Goal: Information Seeking & Learning: Learn about a topic

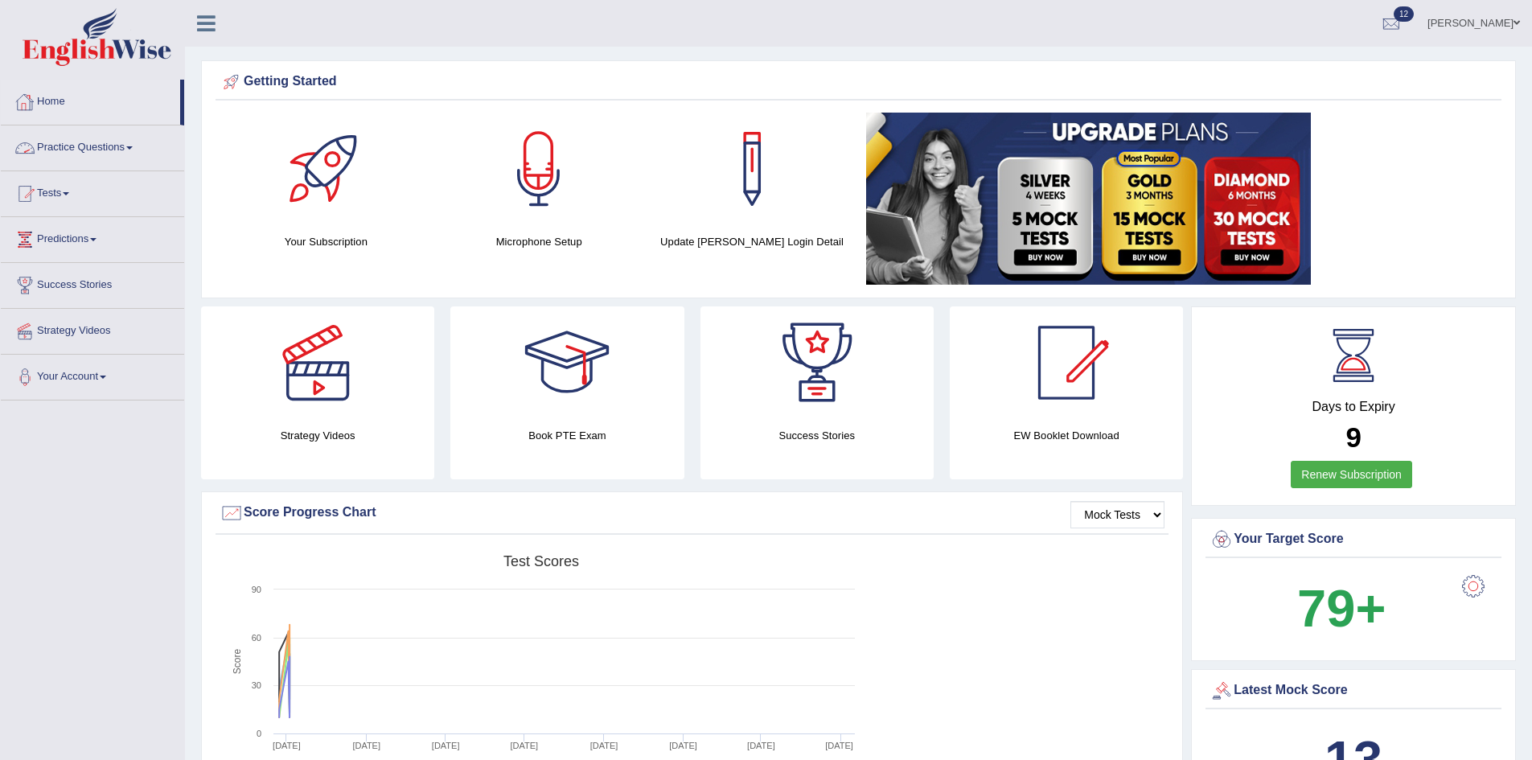
click at [74, 104] on link "Home" at bounding box center [90, 100] width 179 height 40
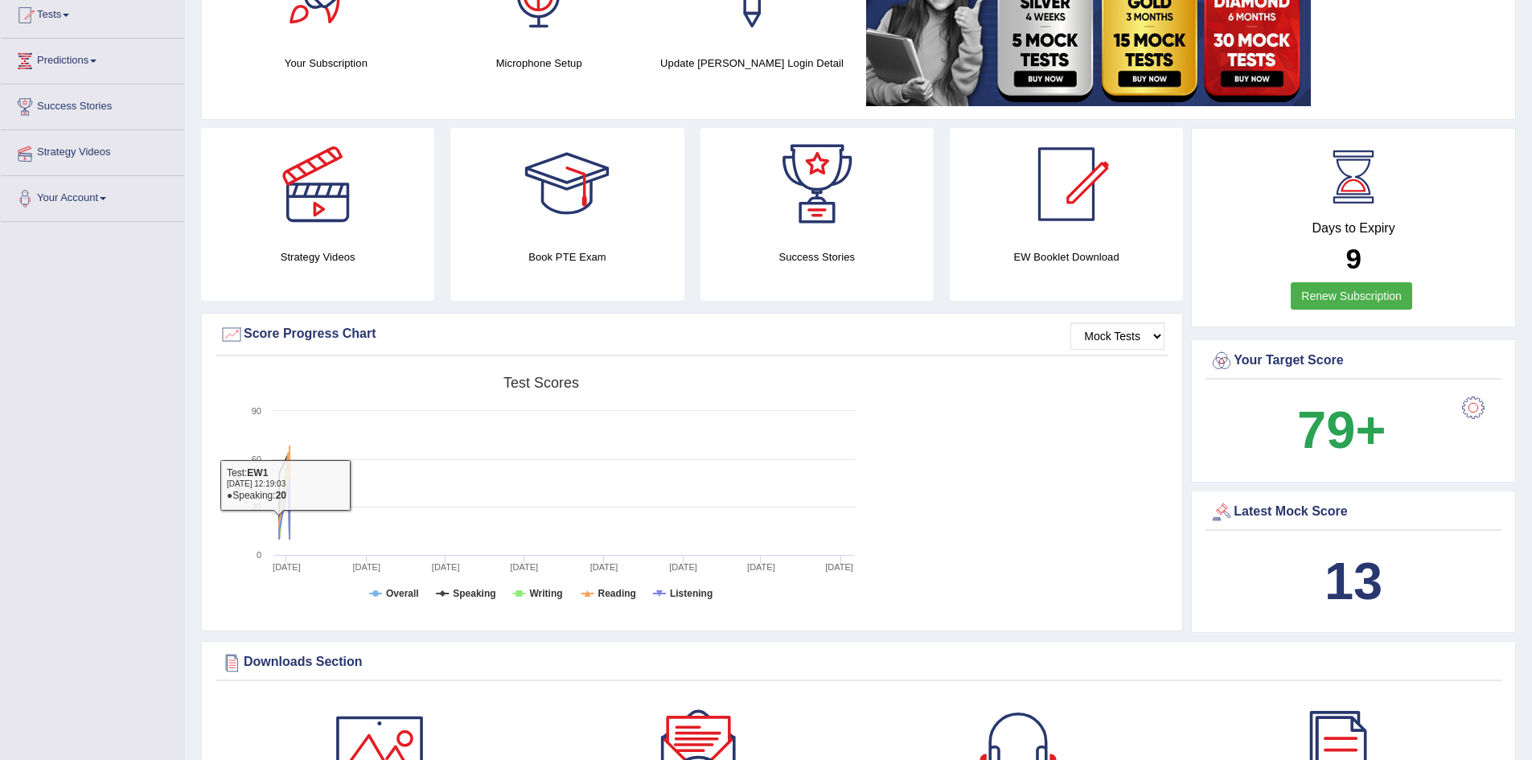
scroll to position [3, 0]
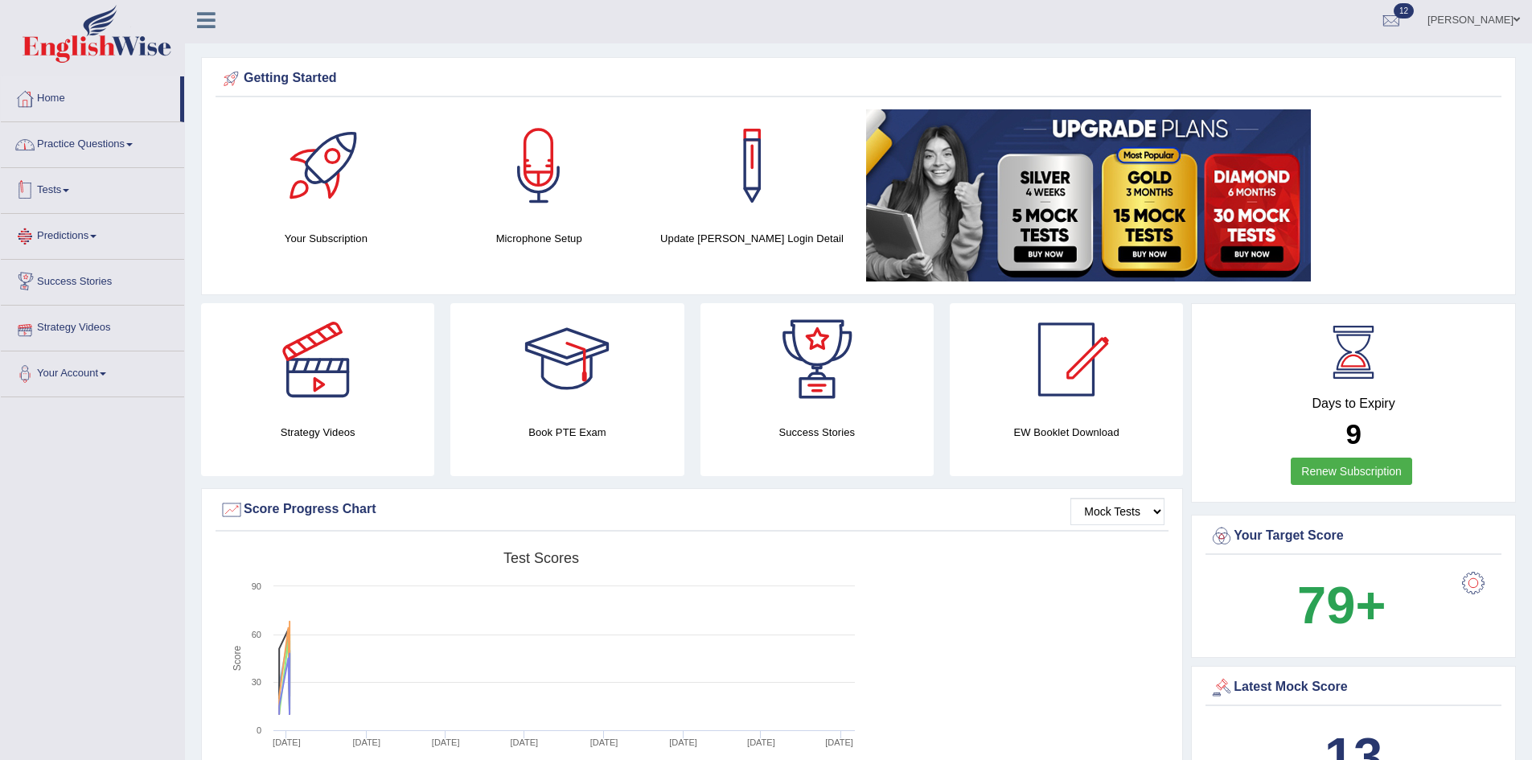
click at [102, 145] on link "Practice Questions" at bounding box center [92, 142] width 183 height 40
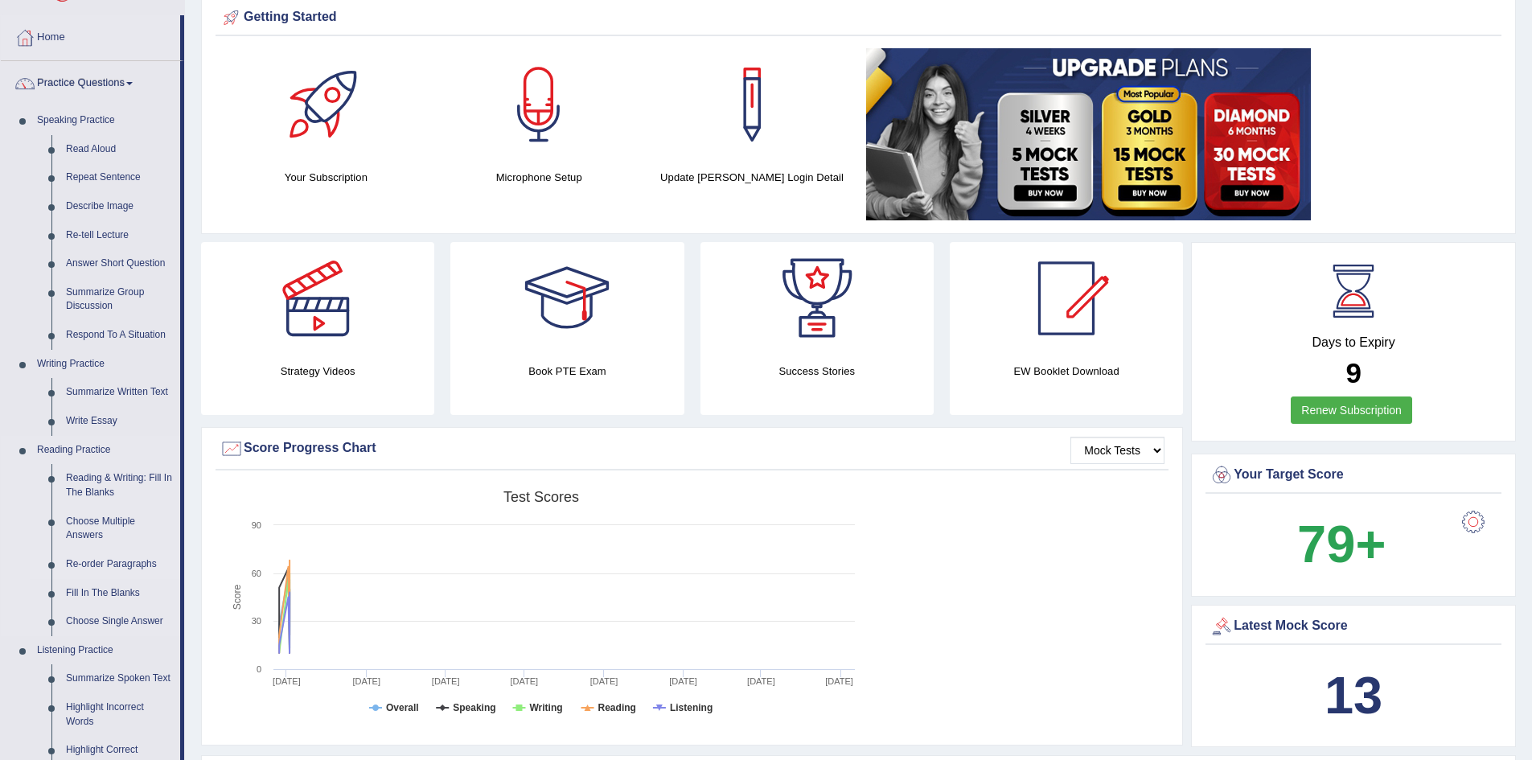
scroll to position [164, 0]
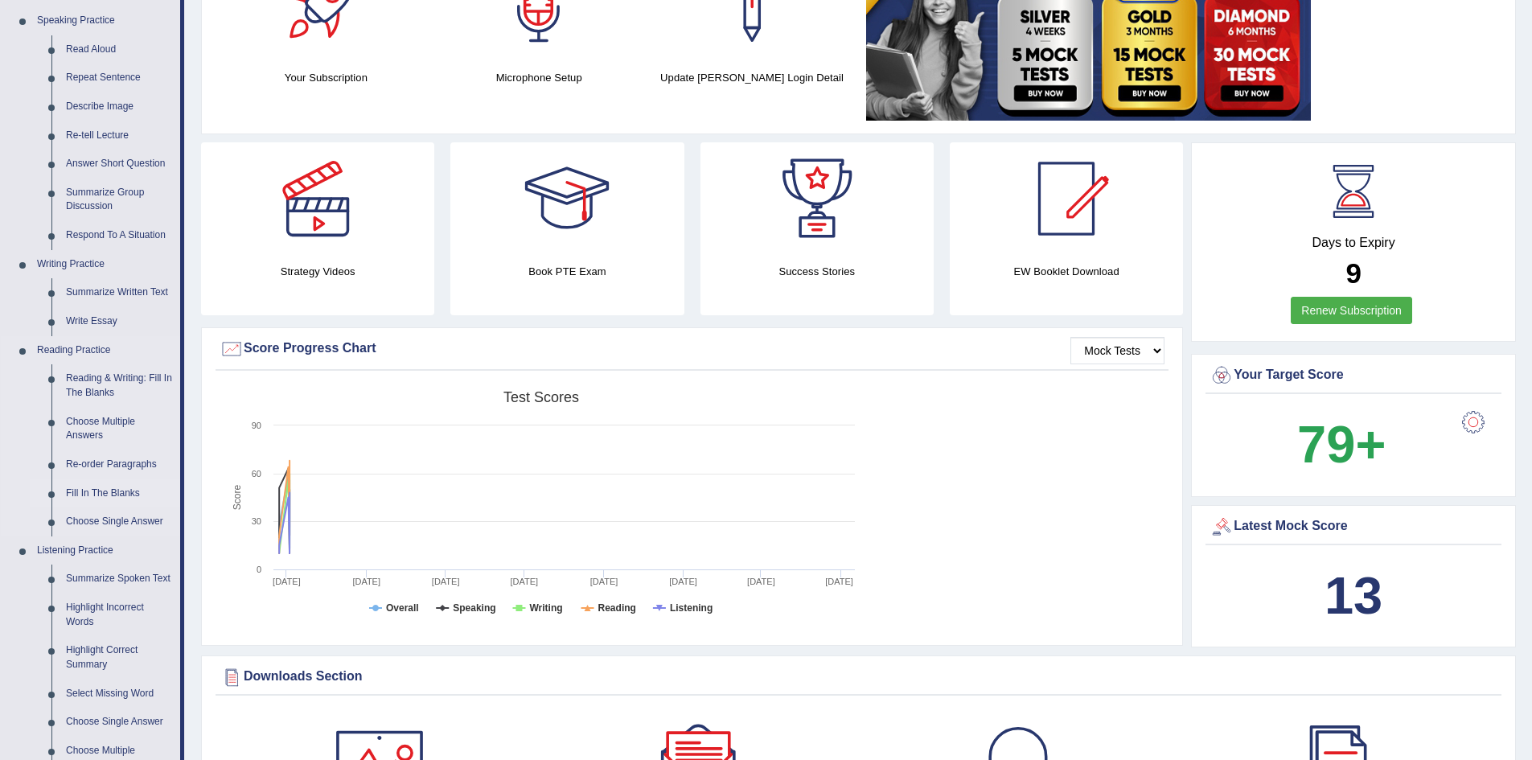
click at [116, 487] on link "Fill In The Blanks" at bounding box center [119, 493] width 121 height 29
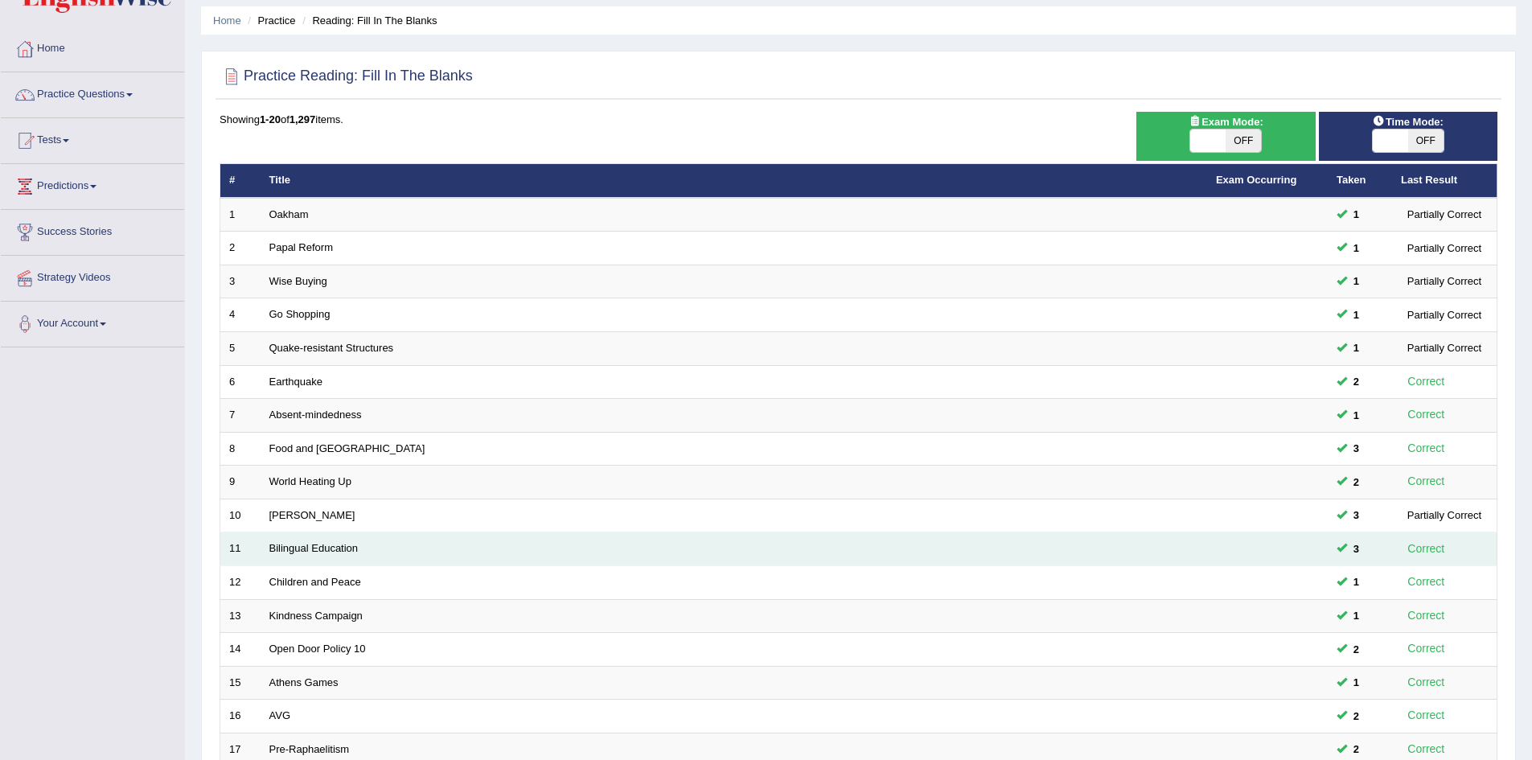
scroll to position [305, 0]
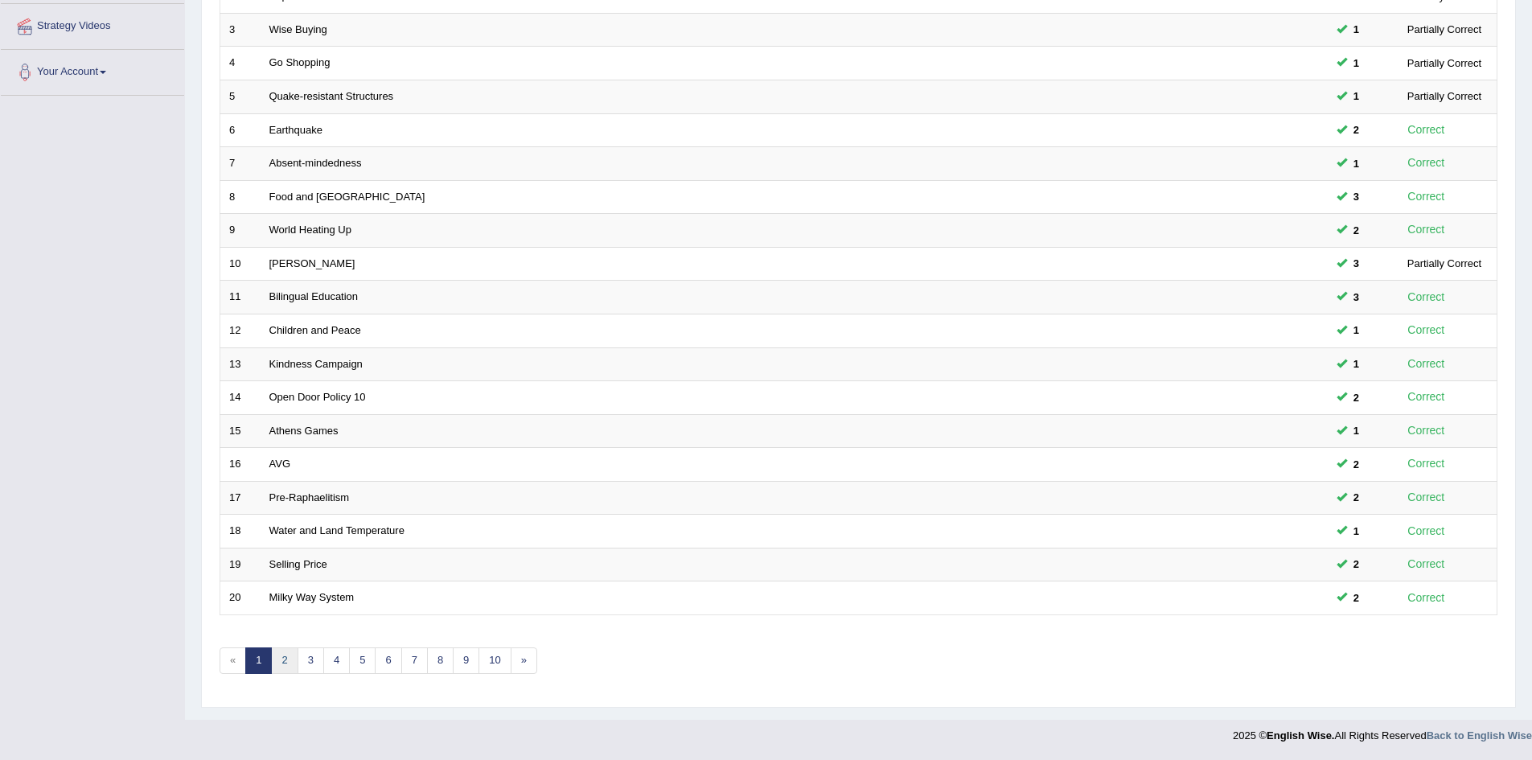
click at [285, 658] on link "2" at bounding box center [284, 660] width 27 height 27
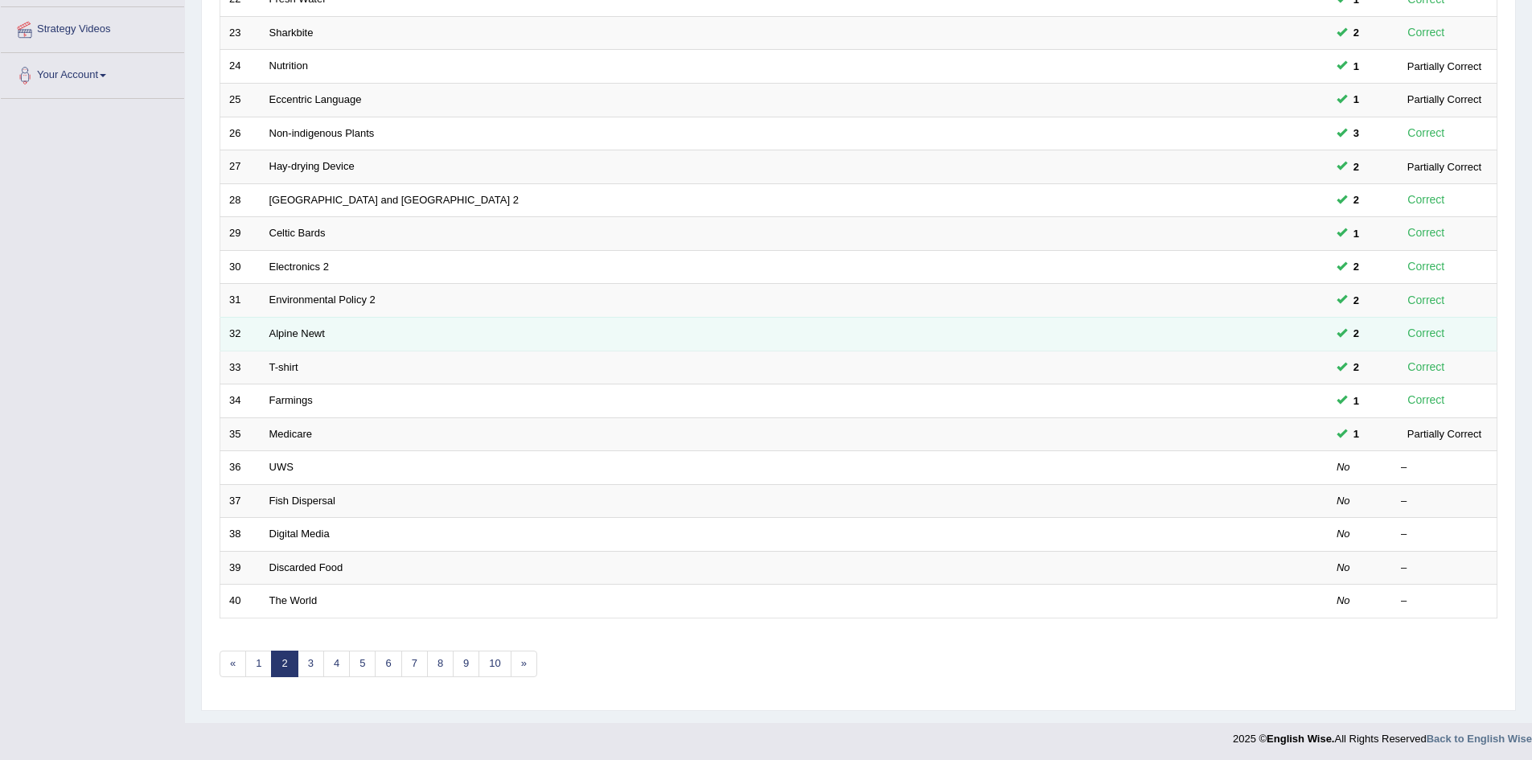
scroll to position [305, 0]
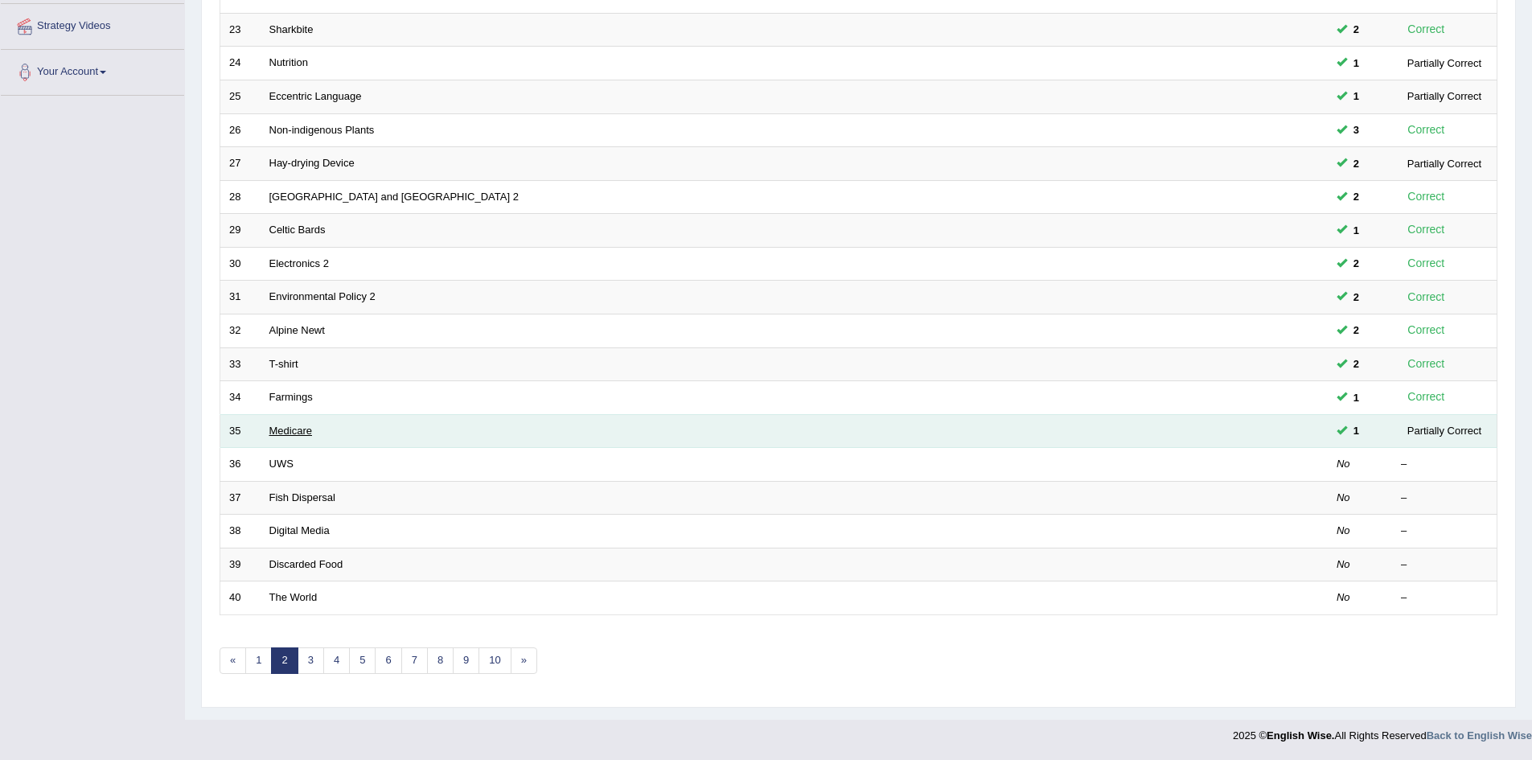
click at [282, 431] on link "Medicare" at bounding box center [290, 431] width 43 height 12
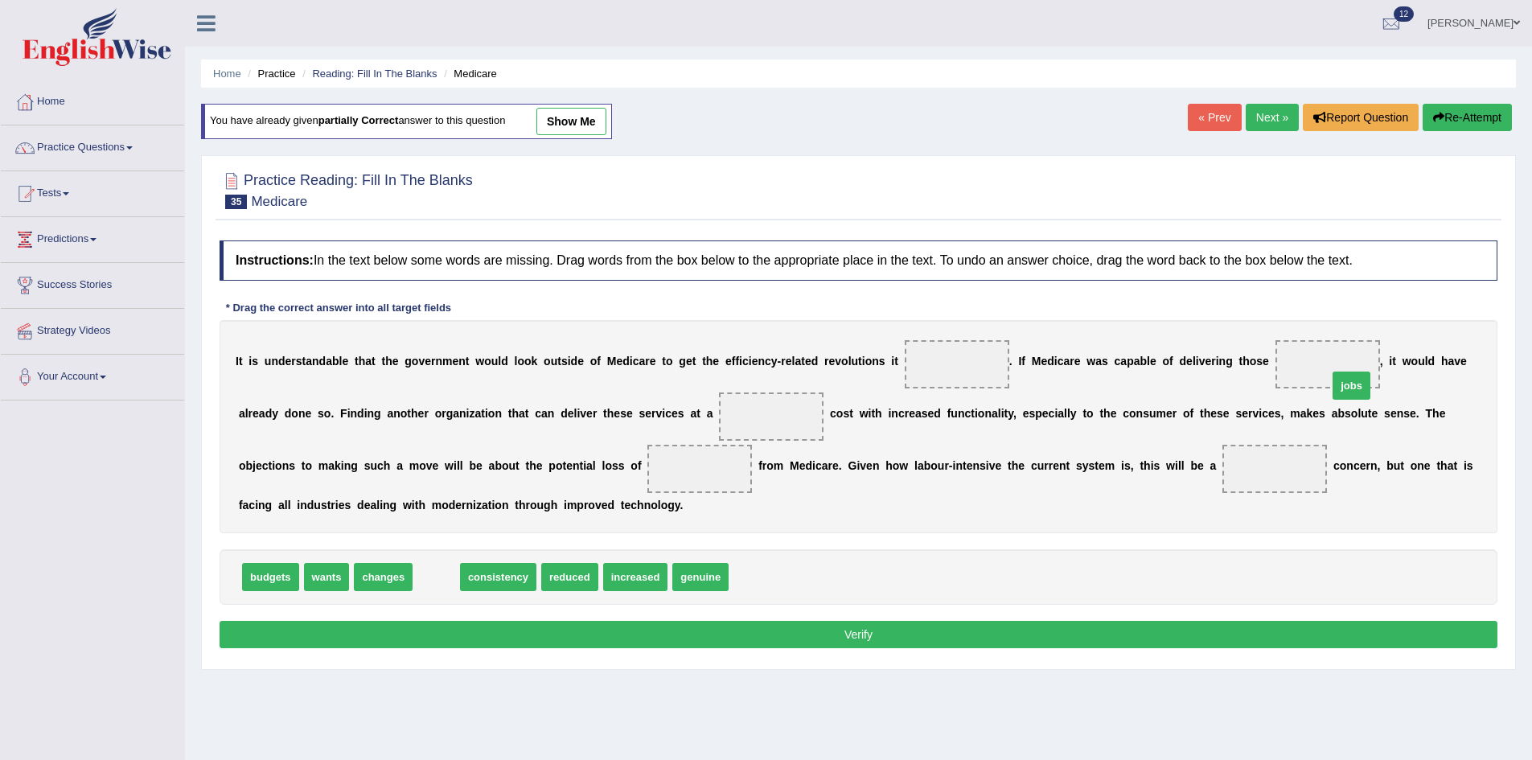
drag, startPoint x: 429, startPoint y: 579, endPoint x: 1341, endPoint y: 378, distance: 934.4
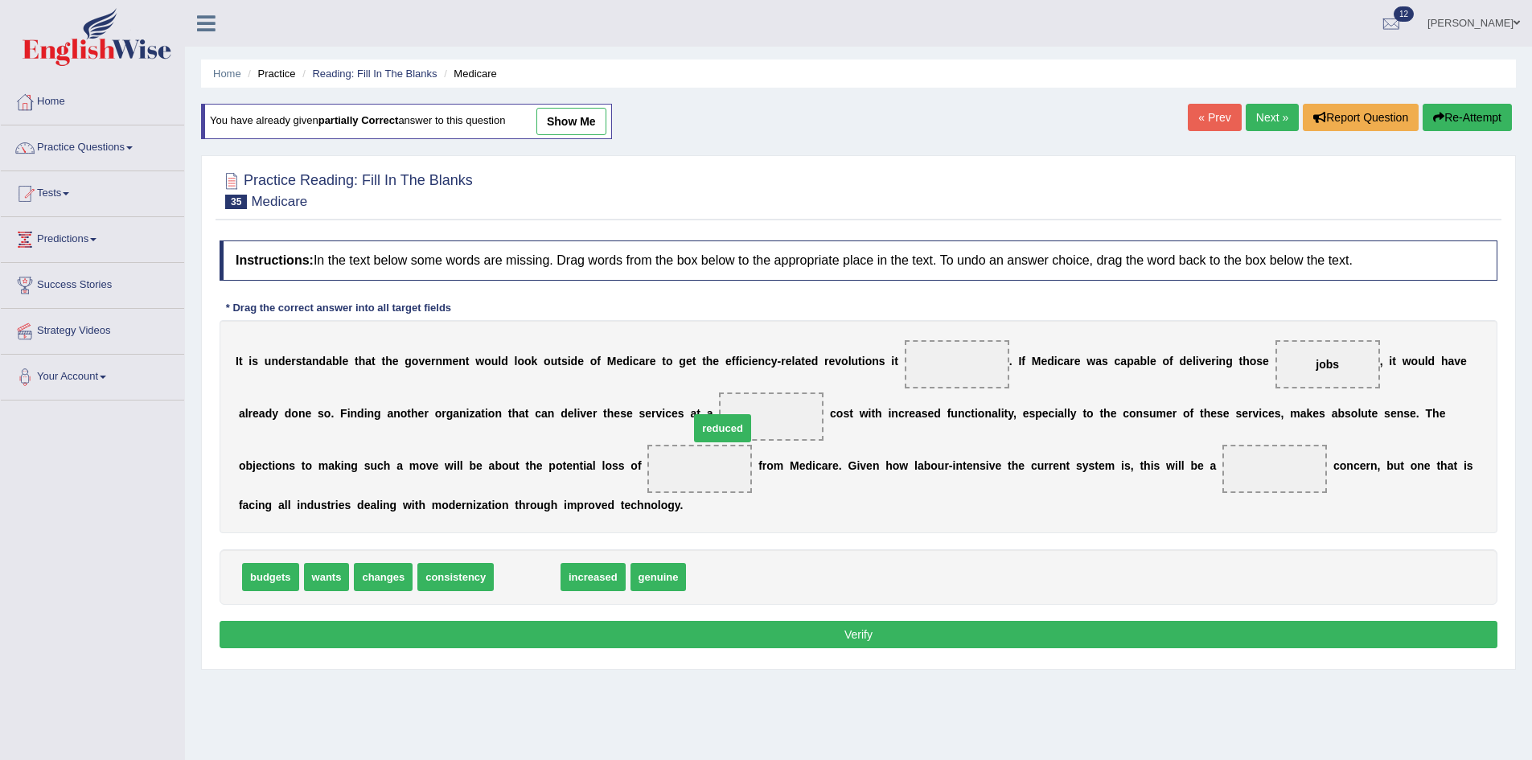
drag, startPoint x: 539, startPoint y: 580, endPoint x: 752, endPoint y: 425, distance: 263.6
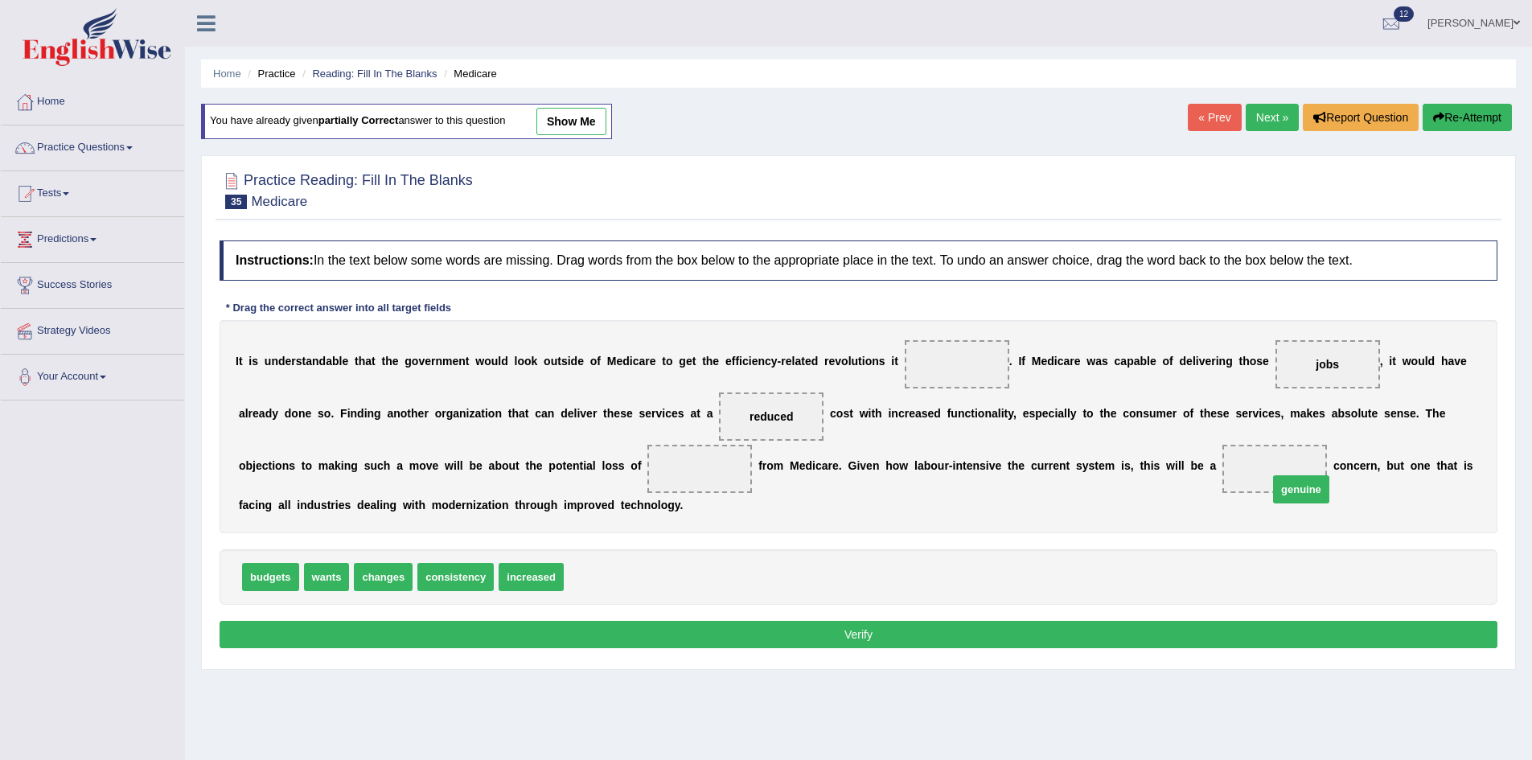
drag, startPoint x: 605, startPoint y: 588, endPoint x: 1302, endPoint y: 494, distance: 703.4
drag, startPoint x: 387, startPoint y: 578, endPoint x: 955, endPoint y: 369, distance: 605.6
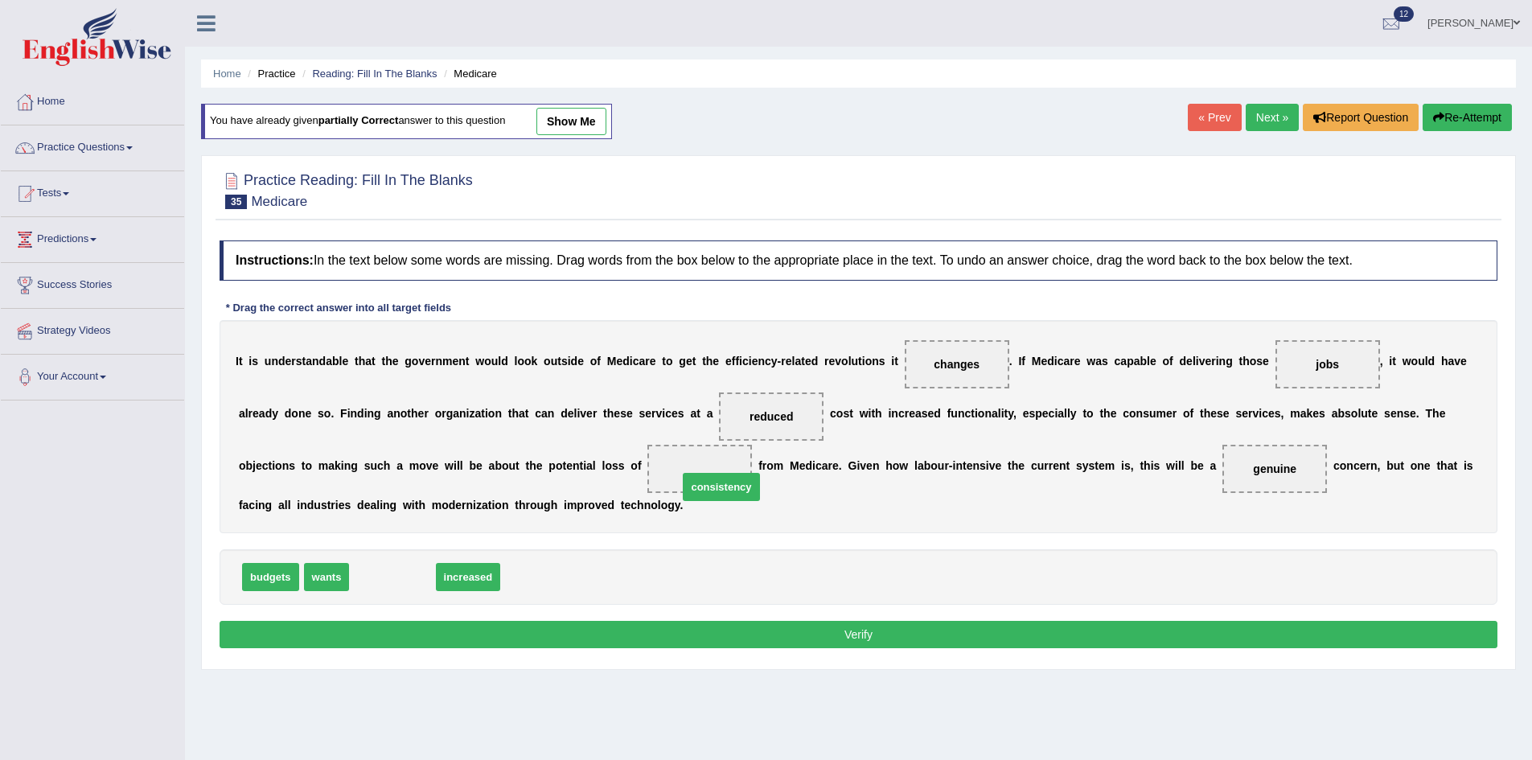
drag, startPoint x: 399, startPoint y: 585, endPoint x: 729, endPoint y: 493, distance: 342.9
click at [777, 633] on button "Verify" at bounding box center [858, 634] width 1278 height 27
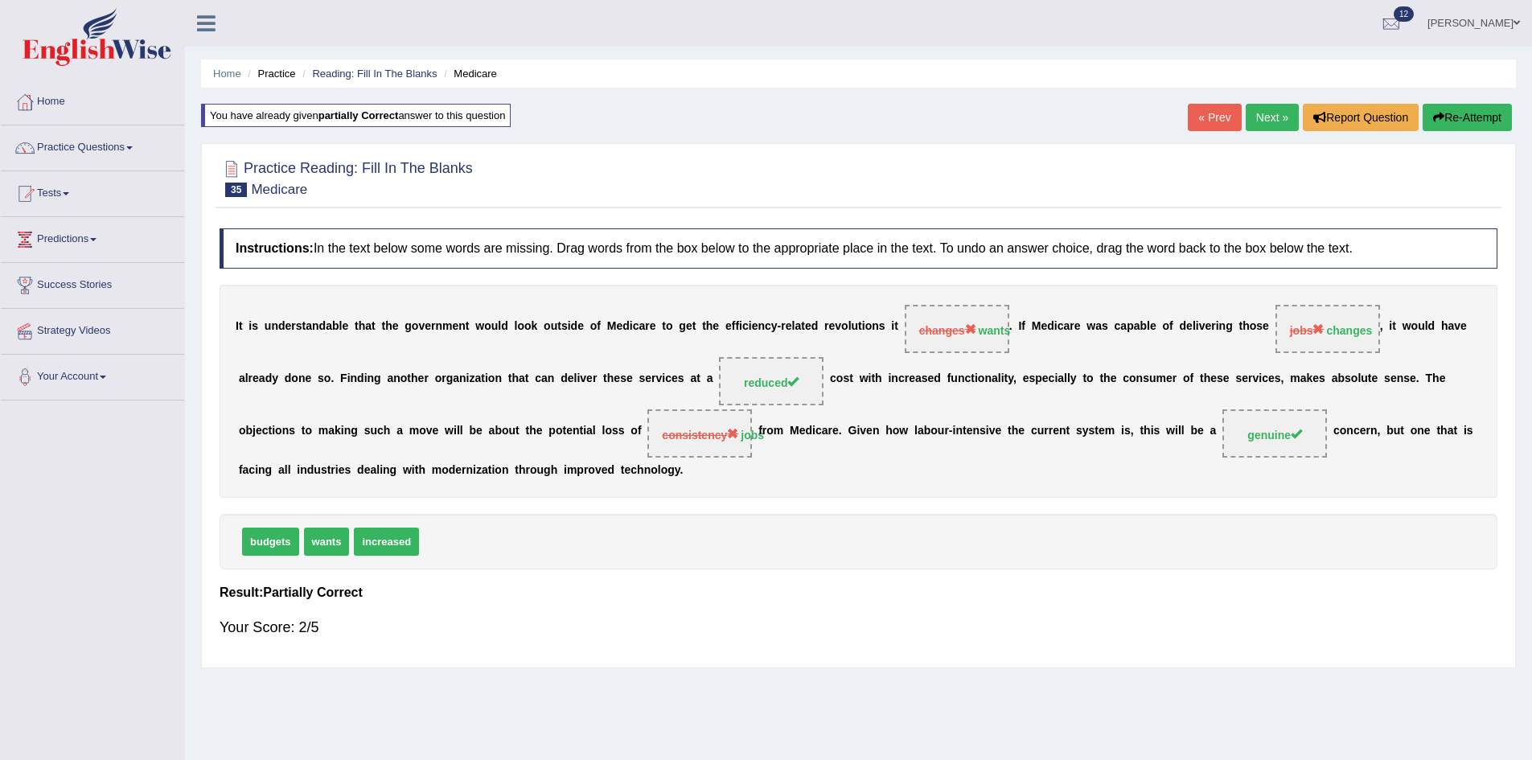
click at [1483, 95] on div "Home Practice Reading: Fill In The Blanks Medicare You have already given parti…" at bounding box center [858, 402] width 1347 height 804
drag, startPoint x: 1481, startPoint y: 99, endPoint x: 1479, endPoint y: 107, distance: 8.2
click at [1480, 106] on div "Home Practice Reading: Fill In The Blanks Medicare You have already given parti…" at bounding box center [858, 402] width 1347 height 804
click at [1479, 108] on button "Re-Attempt" at bounding box center [1466, 117] width 89 height 27
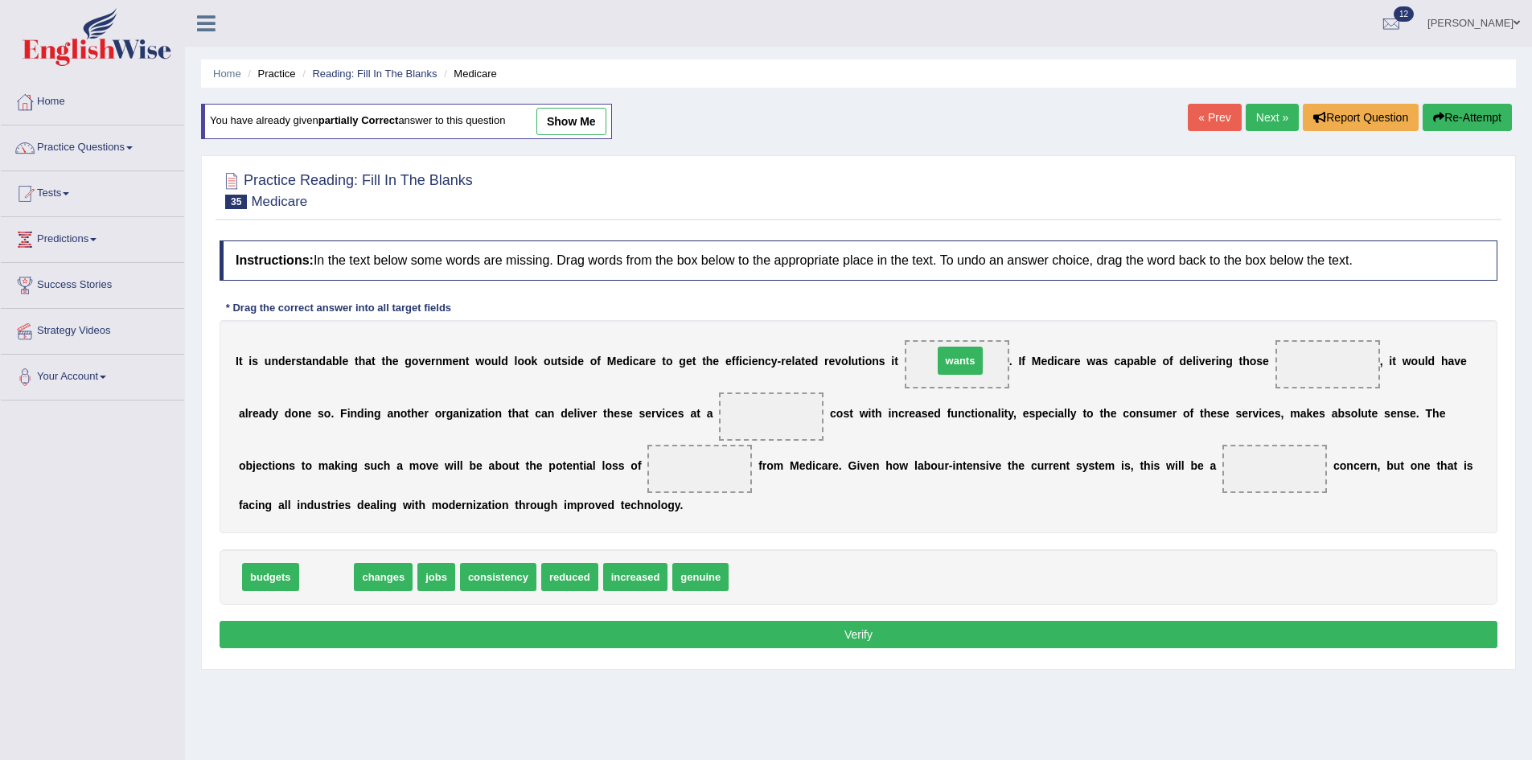
drag, startPoint x: 314, startPoint y: 575, endPoint x: 948, endPoint y: 358, distance: 670.5
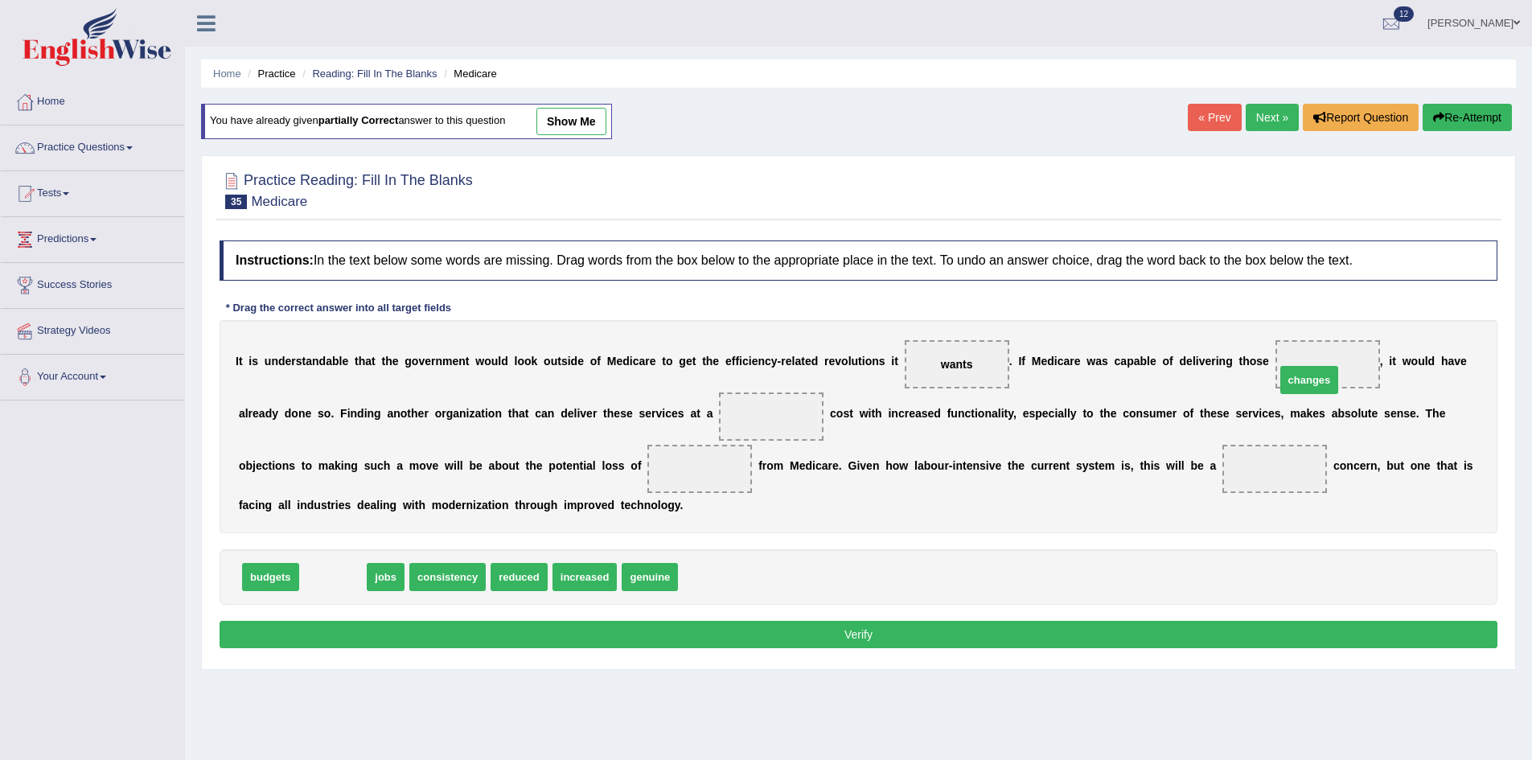
drag, startPoint x: 334, startPoint y: 576, endPoint x: 1328, endPoint y: 367, distance: 1015.6
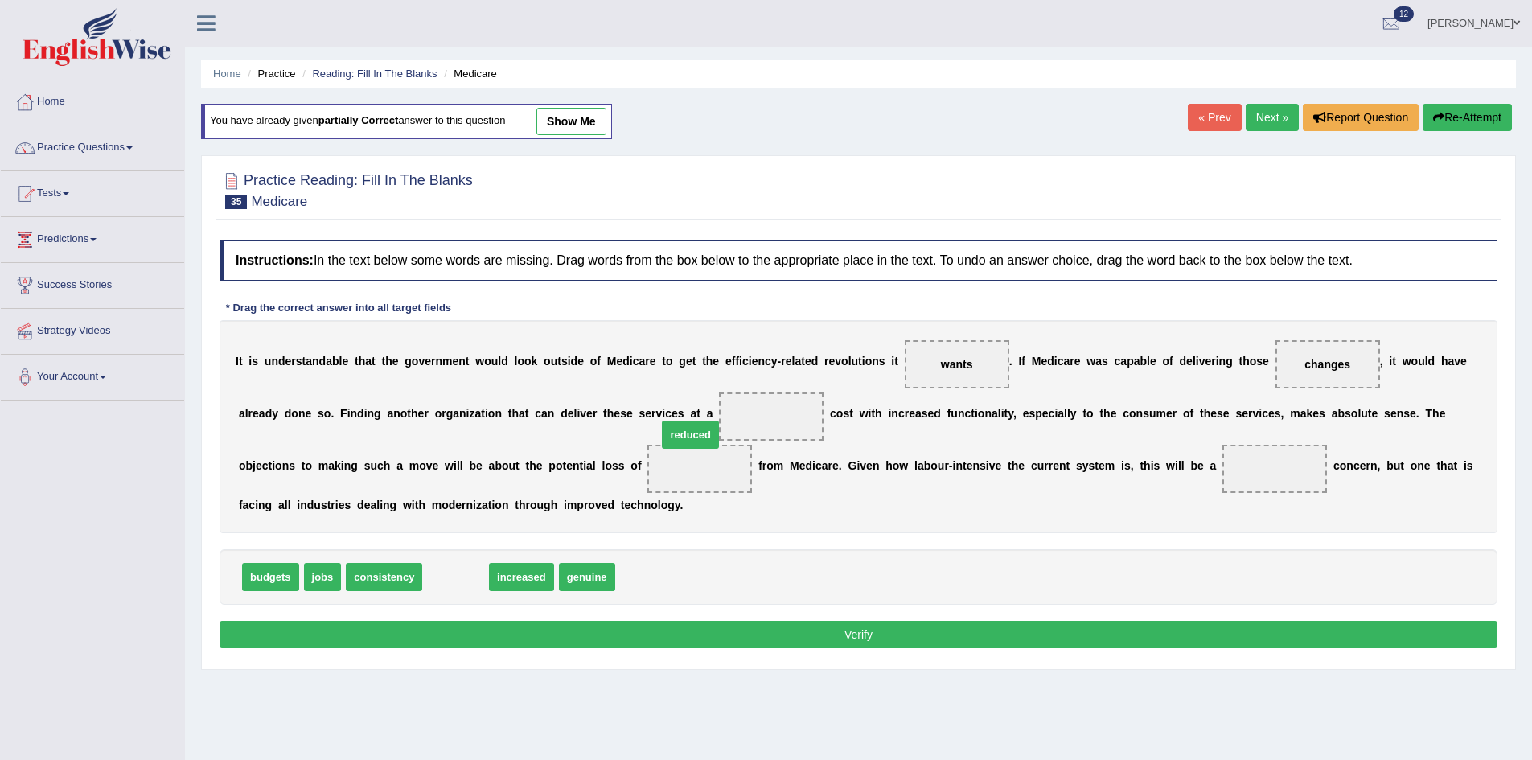
drag, startPoint x: 447, startPoint y: 584, endPoint x: 711, endPoint y: 429, distance: 305.6
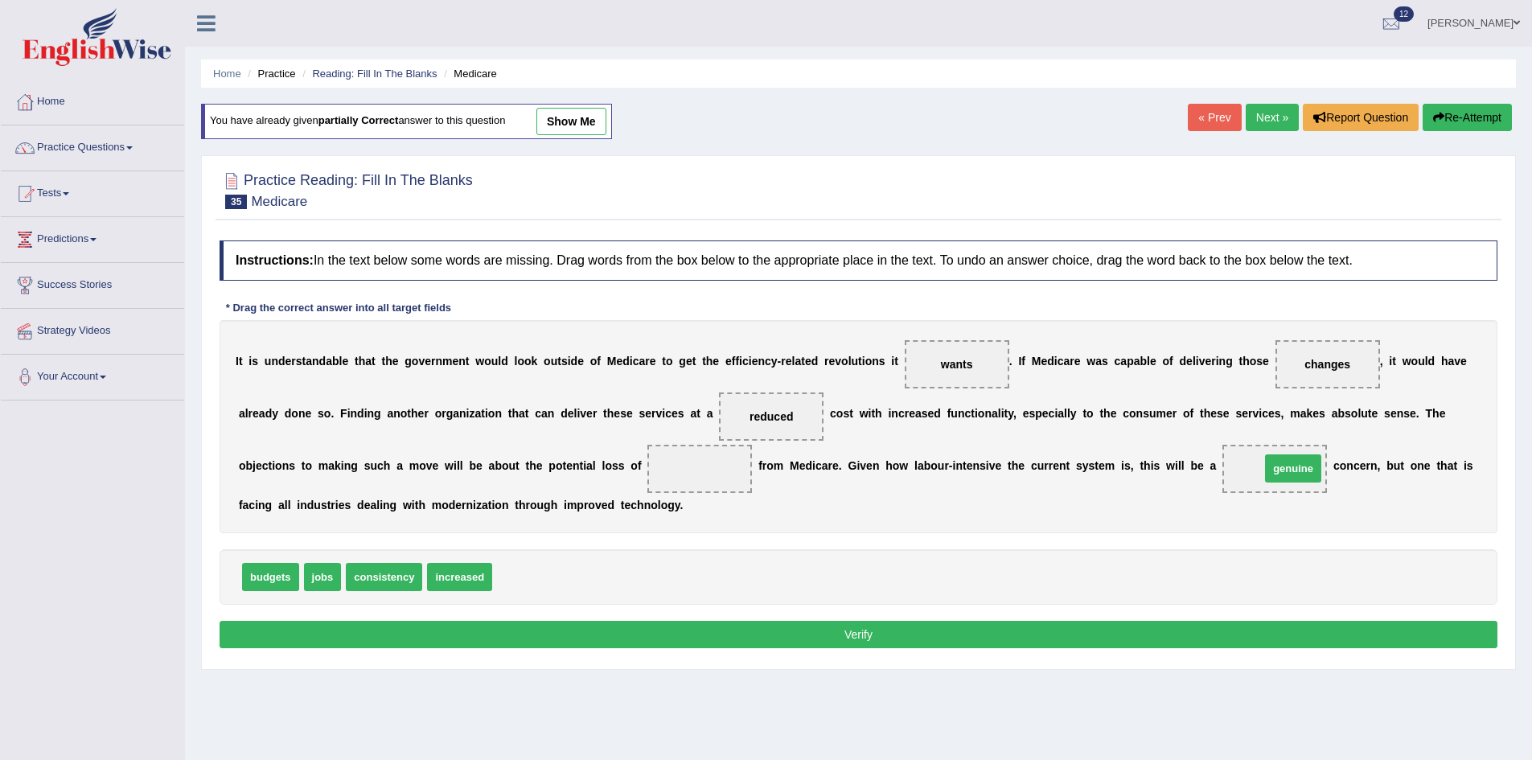
drag, startPoint x: 531, startPoint y: 572, endPoint x: 1299, endPoint y: 463, distance: 775.4
drag, startPoint x: 318, startPoint y: 574, endPoint x: 706, endPoint y: 489, distance: 397.6
click at [795, 637] on button "Verify" at bounding box center [858, 634] width 1278 height 27
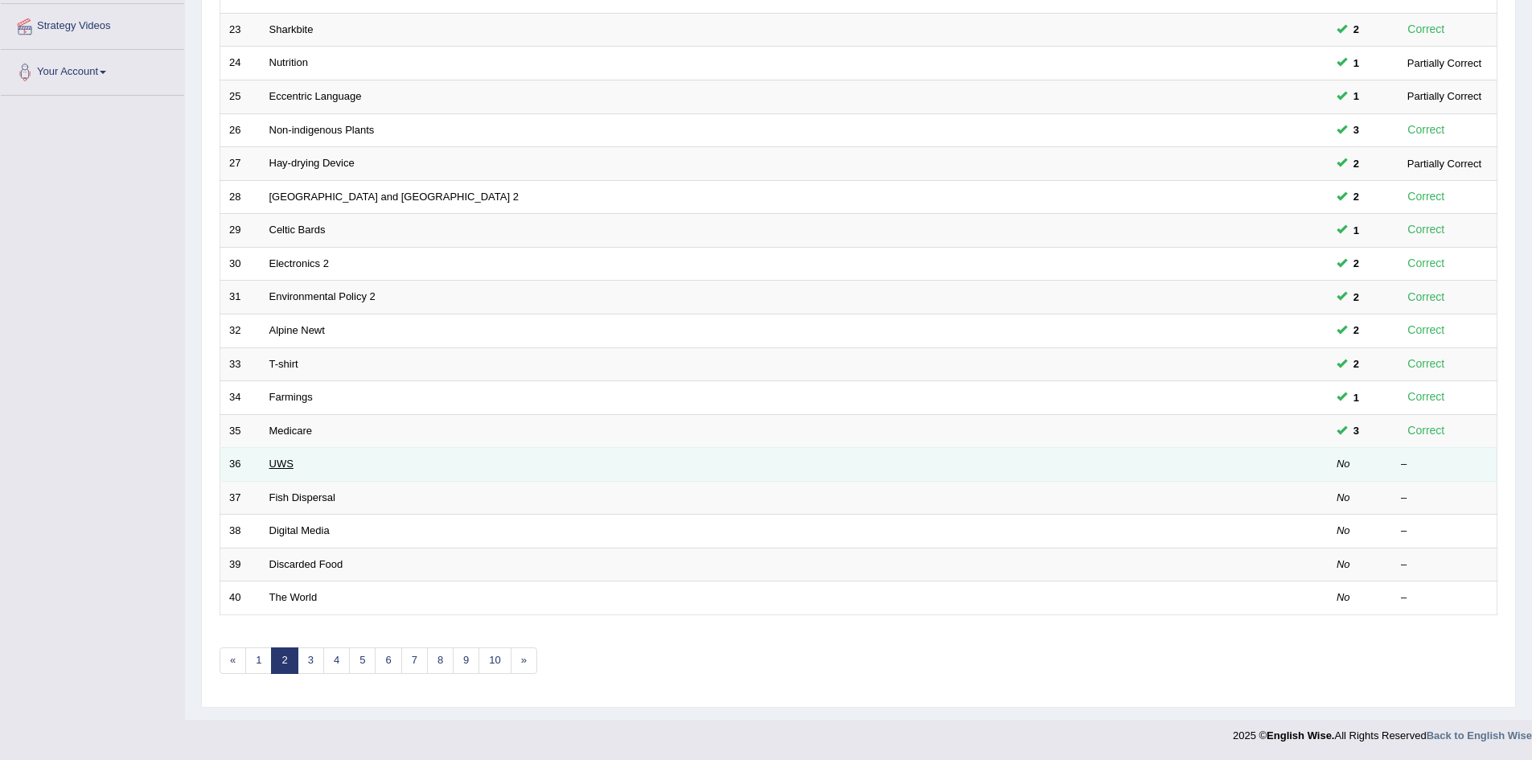
click at [277, 464] on link "UWS" at bounding box center [281, 463] width 24 height 12
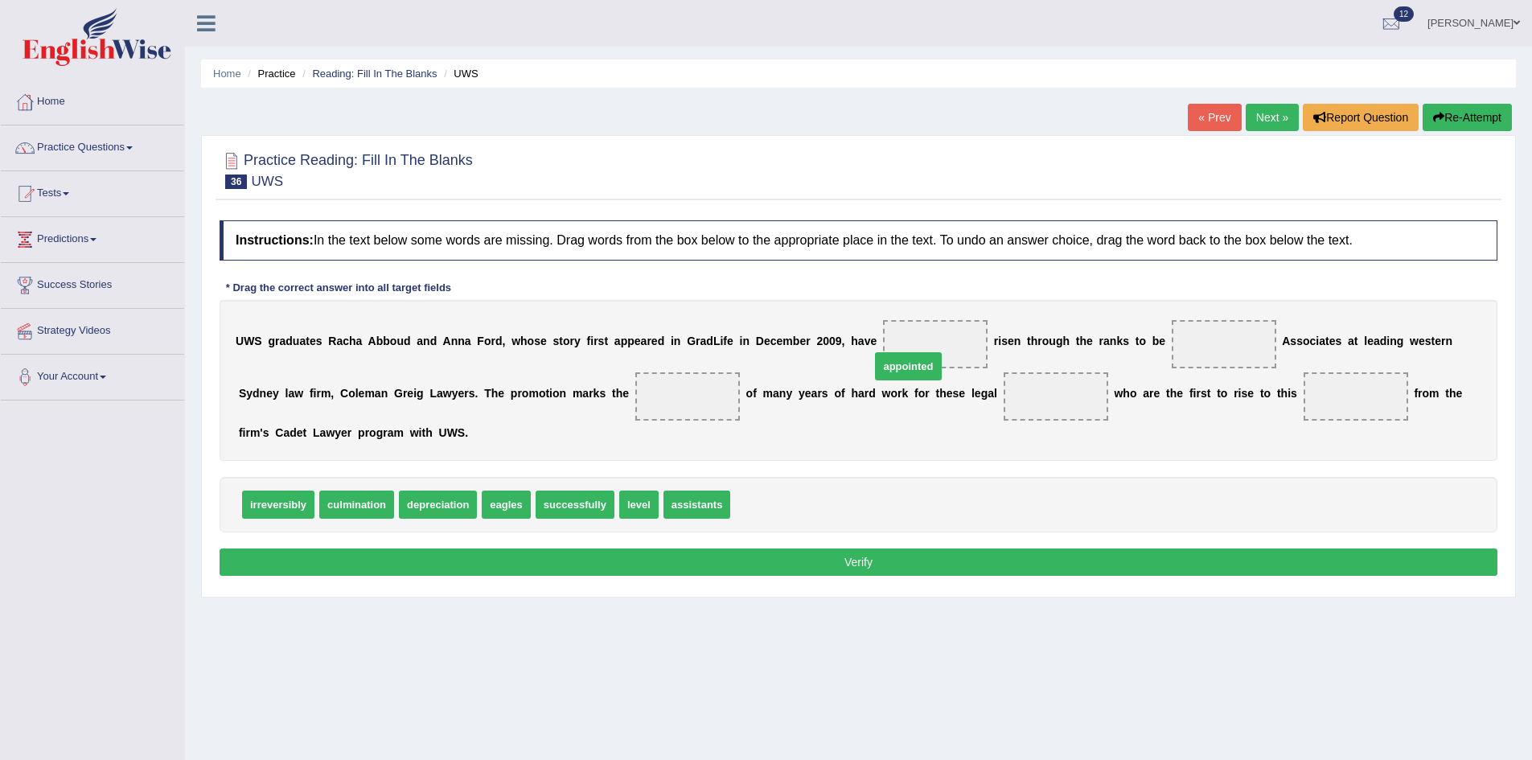
drag, startPoint x: 755, startPoint y: 512, endPoint x: 902, endPoint y: 374, distance: 201.9
drag, startPoint x: 913, startPoint y: 367, endPoint x: 881, endPoint y: 470, distance: 107.8
click at [881, 470] on div "Instructions: In the text below some words are missing. Drag words from the box…" at bounding box center [858, 400] width 1286 height 376
drag, startPoint x: 917, startPoint y: 340, endPoint x: 856, endPoint y: 507, distance: 178.0
click at [855, 508] on div "irreversibly culmination depreciation eagles successfully level assistants" at bounding box center [858, 504] width 1278 height 55
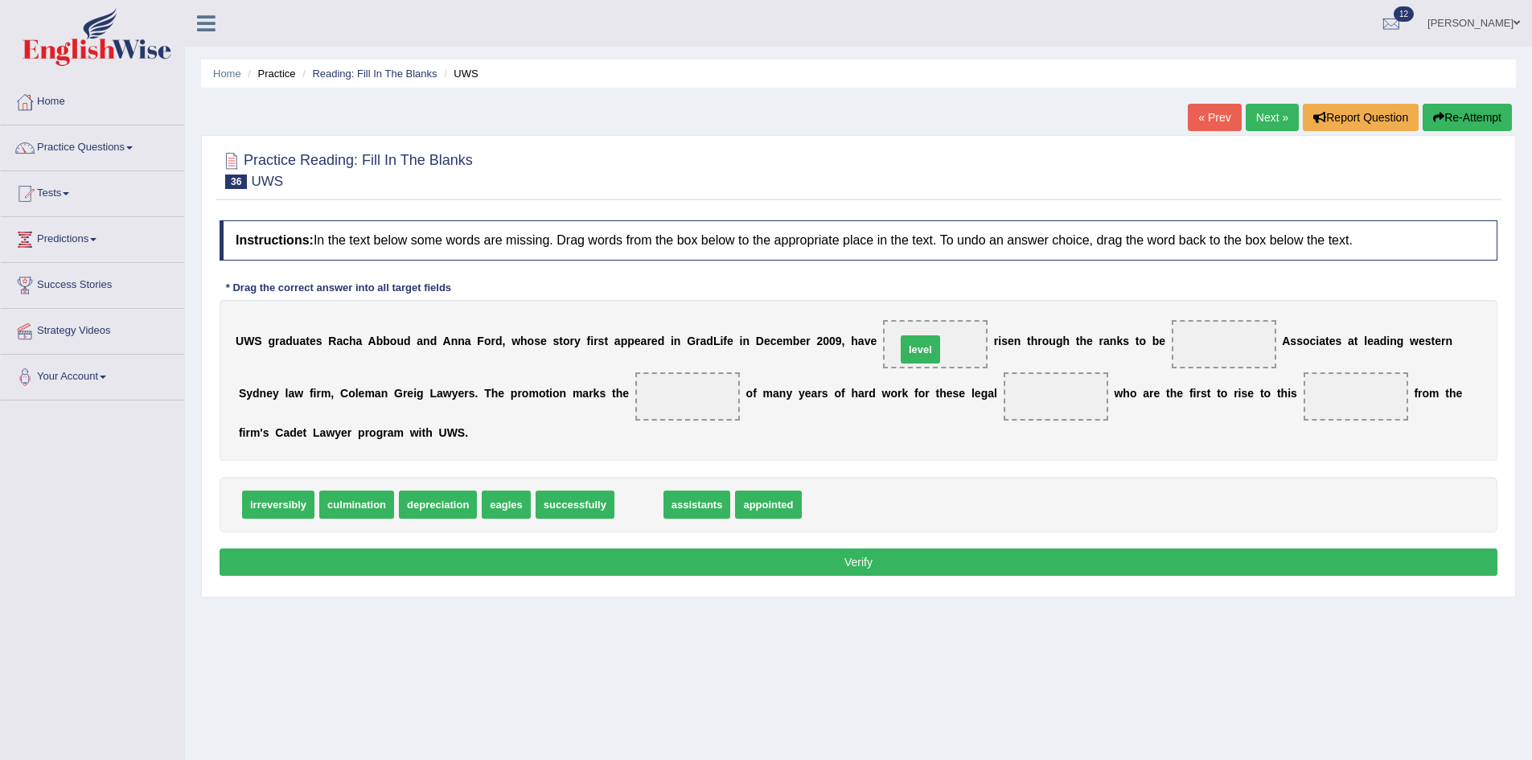
drag, startPoint x: 643, startPoint y: 501, endPoint x: 925, endPoint y: 346, distance: 321.3
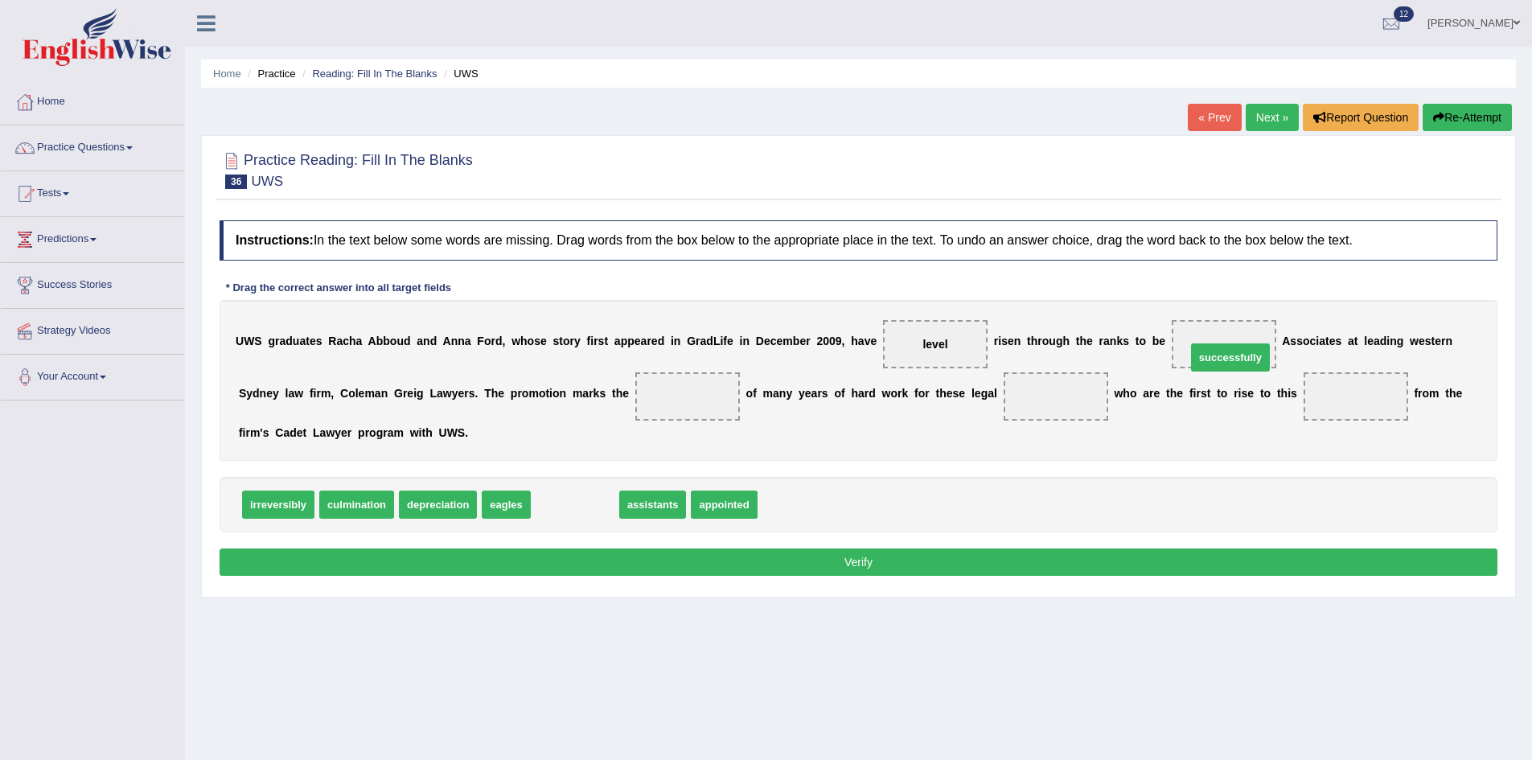
drag, startPoint x: 567, startPoint y: 509, endPoint x: 1222, endPoint y: 362, distance: 671.6
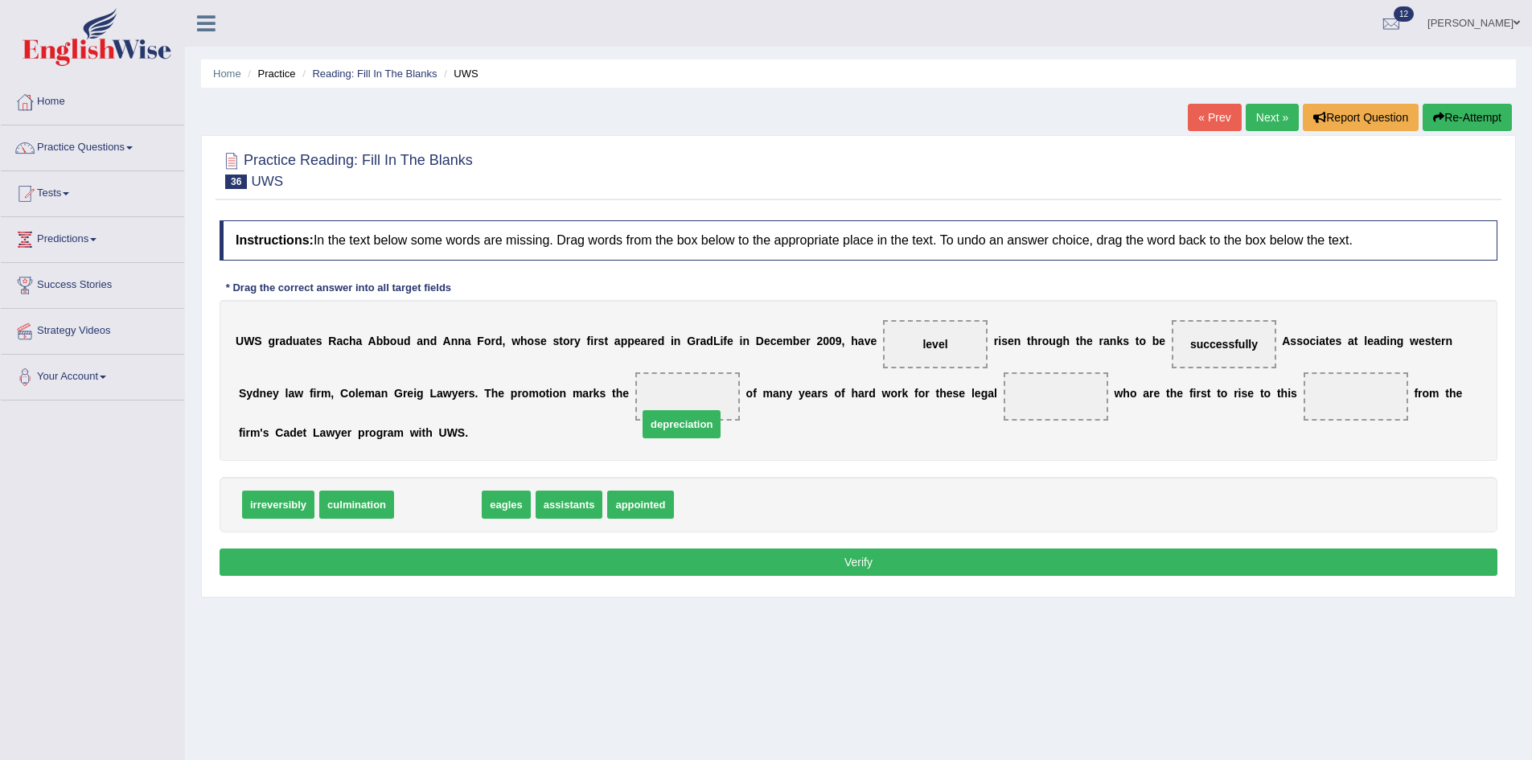
drag, startPoint x: 445, startPoint y: 512, endPoint x: 703, endPoint y: 423, distance: 272.3
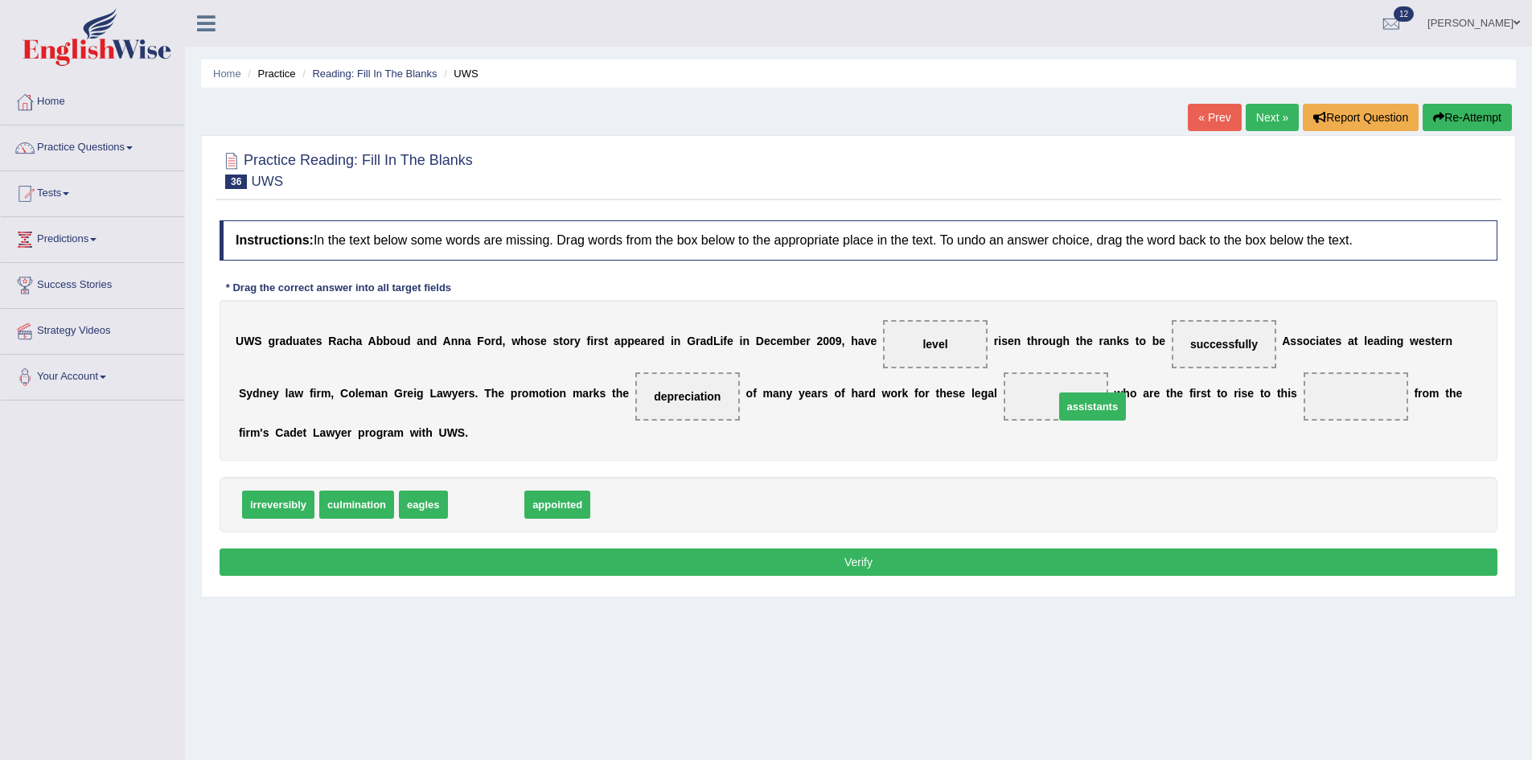
drag, startPoint x: 498, startPoint y: 511, endPoint x: 1105, endPoint y: 413, distance: 614.1
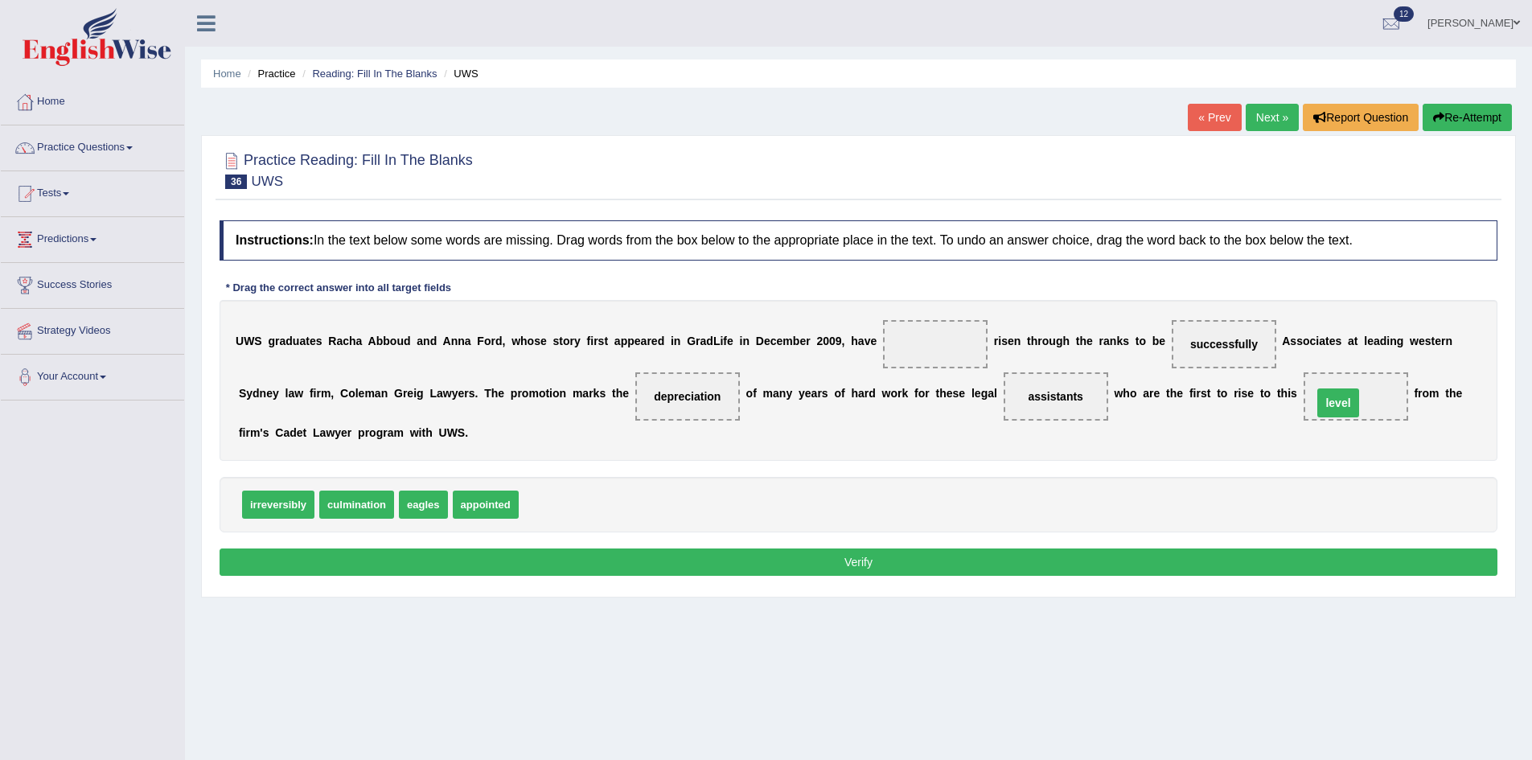
drag, startPoint x: 932, startPoint y: 340, endPoint x: 1335, endPoint y: 399, distance: 407.1
drag, startPoint x: 478, startPoint y: 513, endPoint x: 949, endPoint y: 351, distance: 498.1
click at [898, 561] on button "Verify" at bounding box center [858, 561] width 1278 height 27
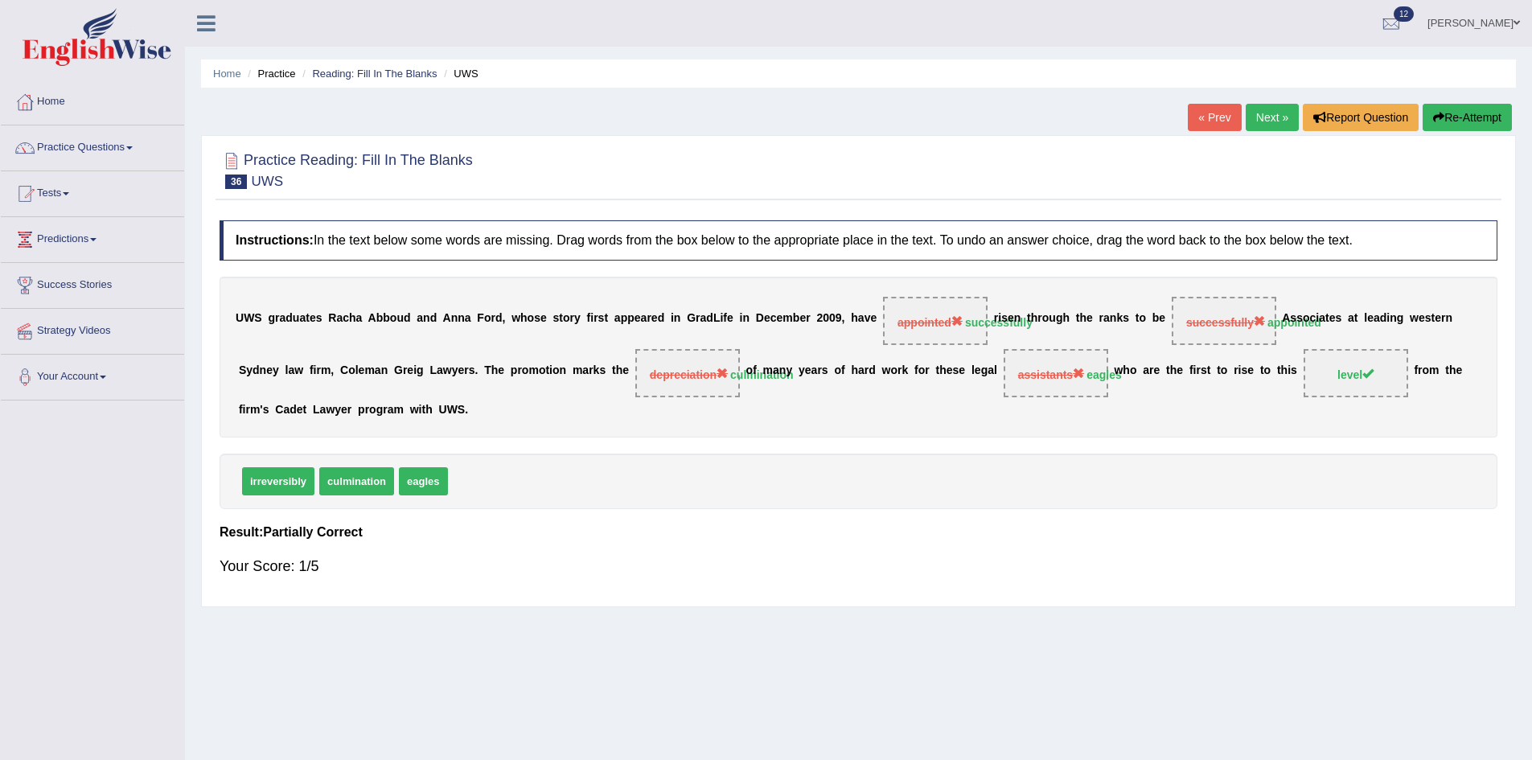
click at [1463, 118] on button "Re-Attempt" at bounding box center [1466, 117] width 89 height 27
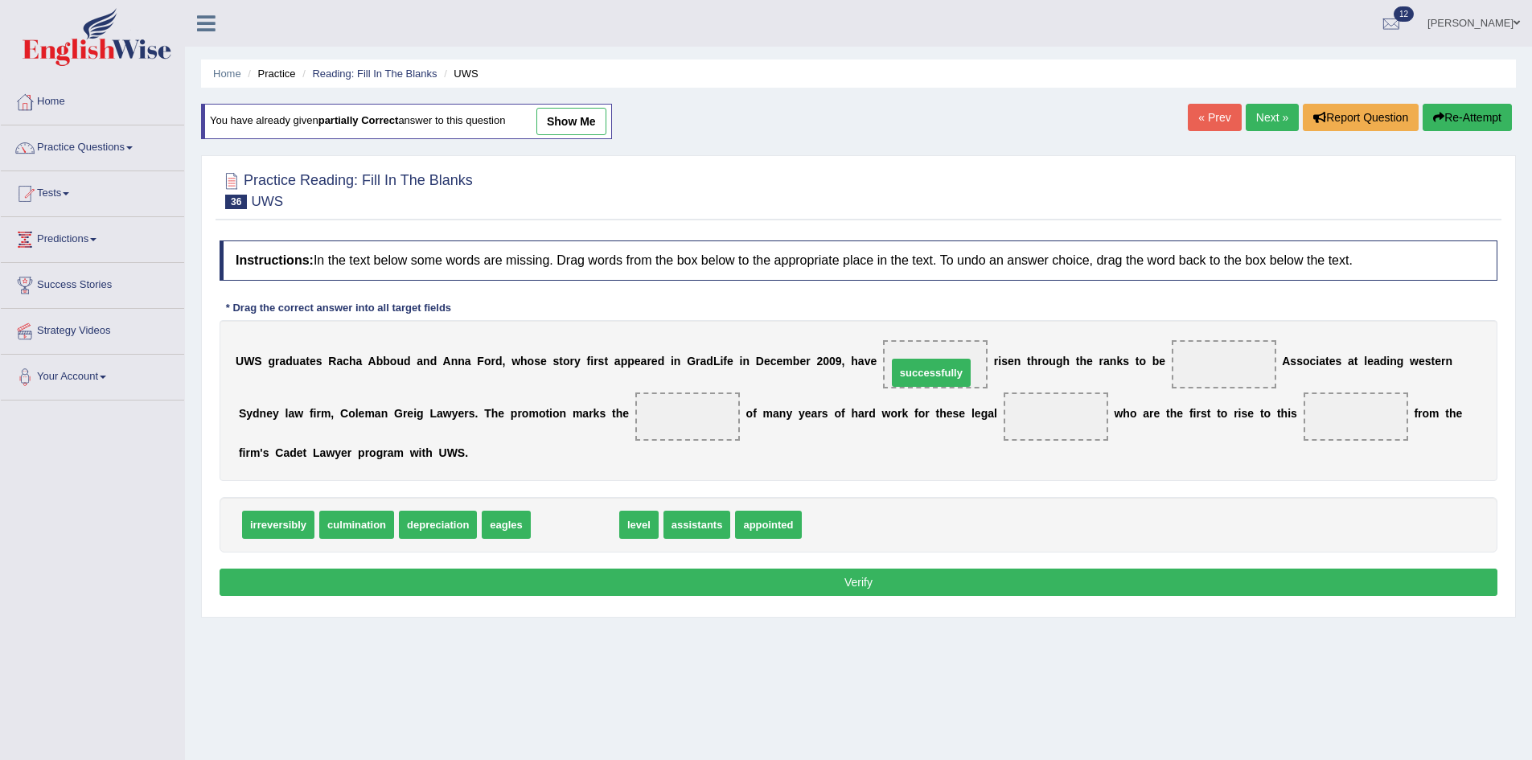
drag, startPoint x: 578, startPoint y: 527, endPoint x: 934, endPoint y: 368, distance: 389.8
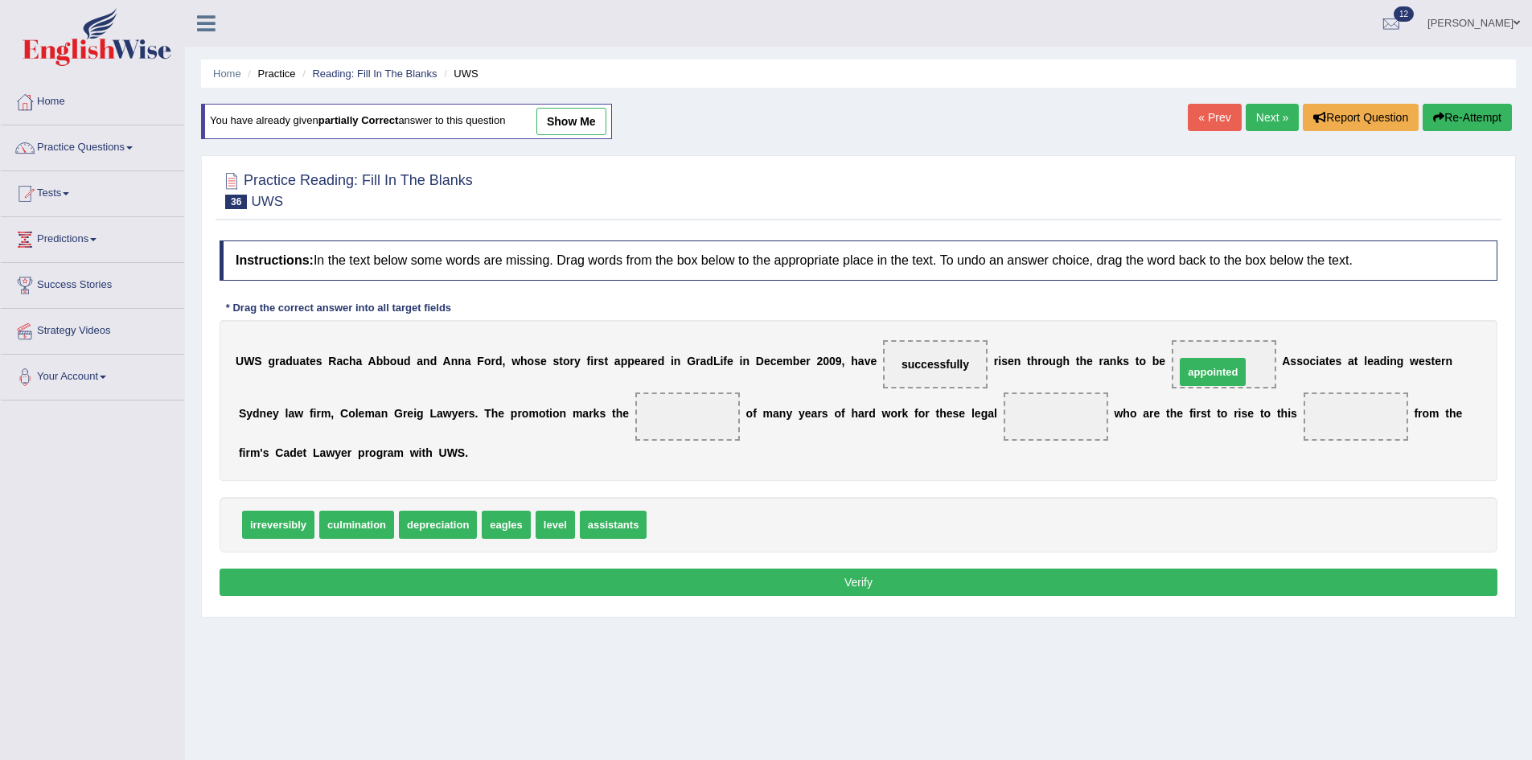
drag, startPoint x: 691, startPoint y: 527, endPoint x: 1219, endPoint y: 375, distance: 549.9
drag, startPoint x: 557, startPoint y: 528, endPoint x: 1358, endPoint y: 425, distance: 807.5
drag, startPoint x: 518, startPoint y: 521, endPoint x: 1061, endPoint y: 419, distance: 553.0
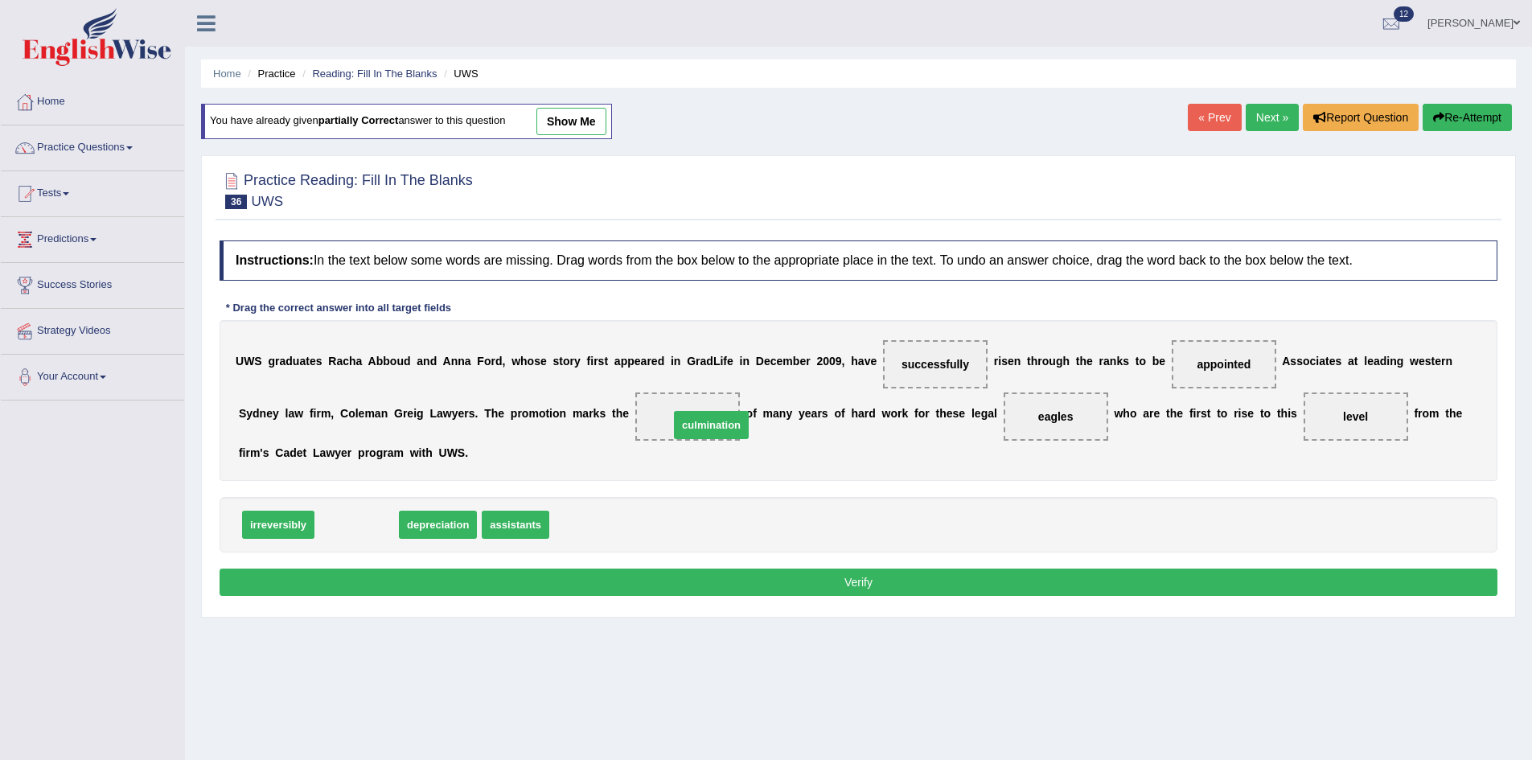
drag, startPoint x: 342, startPoint y: 519, endPoint x: 696, endPoint y: 416, distance: 369.0
click at [818, 581] on button "Verify" at bounding box center [858, 581] width 1278 height 27
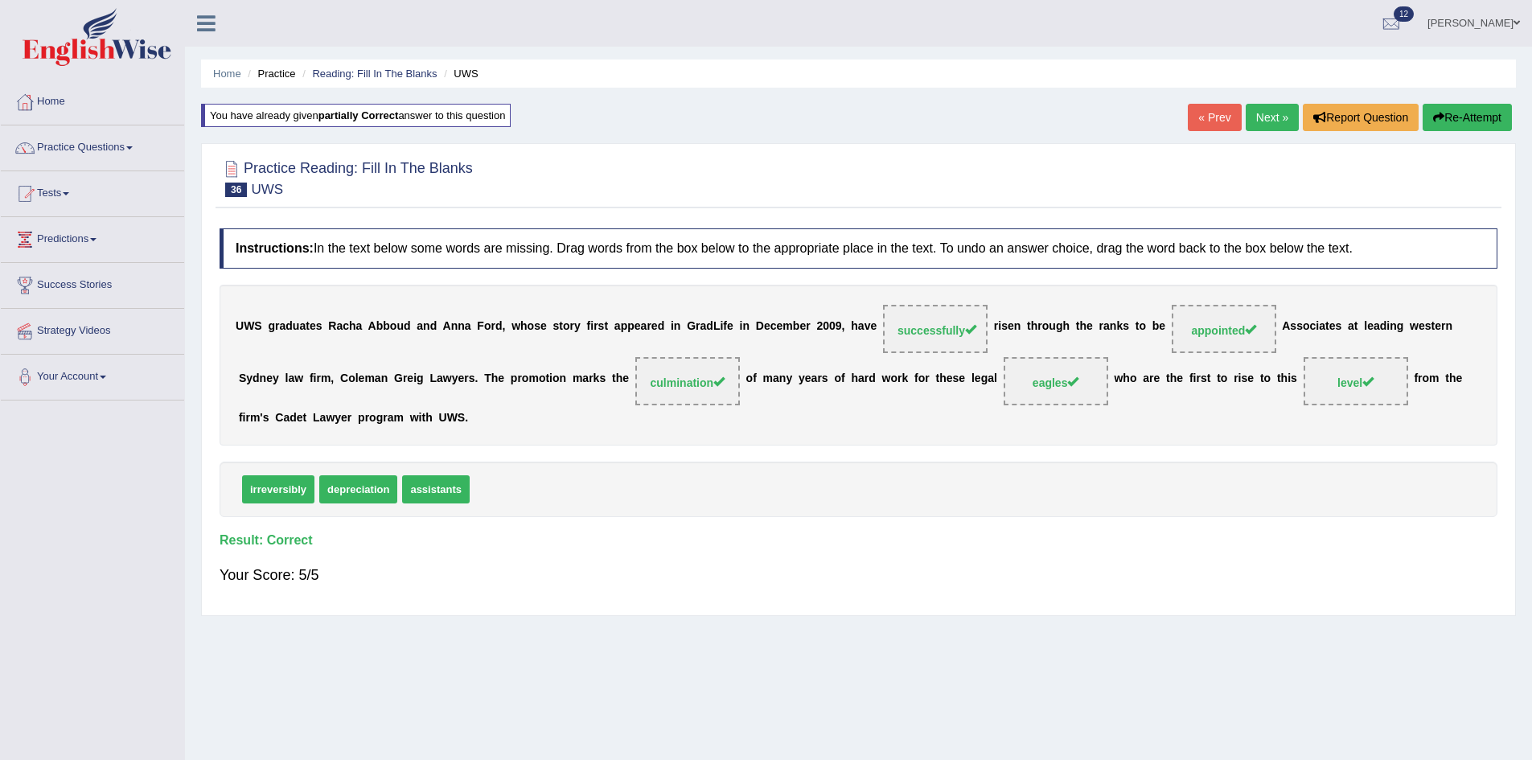
click at [1259, 119] on link "Next »" at bounding box center [1271, 117] width 53 height 27
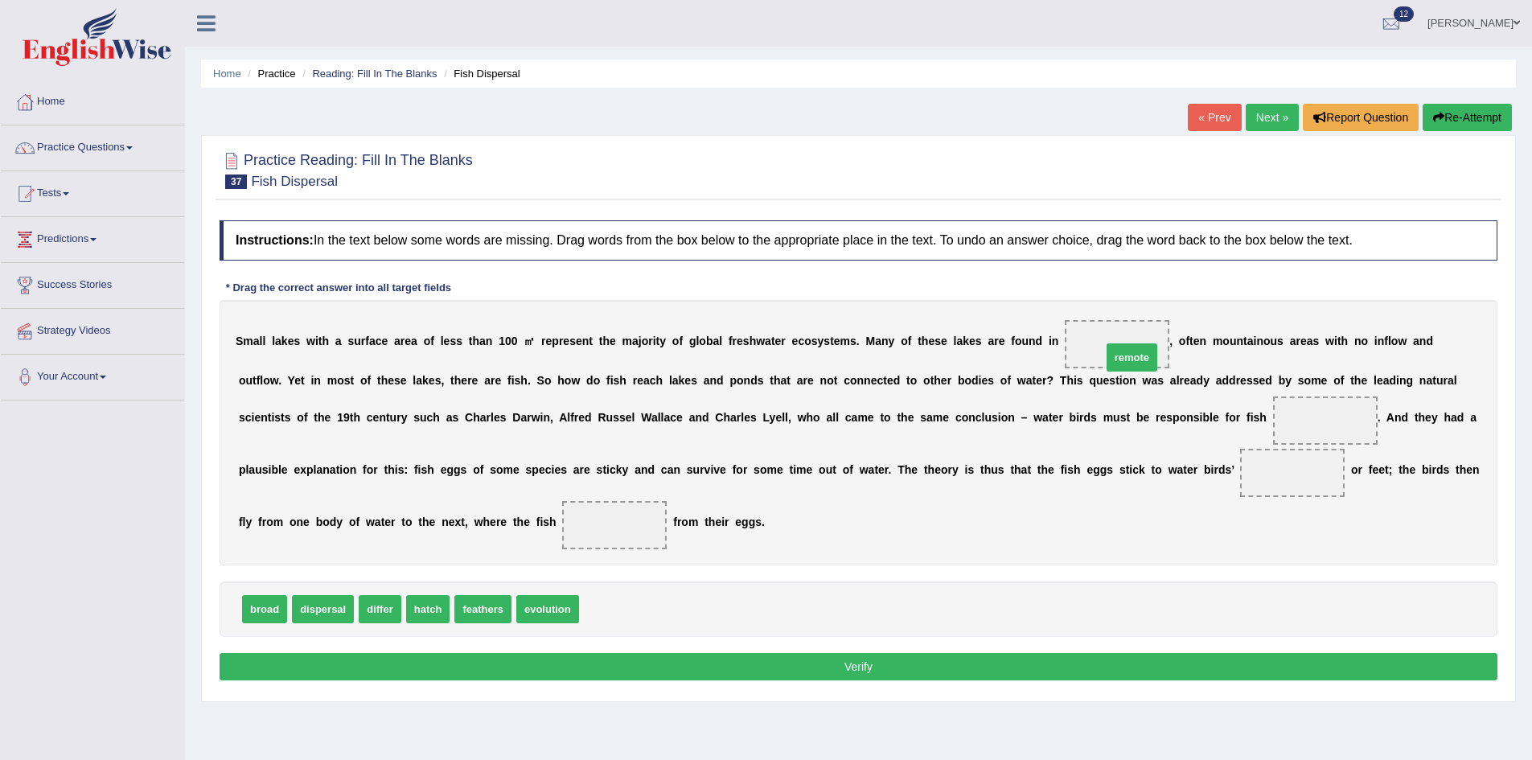
drag, startPoint x: 607, startPoint y: 606, endPoint x: 1136, endPoint y: 338, distance: 592.9
drag, startPoint x: 429, startPoint y: 614, endPoint x: 1332, endPoint y: 441, distance: 920.1
drag, startPoint x: 1293, startPoint y: 474, endPoint x: 1312, endPoint y: 433, distance: 46.0
drag, startPoint x: 425, startPoint y: 604, endPoint x: 1301, endPoint y: 470, distance: 886.6
drag, startPoint x: 1317, startPoint y: 412, endPoint x: 803, endPoint y: 445, distance: 514.9
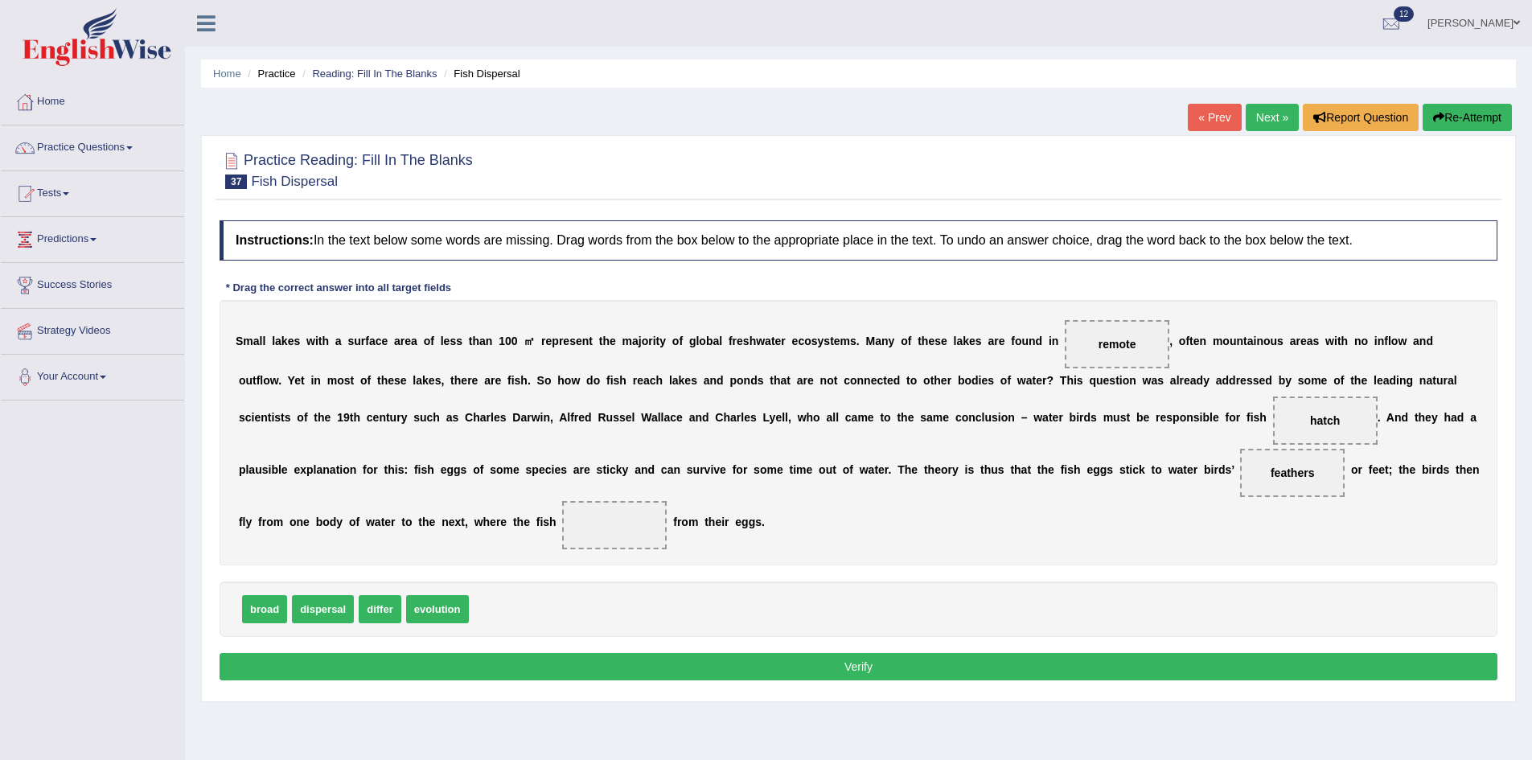
click at [803, 445] on div "S m a l l l a k e s w i t h a s u r f a c e a r e a o f l e s s t h a n 1 0 0 ㎡…" at bounding box center [858, 432] width 1278 height 265
drag, startPoint x: 1323, startPoint y: 417, endPoint x: 871, endPoint y: 484, distance: 457.5
click at [1071, 473] on span "hatch" at bounding box center [1094, 458] width 46 height 29
click at [897, 480] on div "S m a l l l a k e s w i t h a s u r f a c e a r e a o f l e s s t h a n 1 0 0 ㎡…" at bounding box center [858, 432] width 1278 height 265
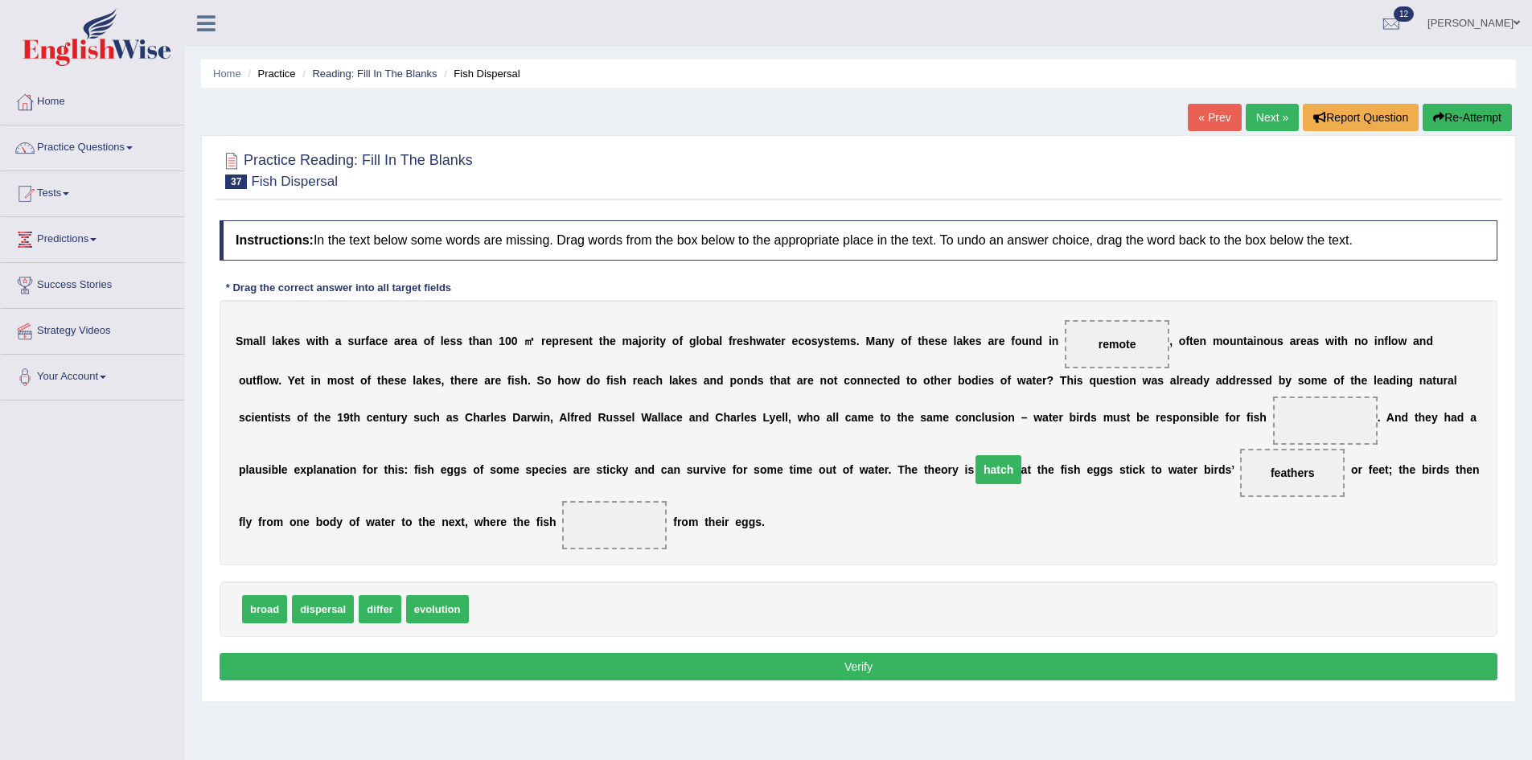
click at [731, 513] on div "S m a l l l a k e s w i t h a s u r f a c e a r e a o f l e s s t h a n 1 0 0 ㎡…" at bounding box center [858, 432] width 1278 height 265
click at [729, 513] on div "S m a l l l a k e s w i t h a s u r f a c e a r e a o f l e s s t h a n 1 0 0 ㎡…" at bounding box center [858, 432] width 1278 height 265
drag, startPoint x: 1319, startPoint y: 421, endPoint x: 616, endPoint y: 534, distance: 712.4
drag, startPoint x: 427, startPoint y: 608, endPoint x: 1338, endPoint y: 426, distance: 928.9
click at [800, 669] on button "Verify" at bounding box center [858, 666] width 1278 height 27
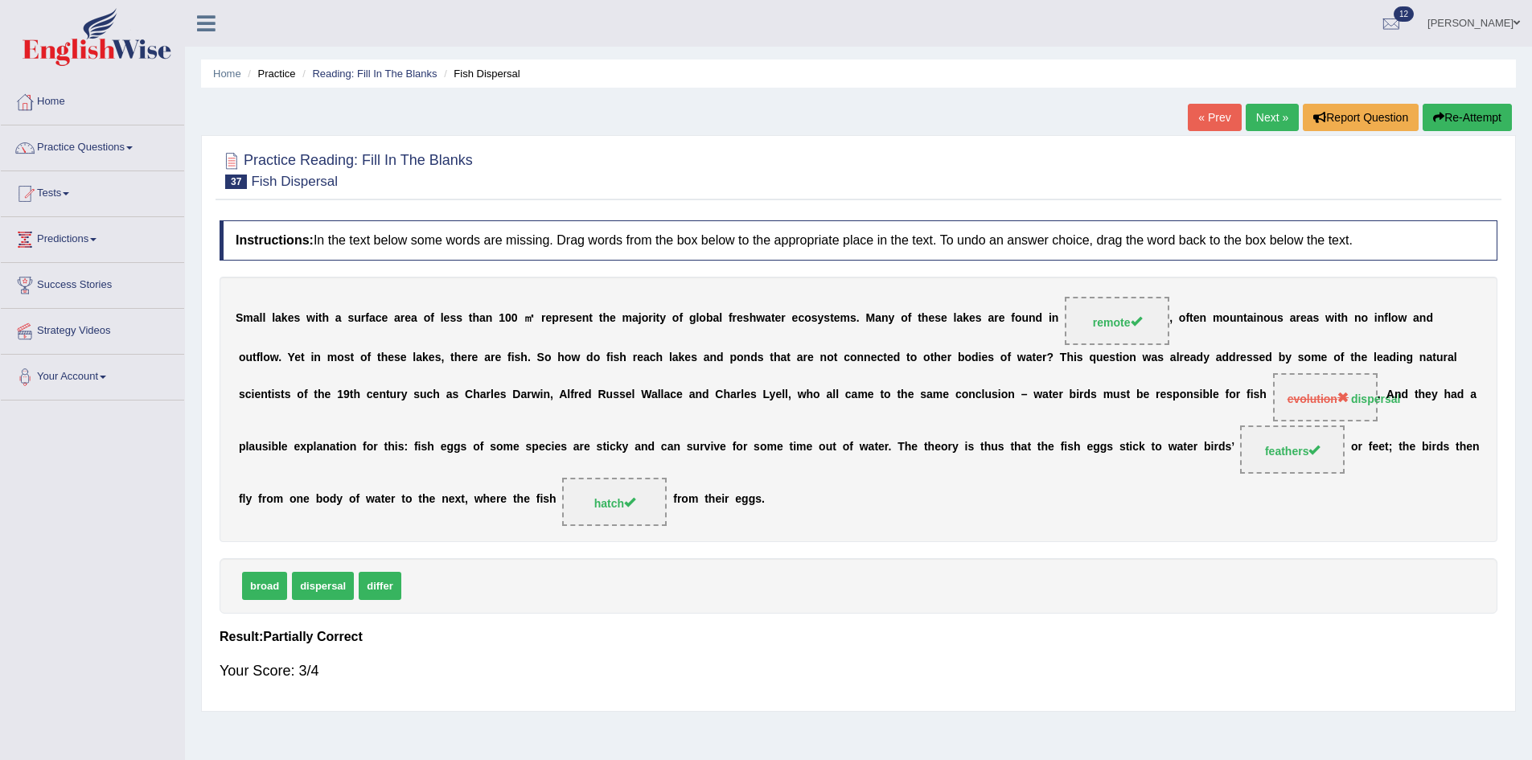
click at [1446, 111] on button "Re-Attempt" at bounding box center [1466, 117] width 89 height 27
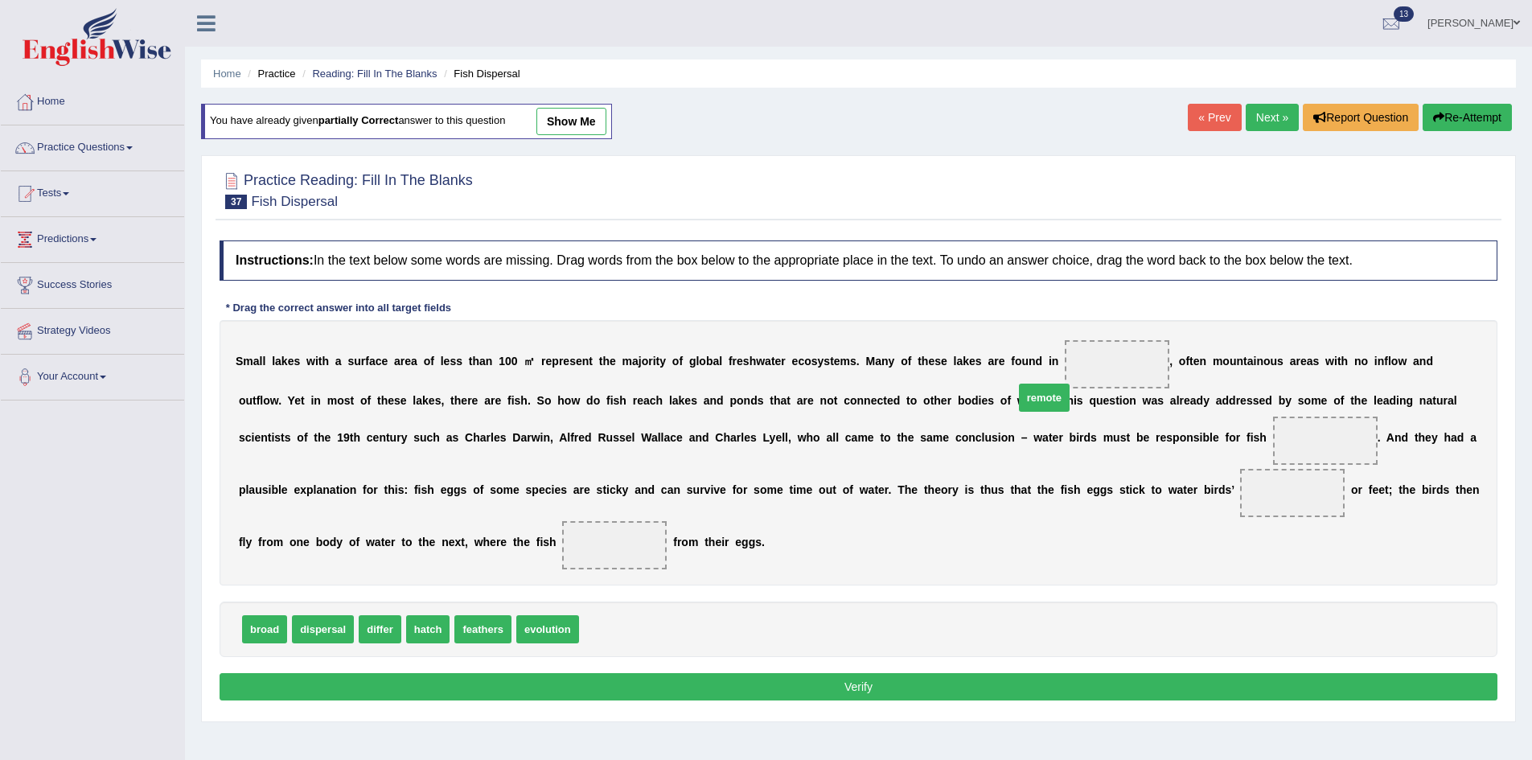
drag, startPoint x: 627, startPoint y: 630, endPoint x: 1093, endPoint y: 379, distance: 529.9
drag, startPoint x: 322, startPoint y: 626, endPoint x: 1327, endPoint y: 432, distance: 1023.7
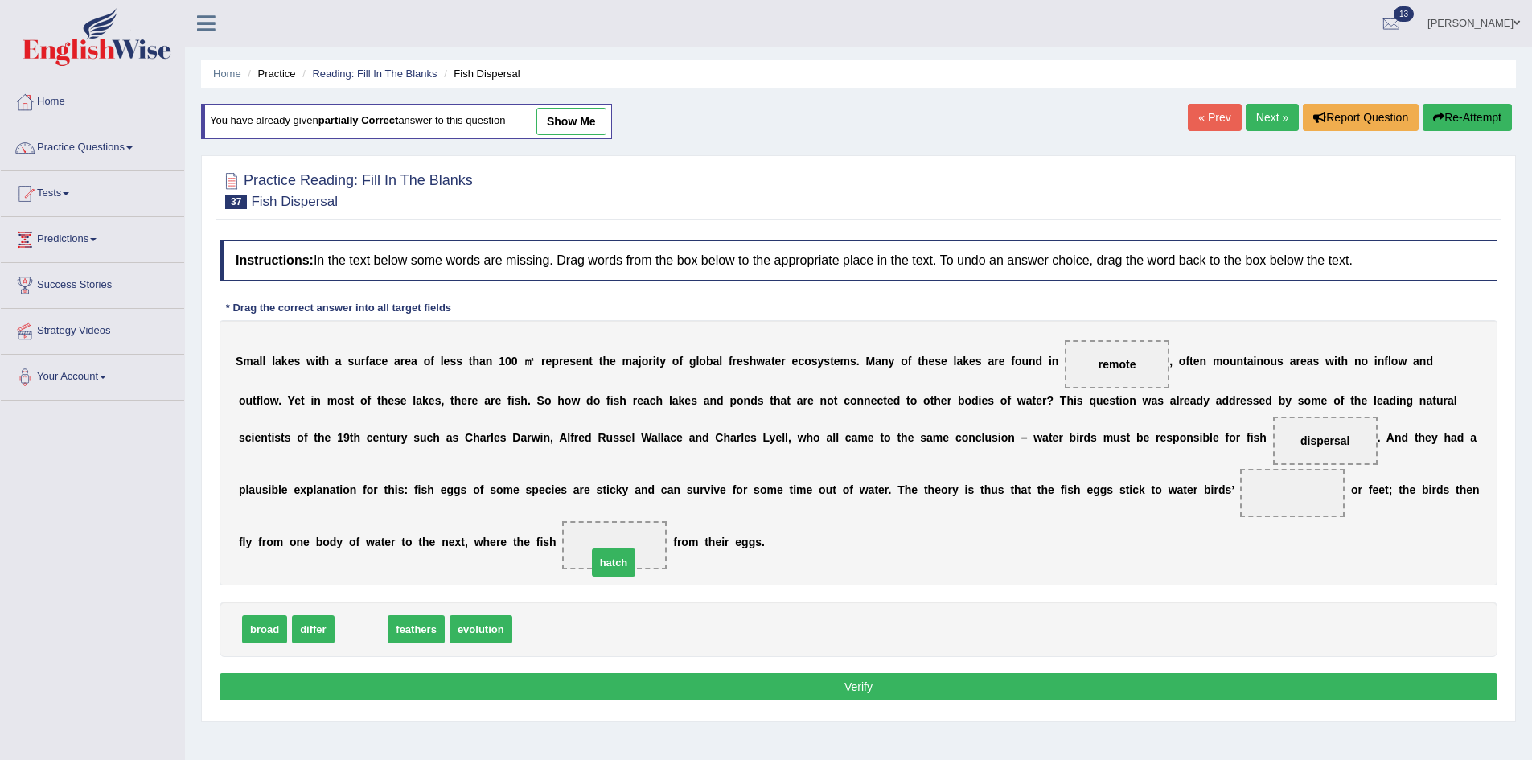
drag, startPoint x: 352, startPoint y: 632, endPoint x: 615, endPoint y: 551, distance: 275.2
drag, startPoint x: 369, startPoint y: 626, endPoint x: 1287, endPoint y: 503, distance: 926.4
click at [1056, 695] on button "Verify" at bounding box center [858, 686] width 1278 height 27
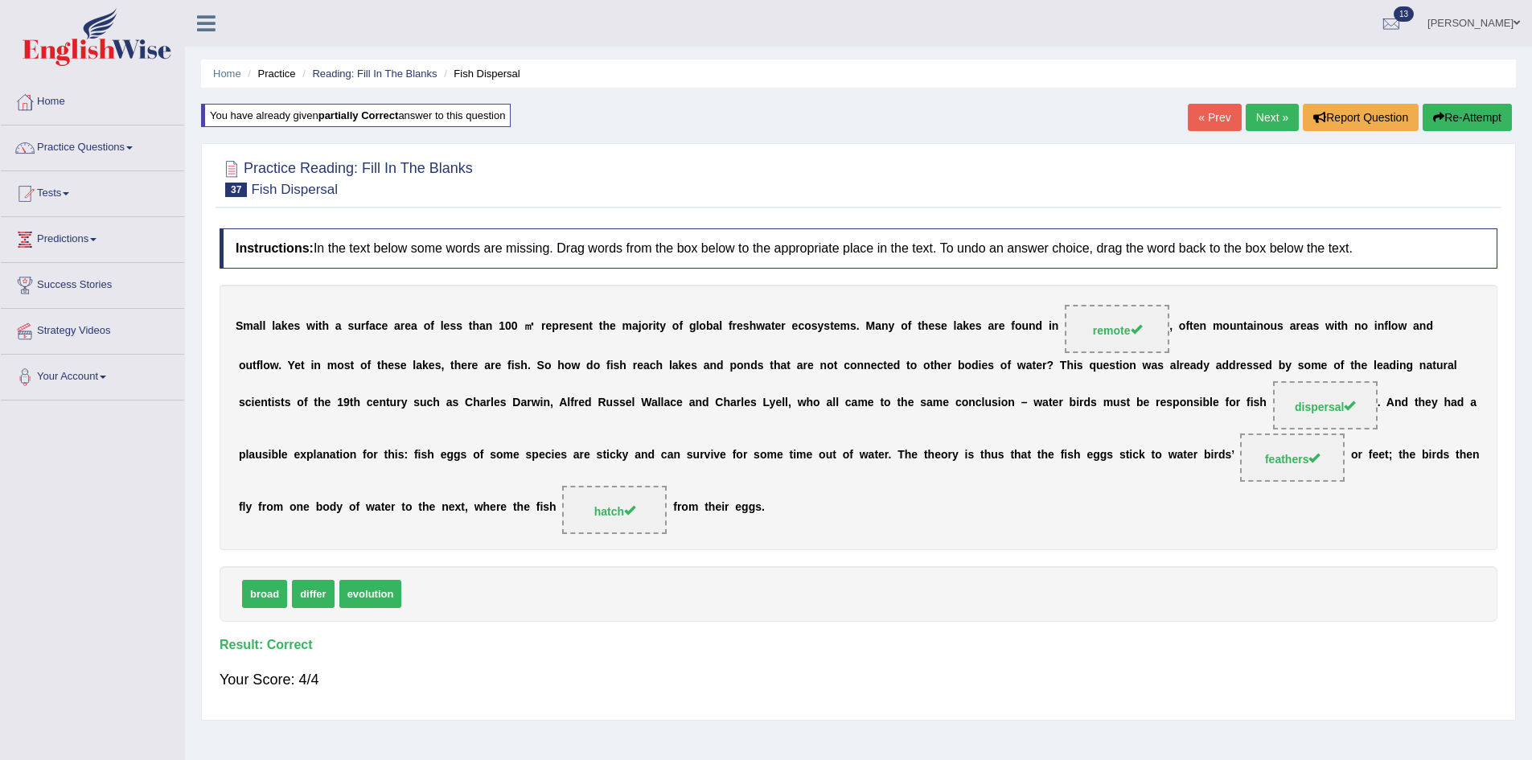
click at [1257, 114] on link "Next »" at bounding box center [1271, 117] width 53 height 27
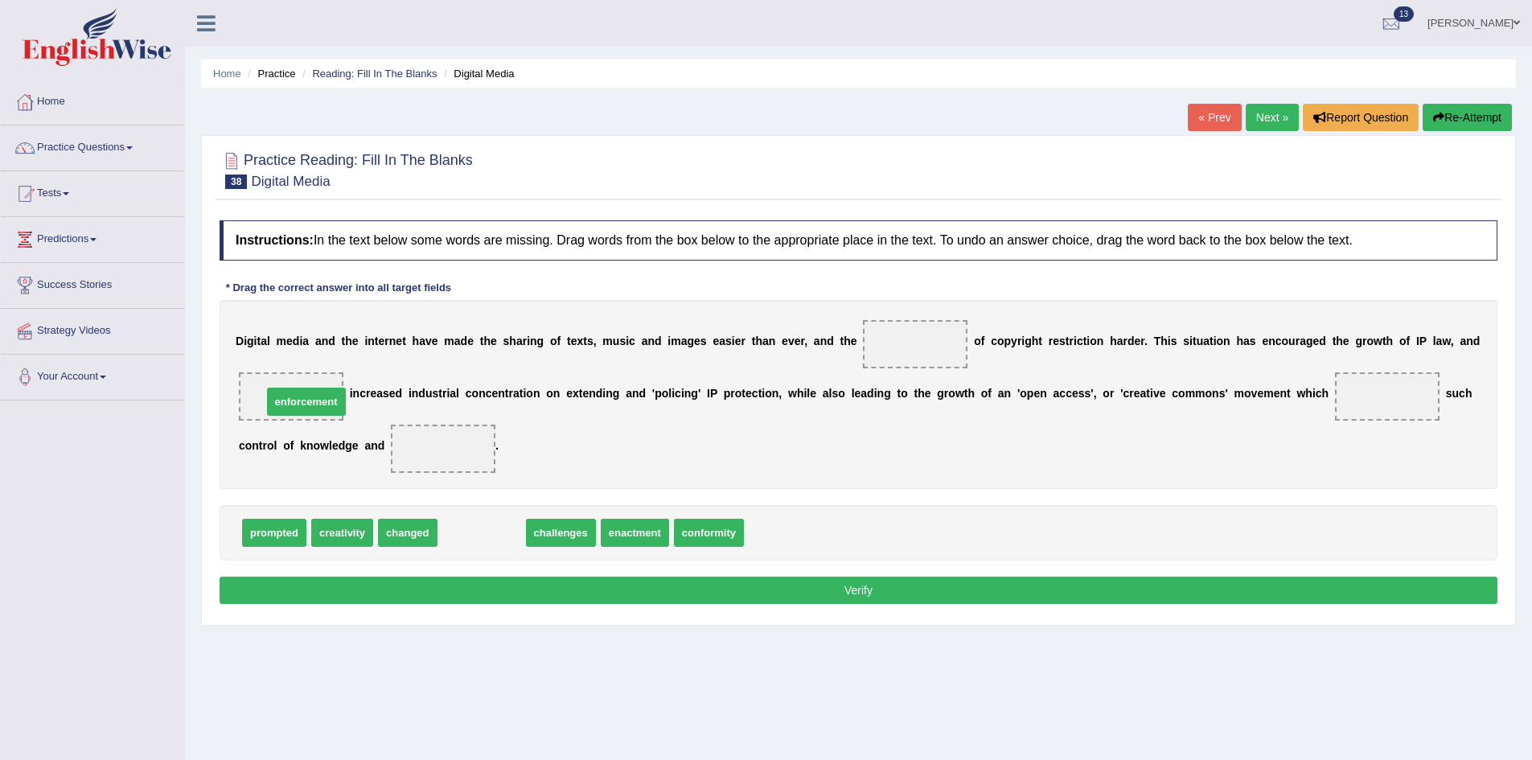
drag, startPoint x: 470, startPoint y: 537, endPoint x: 288, endPoint y: 397, distance: 229.3
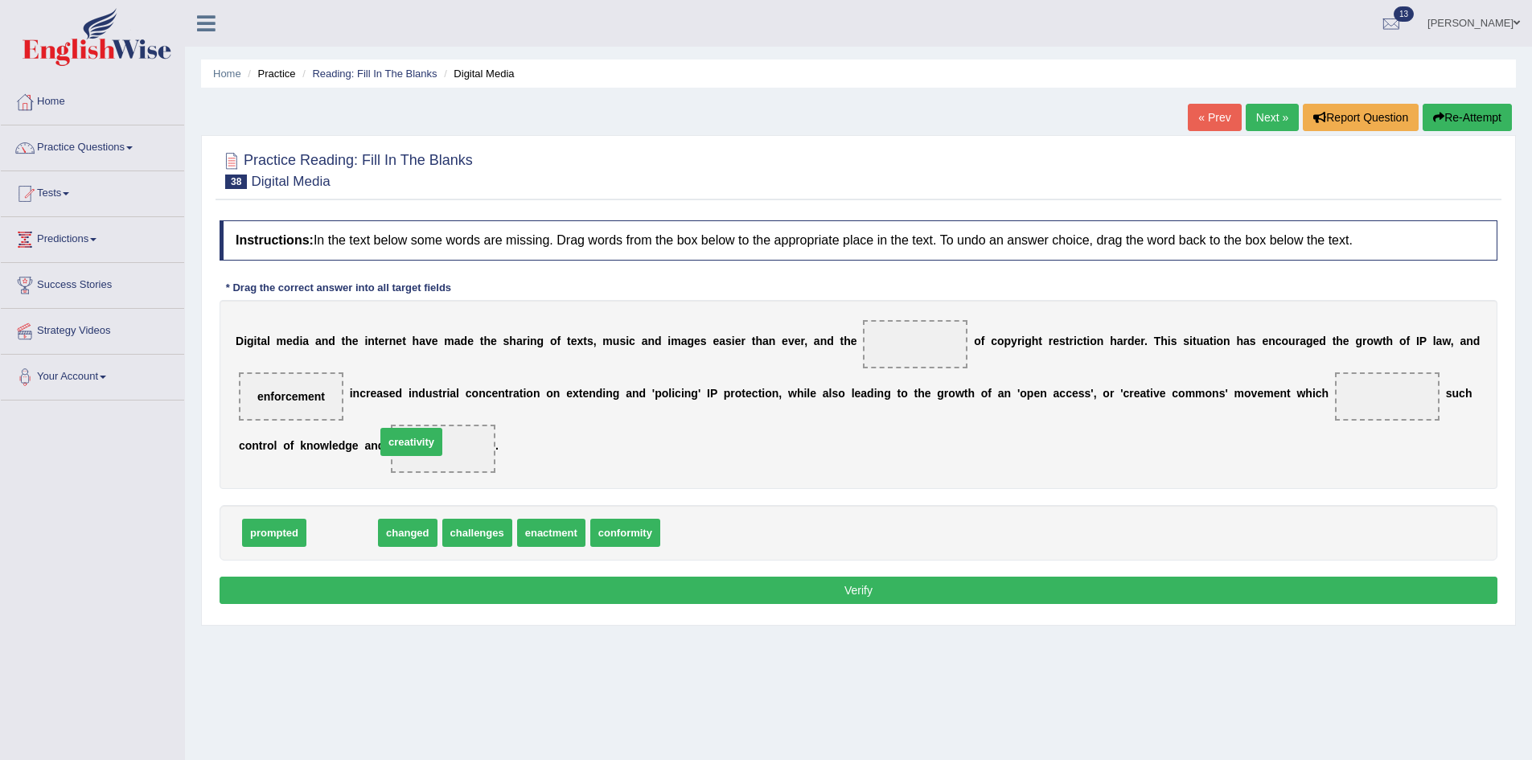
drag, startPoint x: 342, startPoint y: 537, endPoint x: 412, endPoint y: 445, distance: 116.4
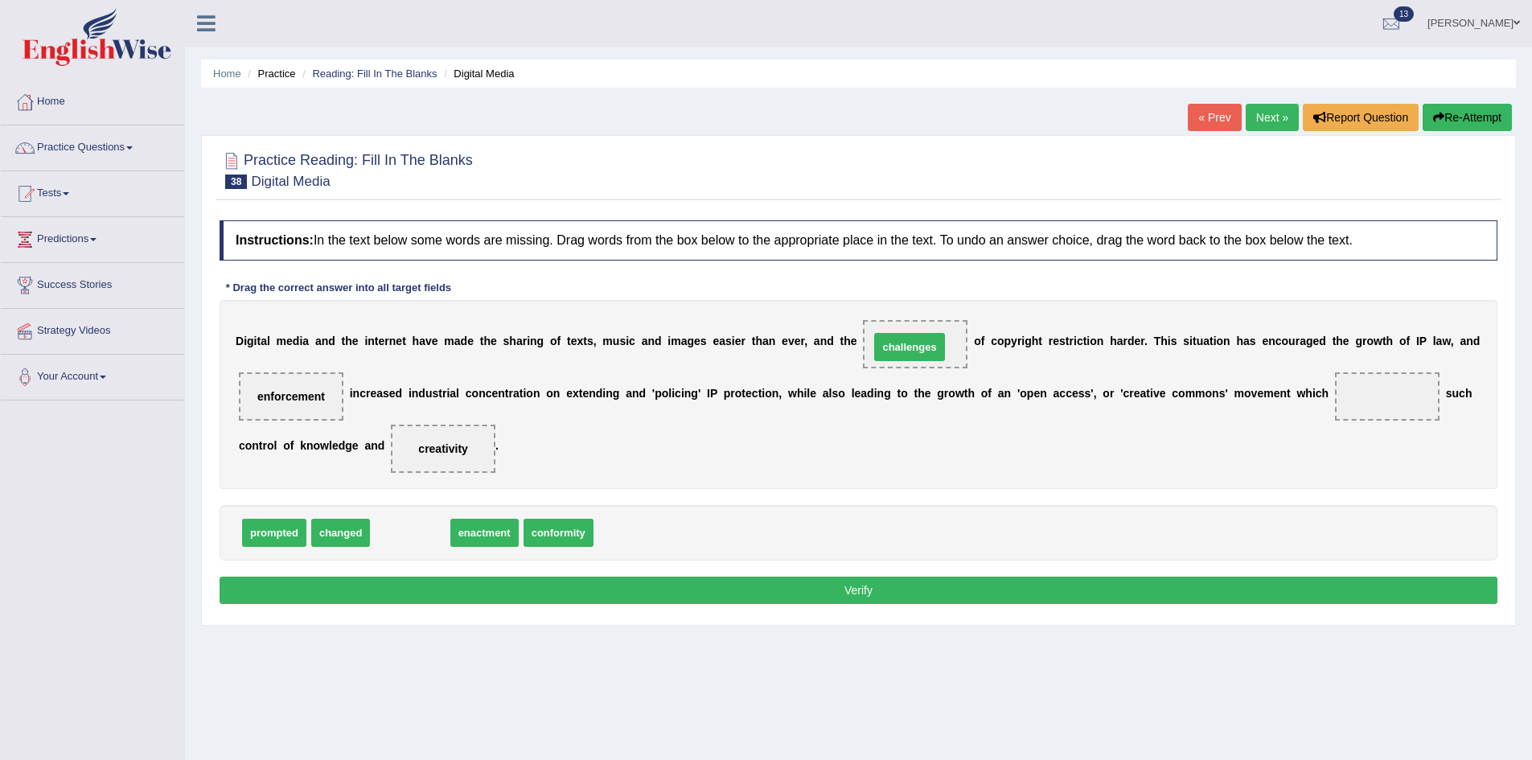
drag, startPoint x: 390, startPoint y: 536, endPoint x: 890, endPoint y: 351, distance: 533.5
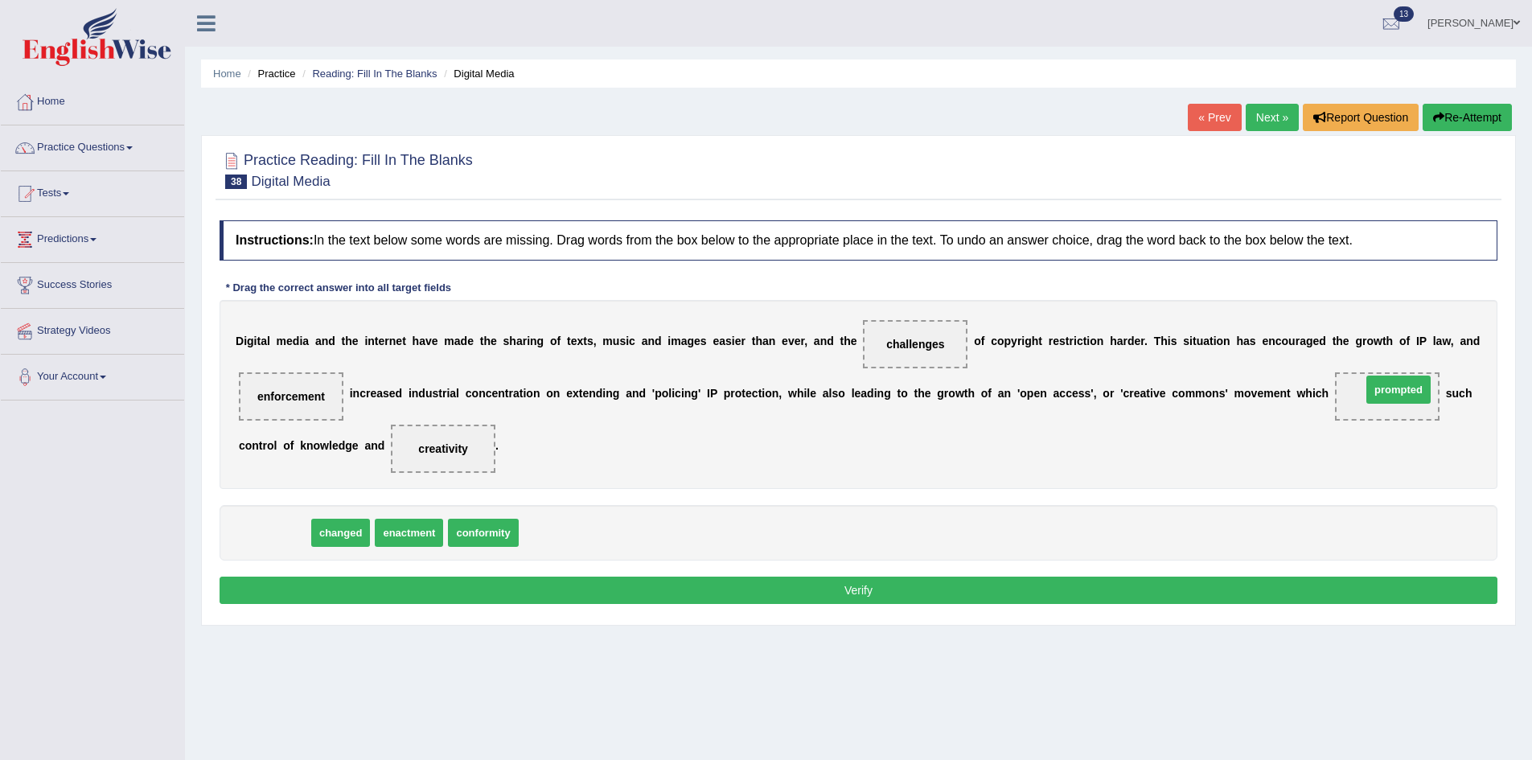
drag, startPoint x: 276, startPoint y: 535, endPoint x: 1400, endPoint y: 392, distance: 1133.1
click at [1064, 588] on button "Verify" at bounding box center [858, 589] width 1278 height 27
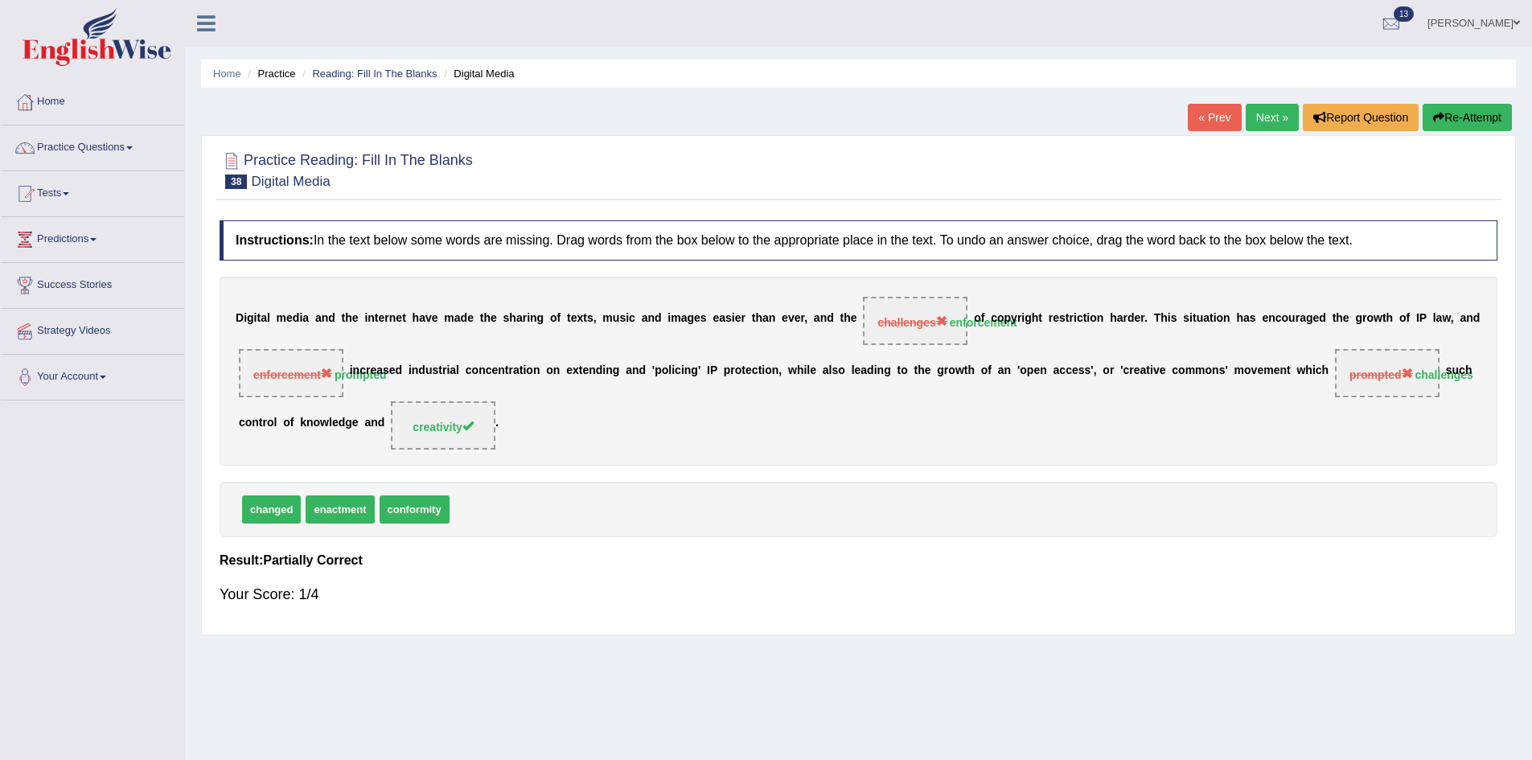
click at [1441, 119] on button "Re-Attempt" at bounding box center [1466, 117] width 89 height 27
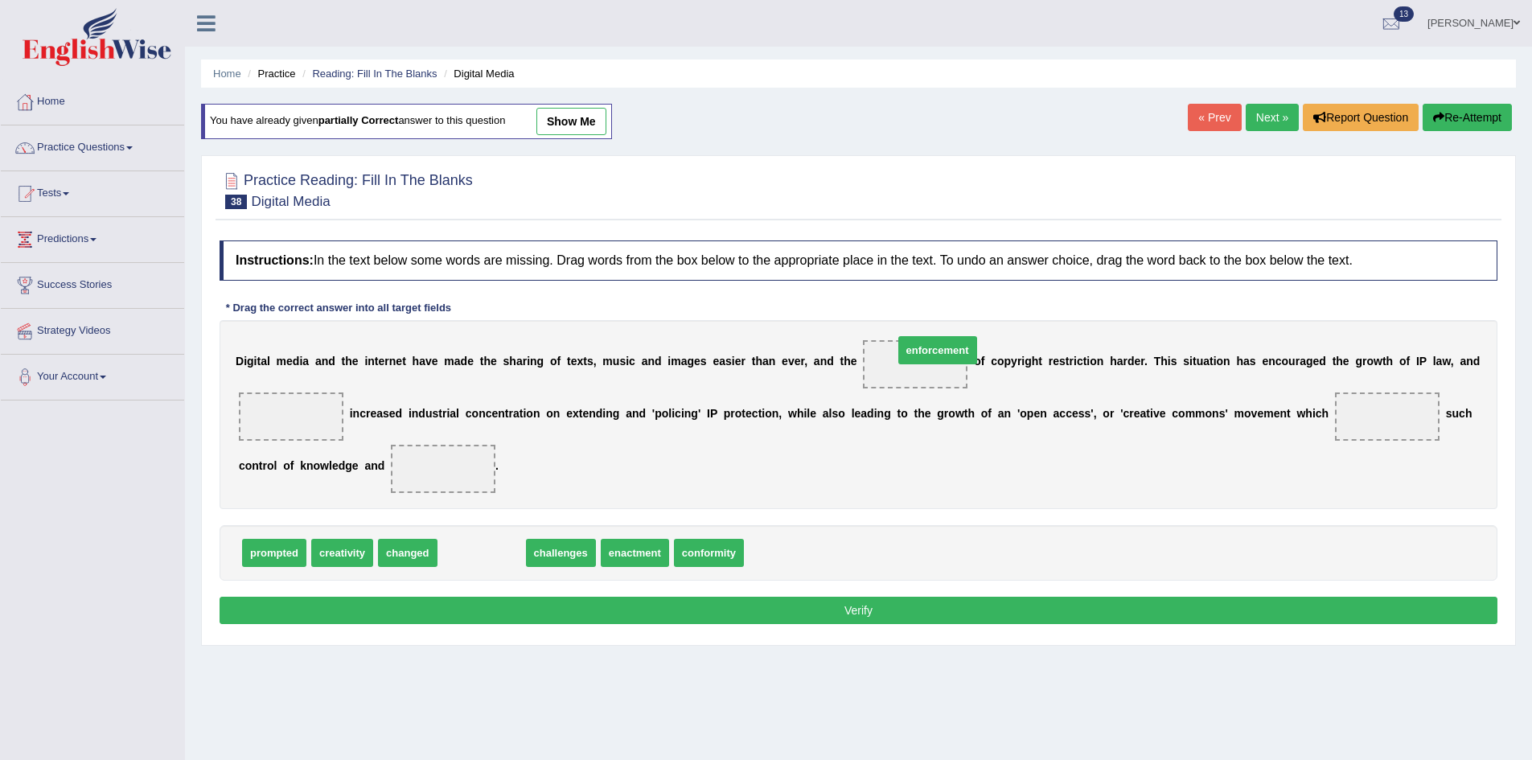
drag, startPoint x: 464, startPoint y: 542, endPoint x: 914, endPoint y: 339, distance: 493.7
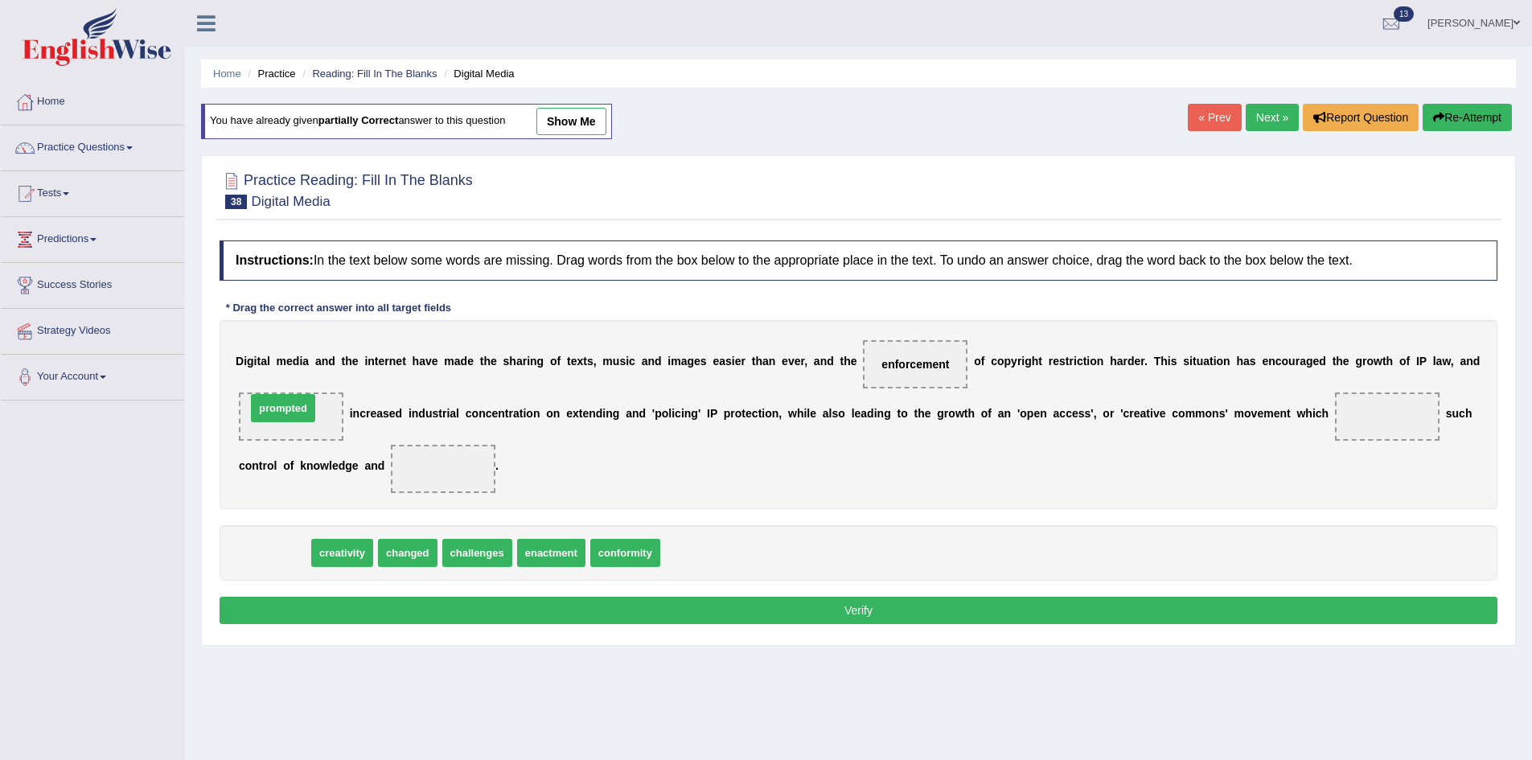
drag, startPoint x: 269, startPoint y: 554, endPoint x: 278, endPoint y: 410, distance: 144.2
drag, startPoint x: 277, startPoint y: 548, endPoint x: 462, endPoint y: 474, distance: 199.2
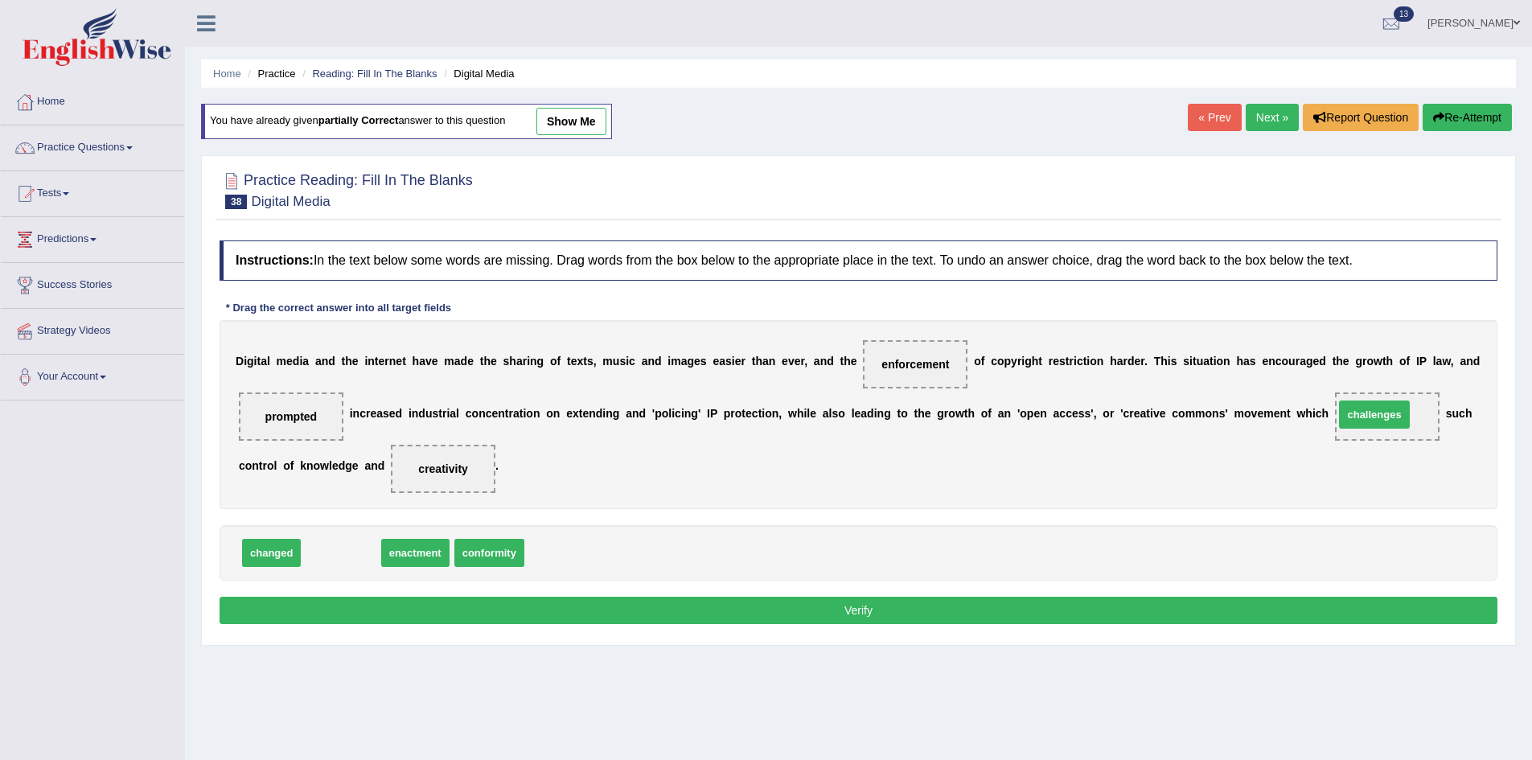
drag, startPoint x: 359, startPoint y: 558, endPoint x: 1393, endPoint y: 420, distance: 1042.3
click at [1161, 607] on button "Verify" at bounding box center [858, 610] width 1278 height 27
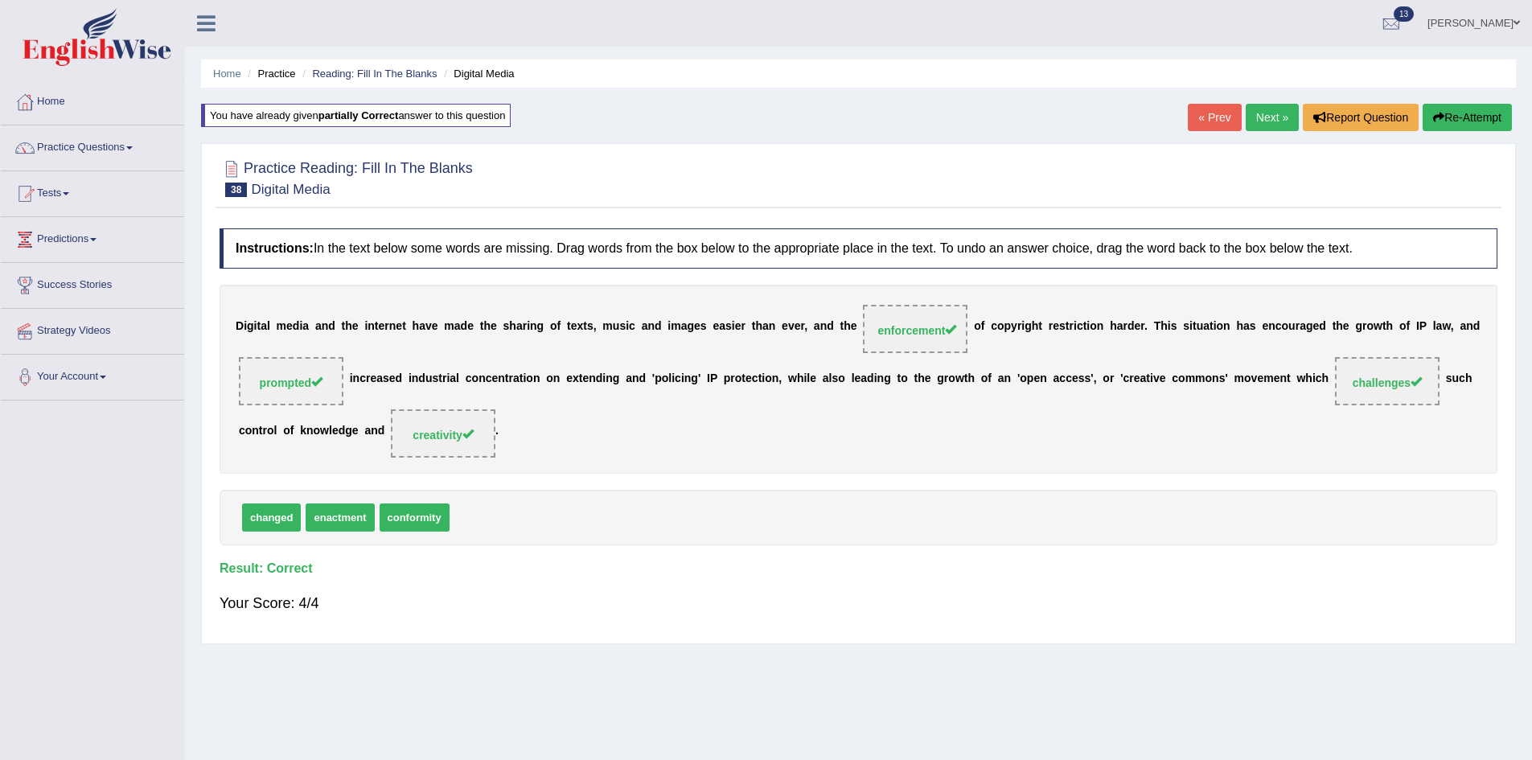
click at [1264, 120] on link "Next »" at bounding box center [1271, 117] width 53 height 27
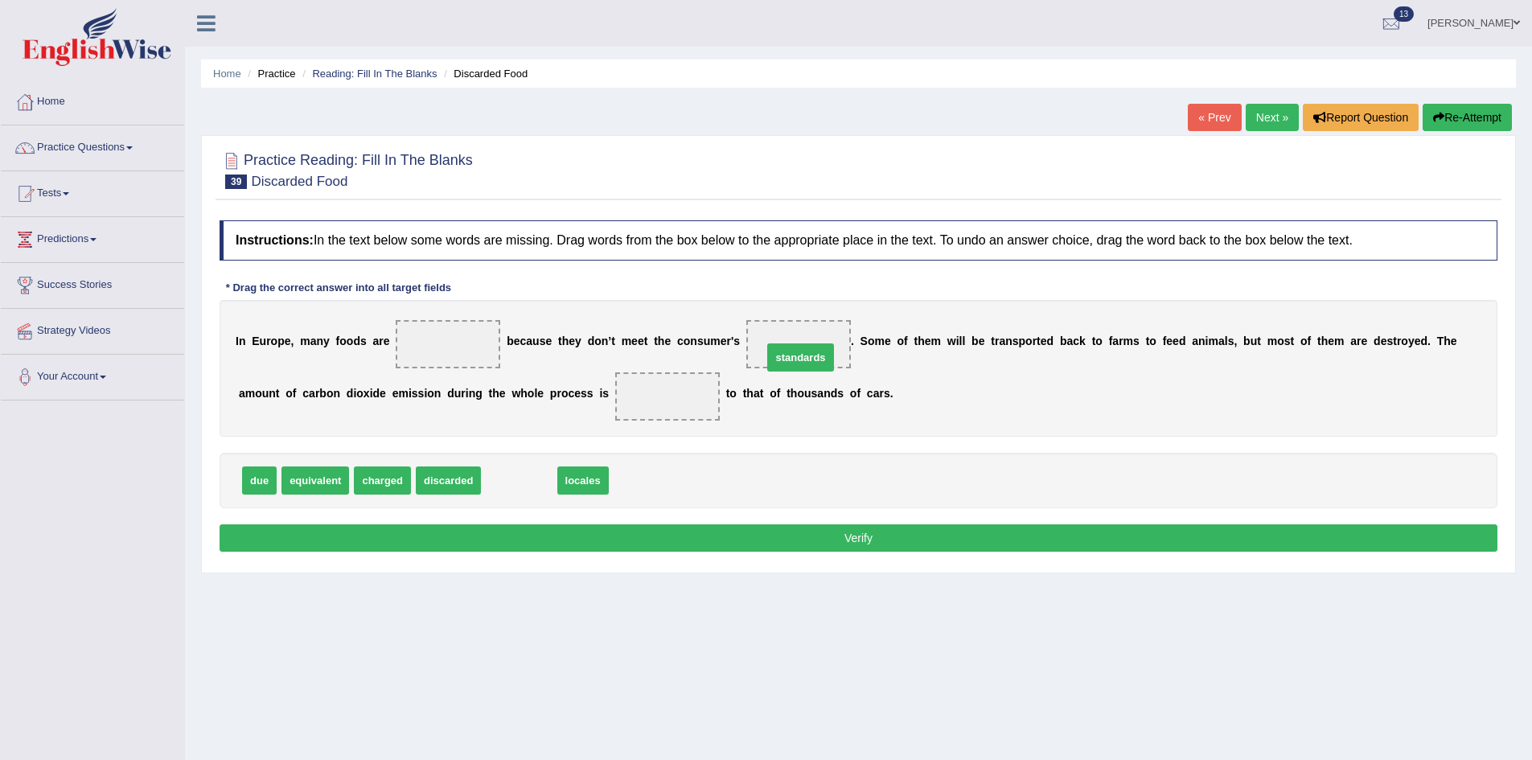
drag, startPoint x: 531, startPoint y: 485, endPoint x: 814, endPoint y: 359, distance: 309.1
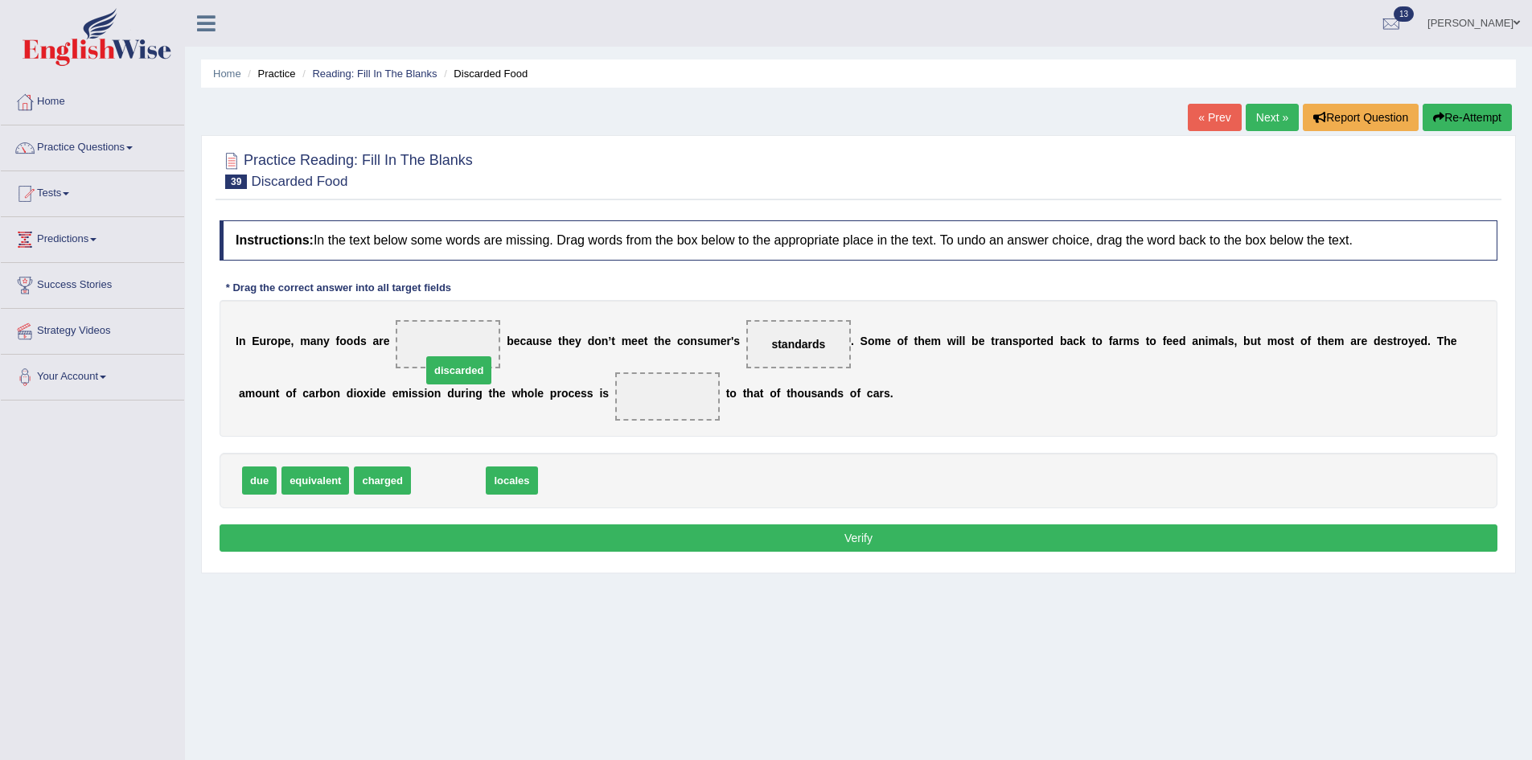
drag, startPoint x: 441, startPoint y: 485, endPoint x: 456, endPoint y: 349, distance: 136.6
drag, startPoint x: 246, startPoint y: 479, endPoint x: 659, endPoint y: 396, distance: 421.5
click at [687, 533] on button "Verify" at bounding box center [858, 537] width 1278 height 27
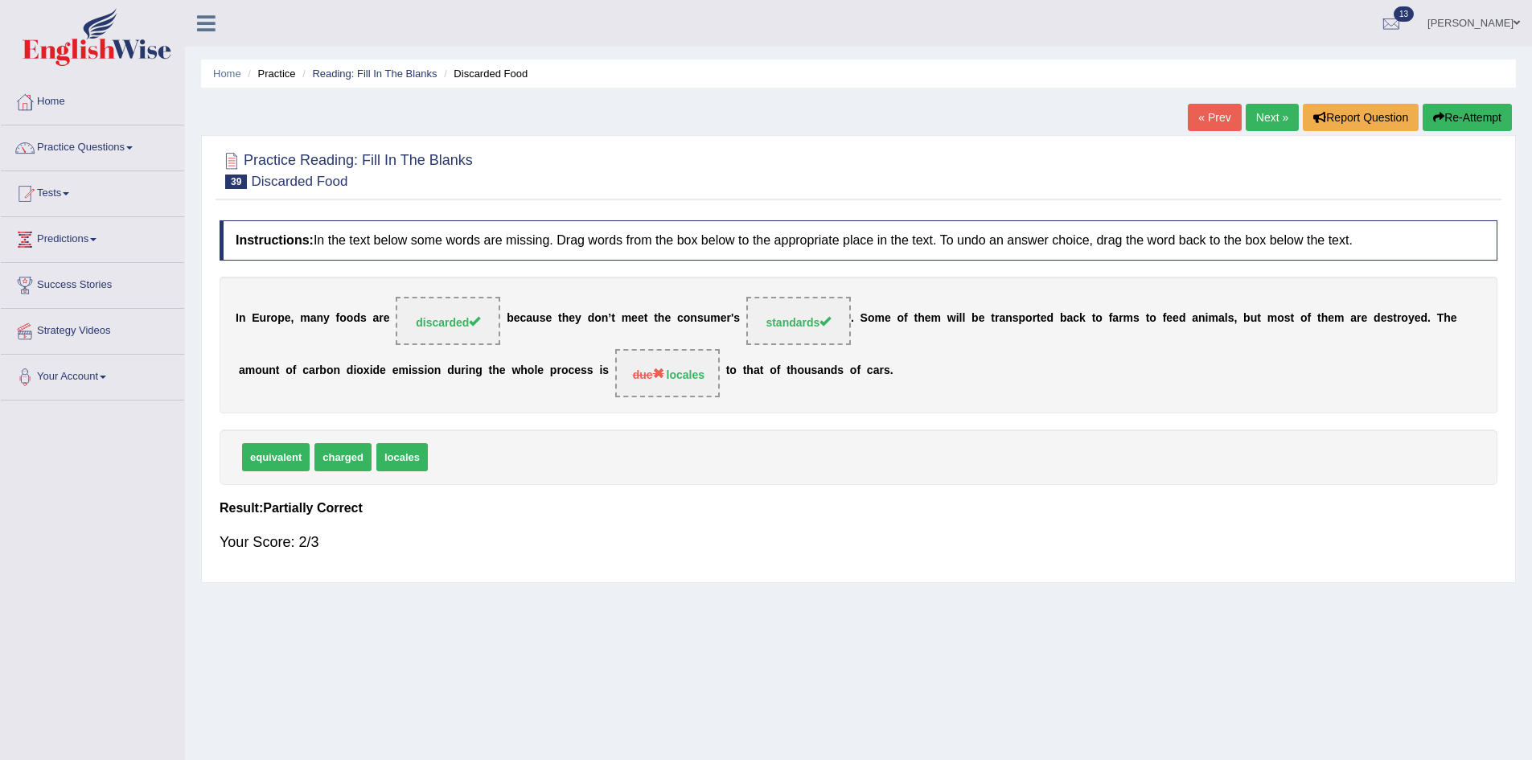
click at [1245, 113] on link "Next »" at bounding box center [1271, 117] width 53 height 27
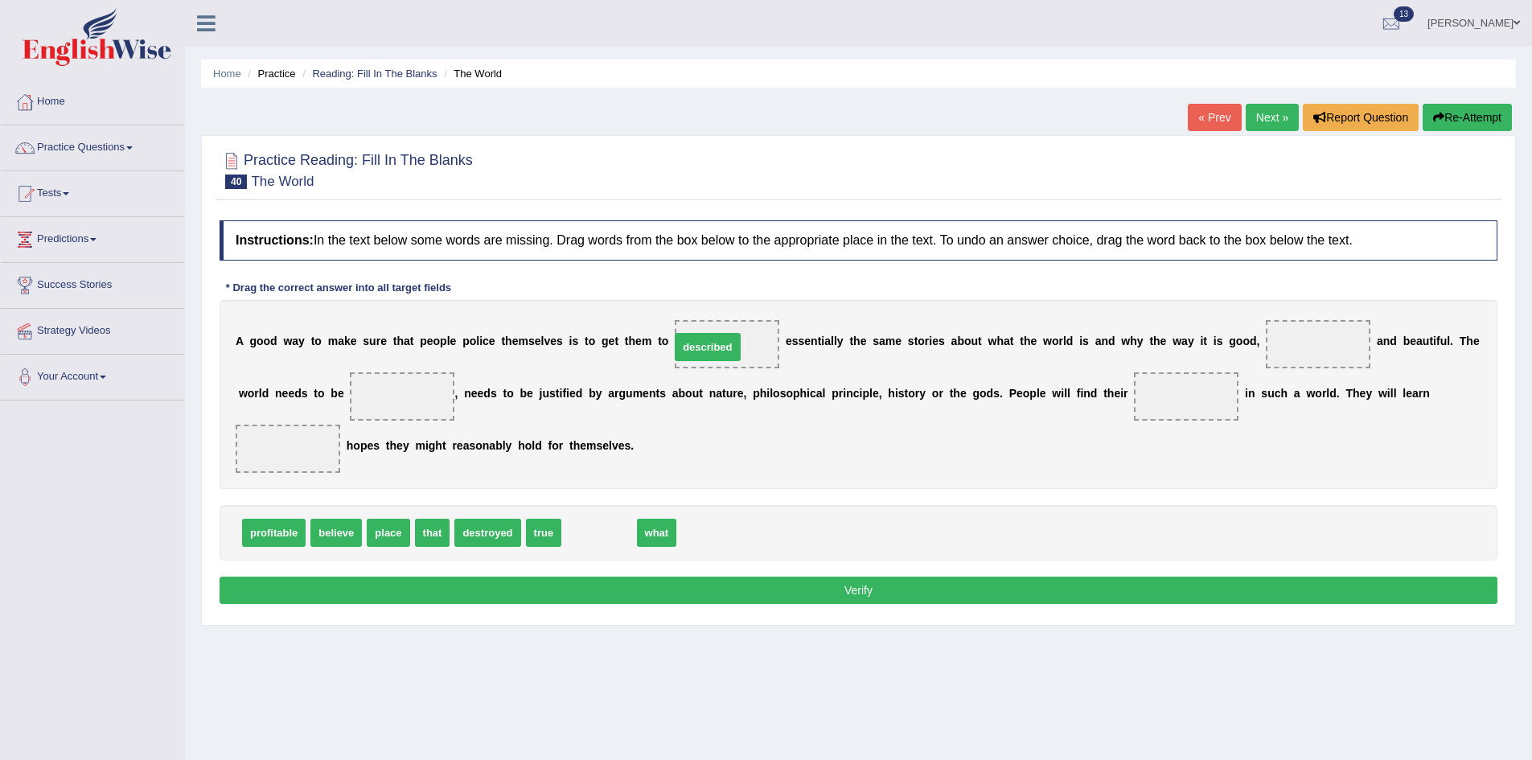
drag, startPoint x: 596, startPoint y: 542, endPoint x: 704, endPoint y: 356, distance: 215.1
drag, startPoint x: 537, startPoint y: 533, endPoint x: 400, endPoint y: 428, distance: 172.6
click at [508, 463] on span "true" at bounding box center [526, 477] width 36 height 28
drag, startPoint x: 400, startPoint y: 428, endPoint x: 371, endPoint y: 406, distance: 36.8
click at [371, 422] on div "A g o o d w a y t o m a k e s u r e t h a t p e o p l e p o l i c e t h e m s e…" at bounding box center [858, 394] width 1278 height 189
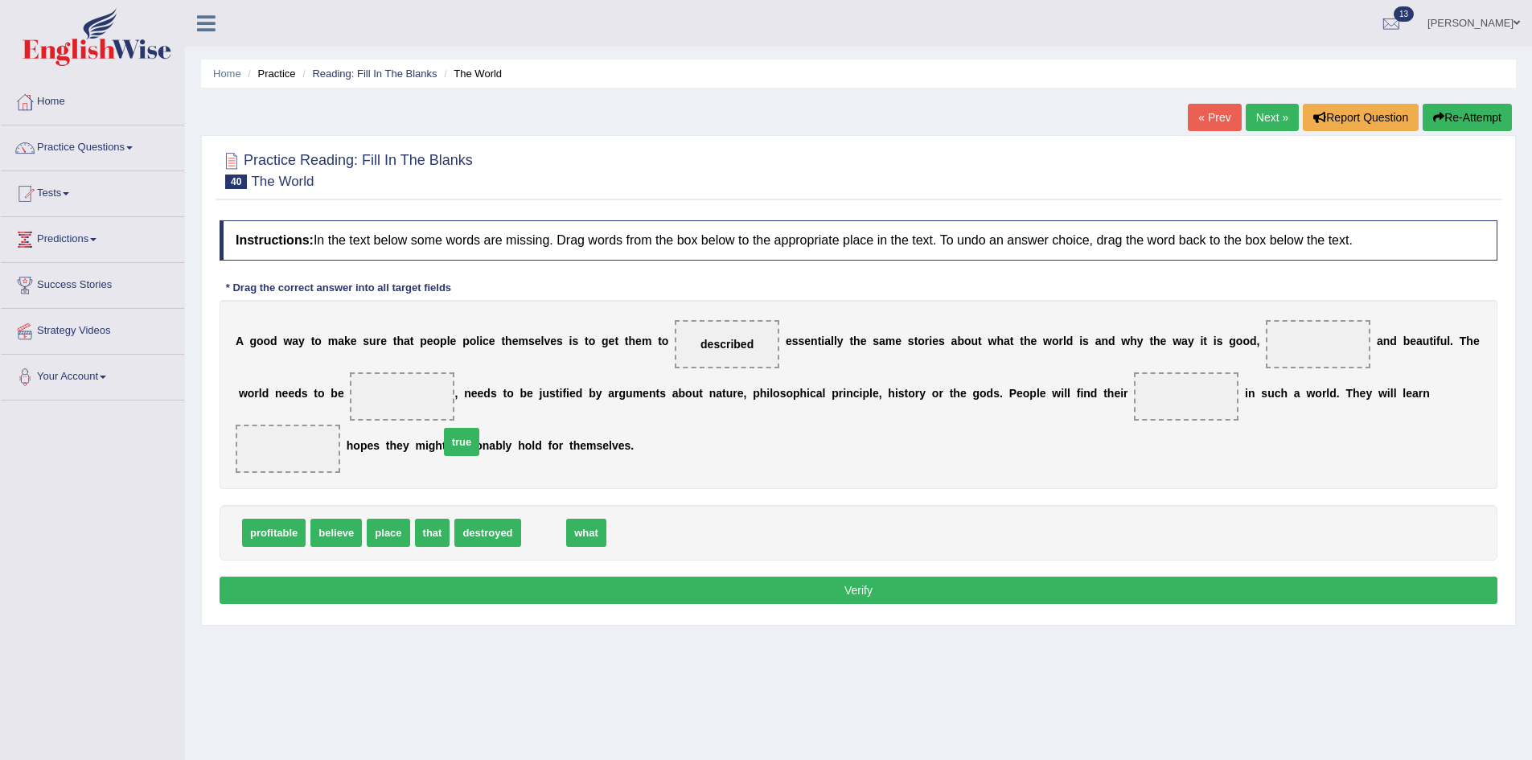
click at [371, 406] on span at bounding box center [402, 396] width 105 height 48
drag, startPoint x: 545, startPoint y: 538, endPoint x: 408, endPoint y: 408, distance: 188.8
drag, startPoint x: 381, startPoint y: 538, endPoint x: 1185, endPoint y: 406, distance: 814.7
drag, startPoint x: 389, startPoint y: 539, endPoint x: 312, endPoint y: 446, distance: 120.4
drag, startPoint x: 291, startPoint y: 445, endPoint x: 459, endPoint y: 541, distance: 193.8
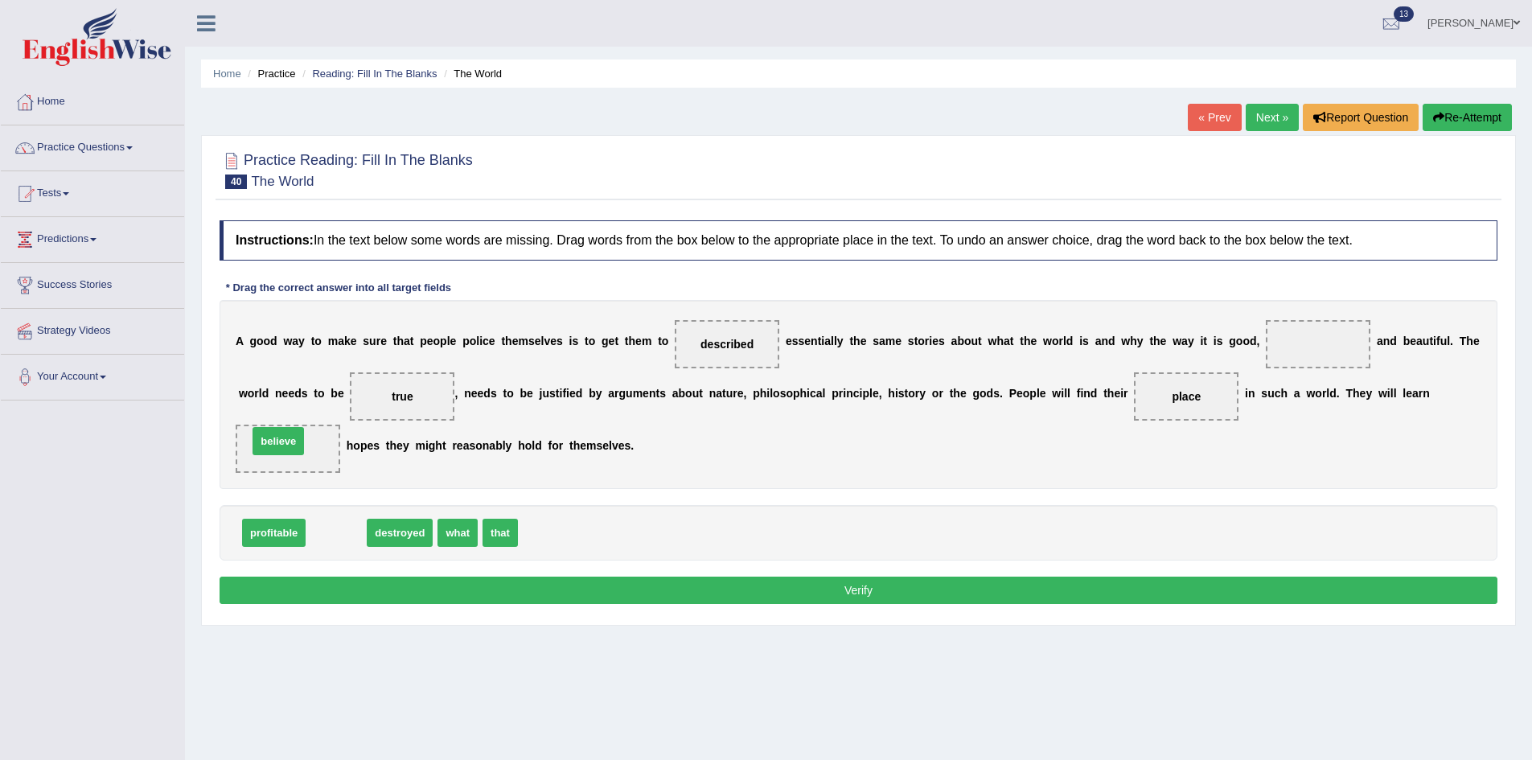
drag, startPoint x: 342, startPoint y: 512, endPoint x: 282, endPoint y: 434, distance: 98.1
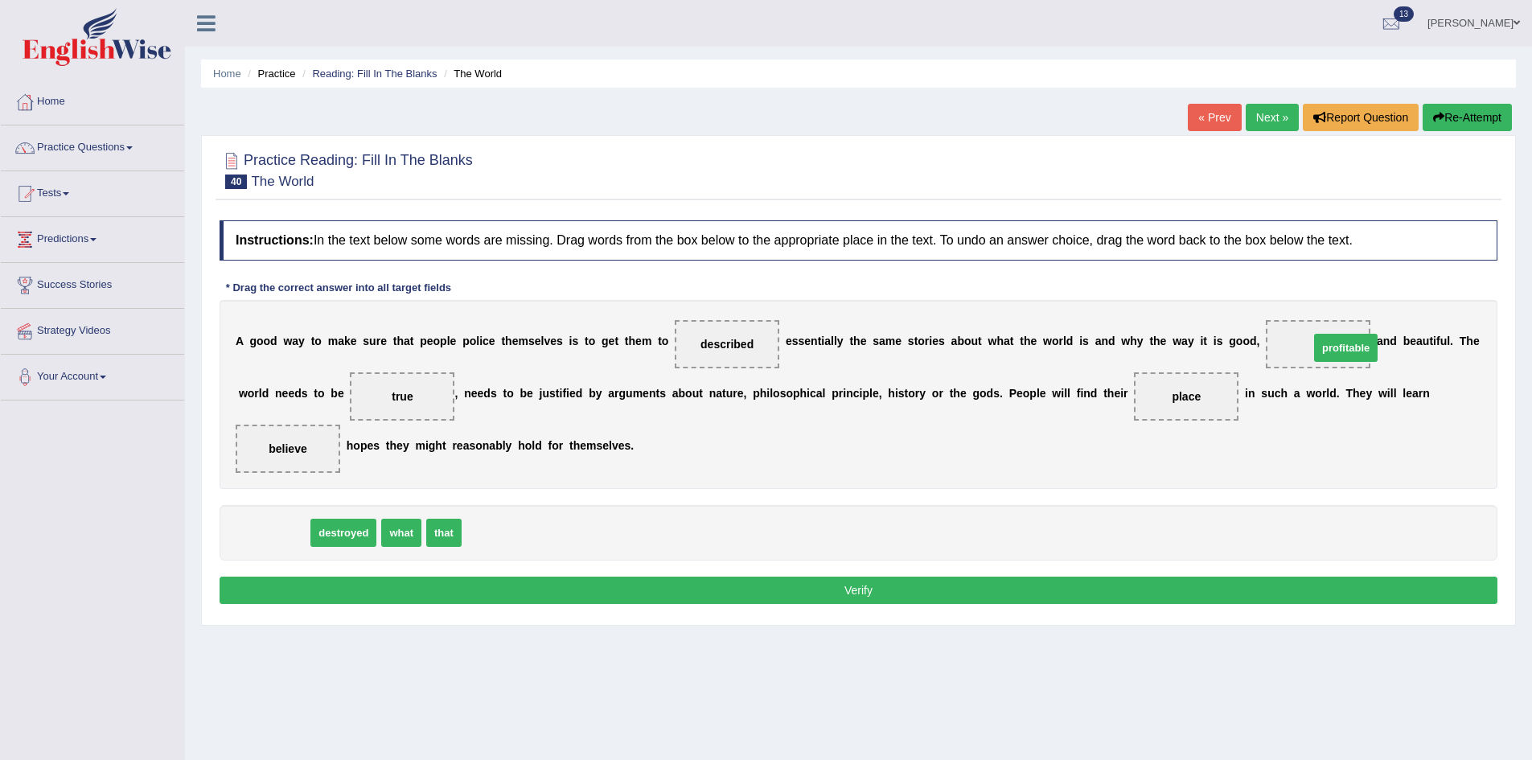
drag, startPoint x: 267, startPoint y: 530, endPoint x: 1314, endPoint y: 338, distance: 1064.3
click at [900, 592] on button "Verify" at bounding box center [858, 589] width 1278 height 27
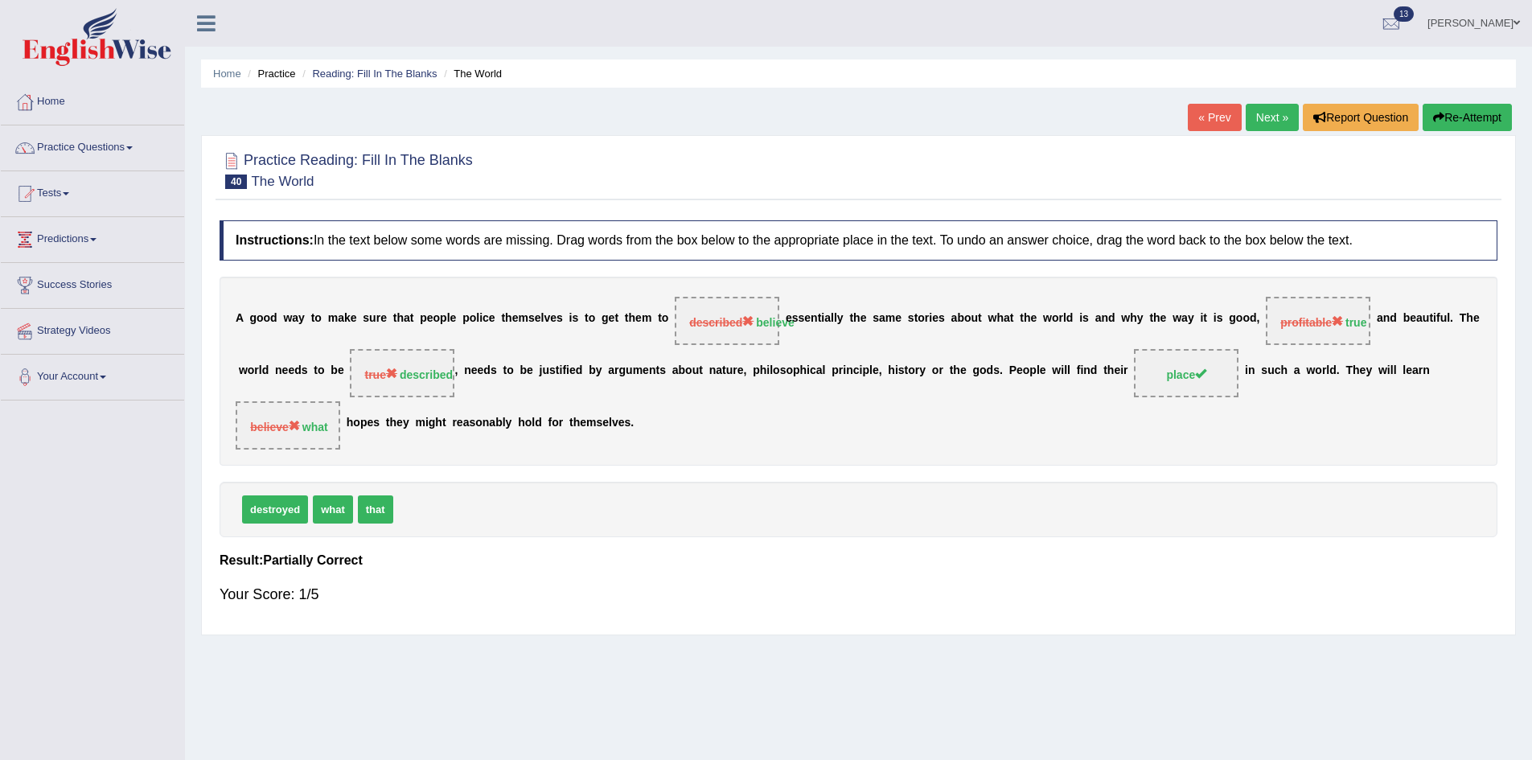
click at [1450, 119] on button "Re-Attempt" at bounding box center [1466, 117] width 89 height 27
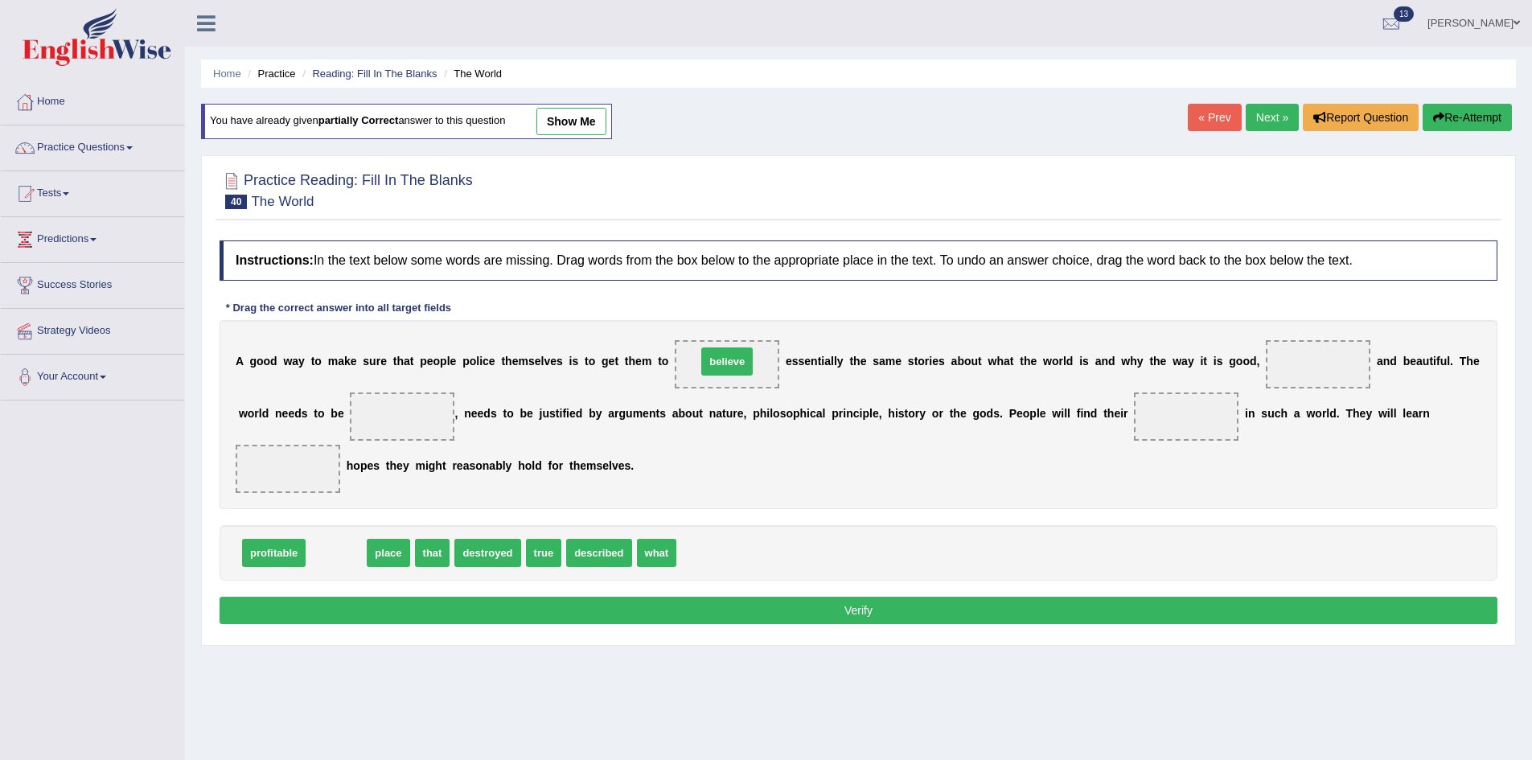
drag, startPoint x: 320, startPoint y: 548, endPoint x: 713, endPoint y: 355, distance: 438.3
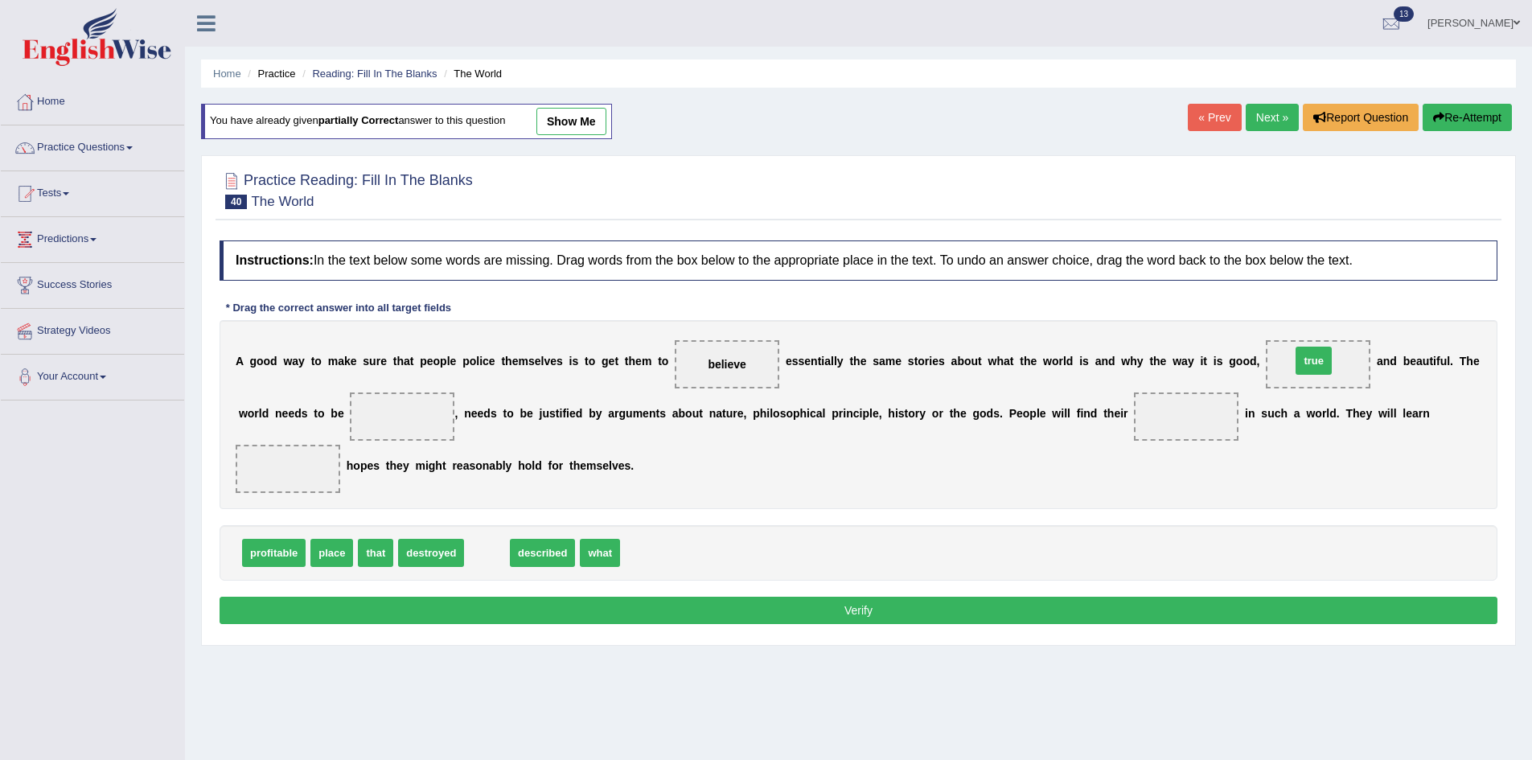
drag, startPoint x: 476, startPoint y: 556, endPoint x: 1302, endPoint y: 366, distance: 848.2
drag, startPoint x: 501, startPoint y: 551, endPoint x: 392, endPoint y: 411, distance: 177.1
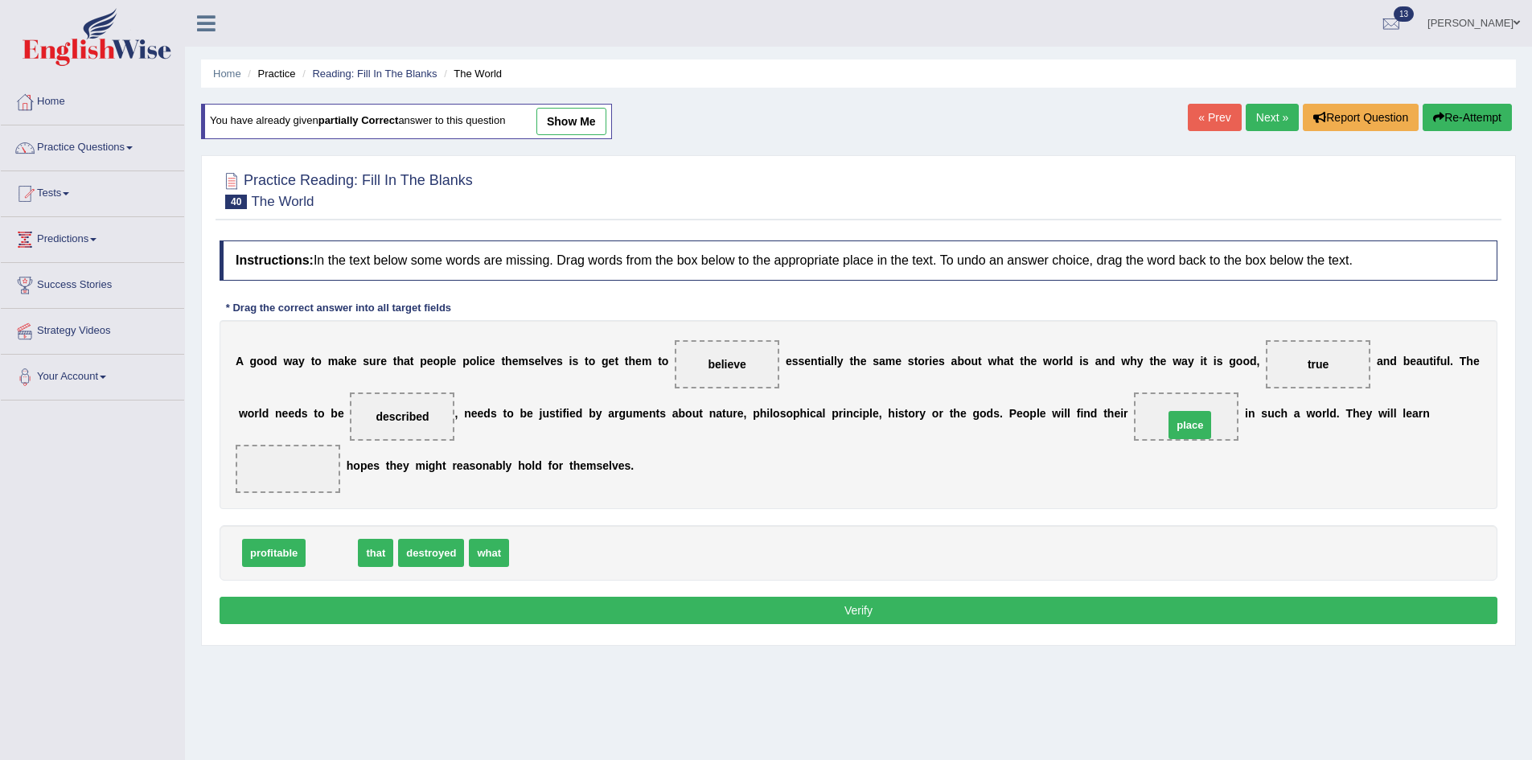
drag, startPoint x: 318, startPoint y: 556, endPoint x: 1176, endPoint y: 429, distance: 867.3
drag, startPoint x: 438, startPoint y: 560, endPoint x: 278, endPoint y: 480, distance: 178.7
click at [634, 605] on button "Verify" at bounding box center [858, 610] width 1278 height 27
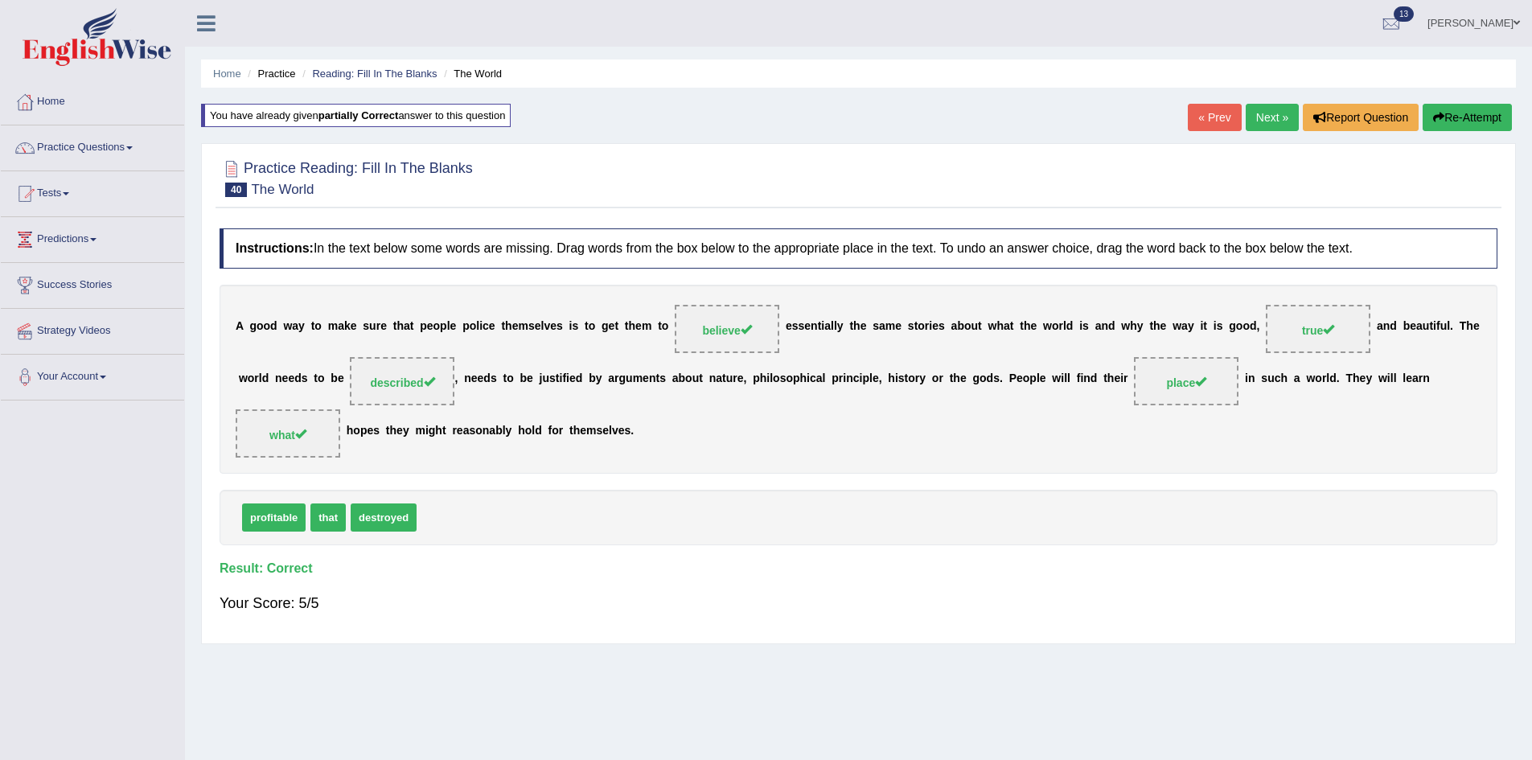
click at [1248, 105] on link "Next »" at bounding box center [1271, 117] width 53 height 27
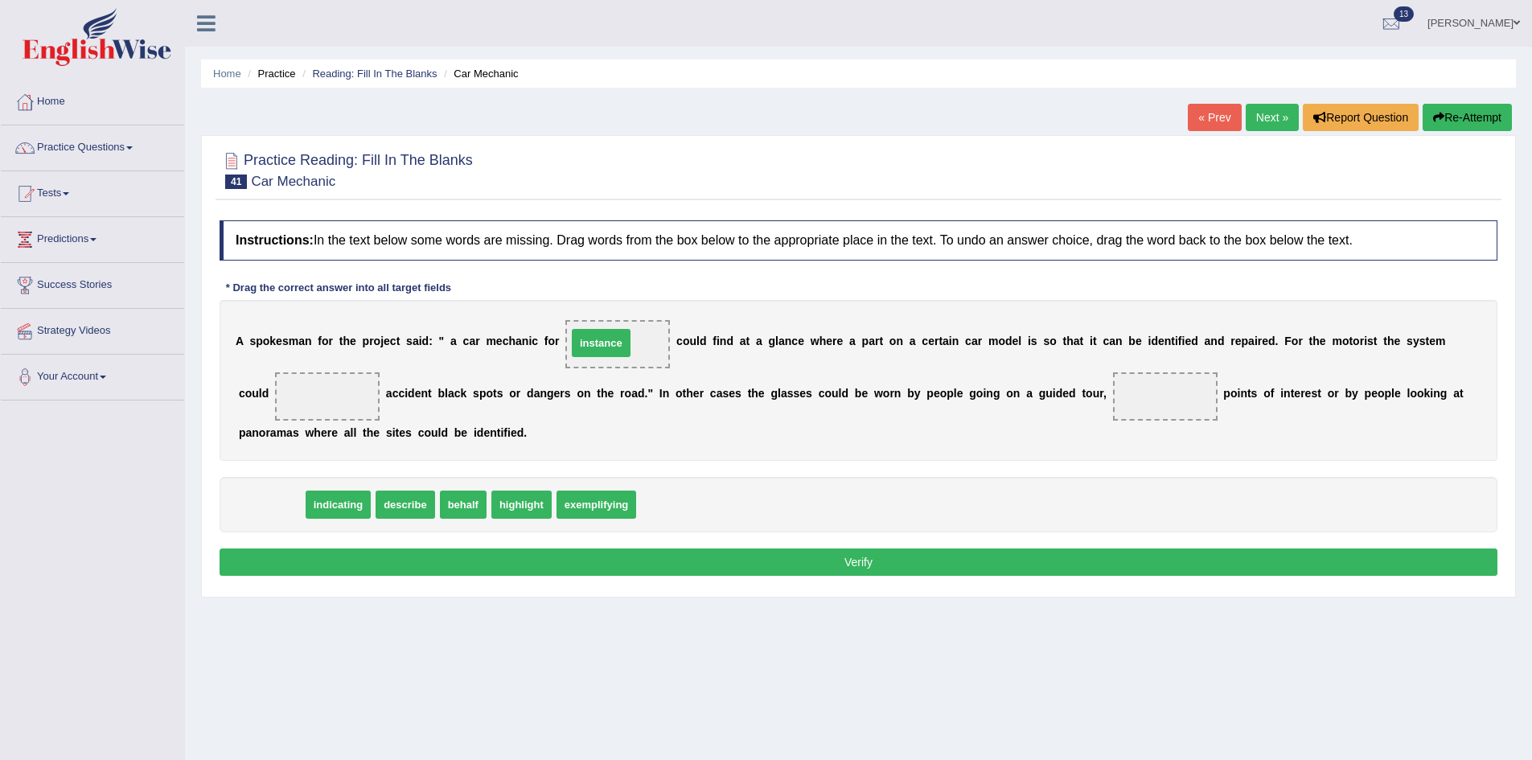
drag, startPoint x: 270, startPoint y: 498, endPoint x: 600, endPoint y: 337, distance: 367.1
drag, startPoint x: 282, startPoint y: 504, endPoint x: 330, endPoint y: 400, distance: 114.0
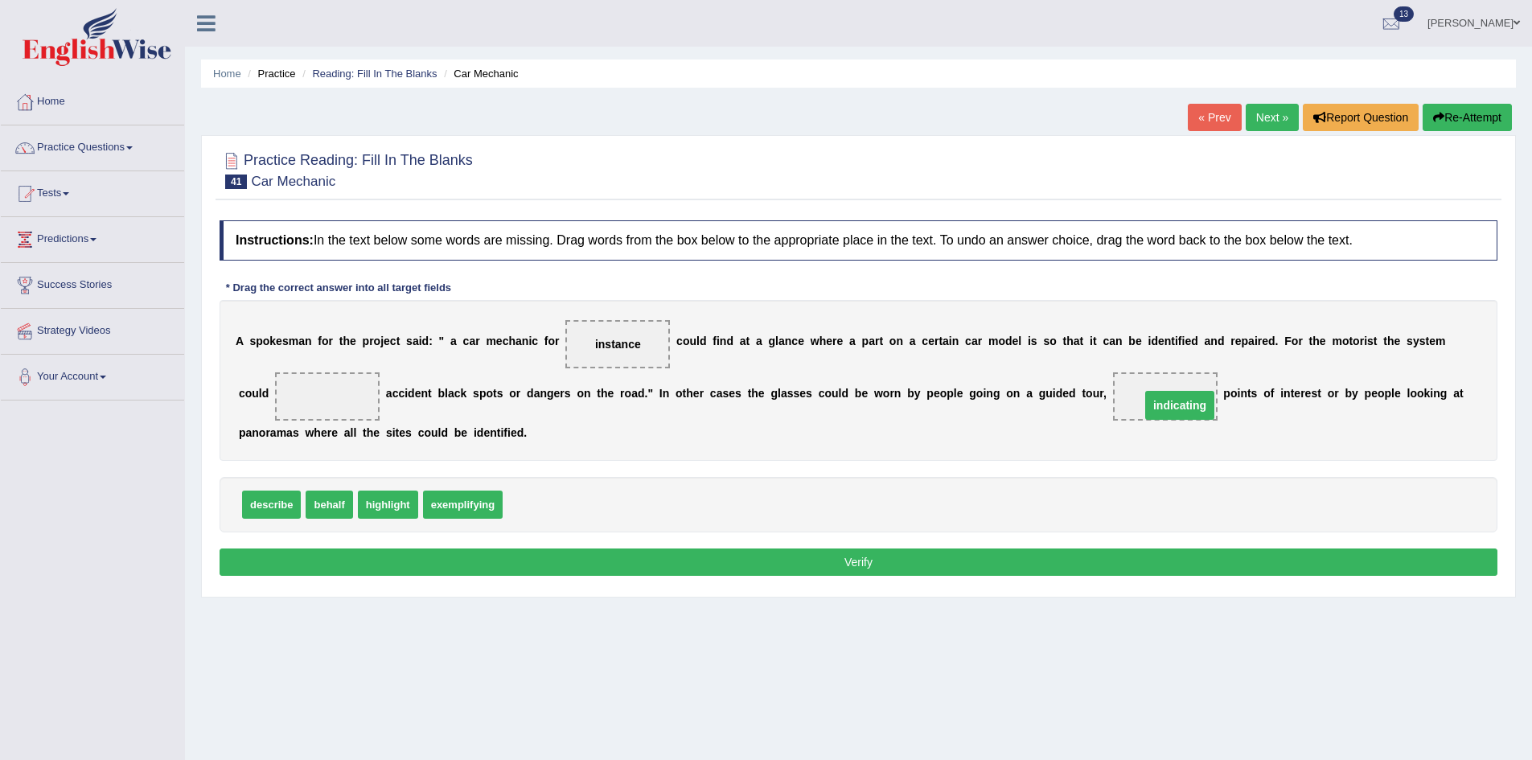
drag, startPoint x: 333, startPoint y: 391, endPoint x: 1185, endPoint y: 400, distance: 852.3
drag, startPoint x: 1168, startPoint y: 394, endPoint x: 361, endPoint y: 394, distance: 807.2
click at [594, 393] on span "indicating" at bounding box center [628, 389] width 69 height 29
drag, startPoint x: 361, startPoint y: 394, endPoint x: 265, endPoint y: 400, distance: 95.8
click at [265, 400] on div "A s p o k e s m a n f o r t h e p r o j e c t s a i d : " a c a r m e c h a n i…" at bounding box center [858, 380] width 1278 height 161
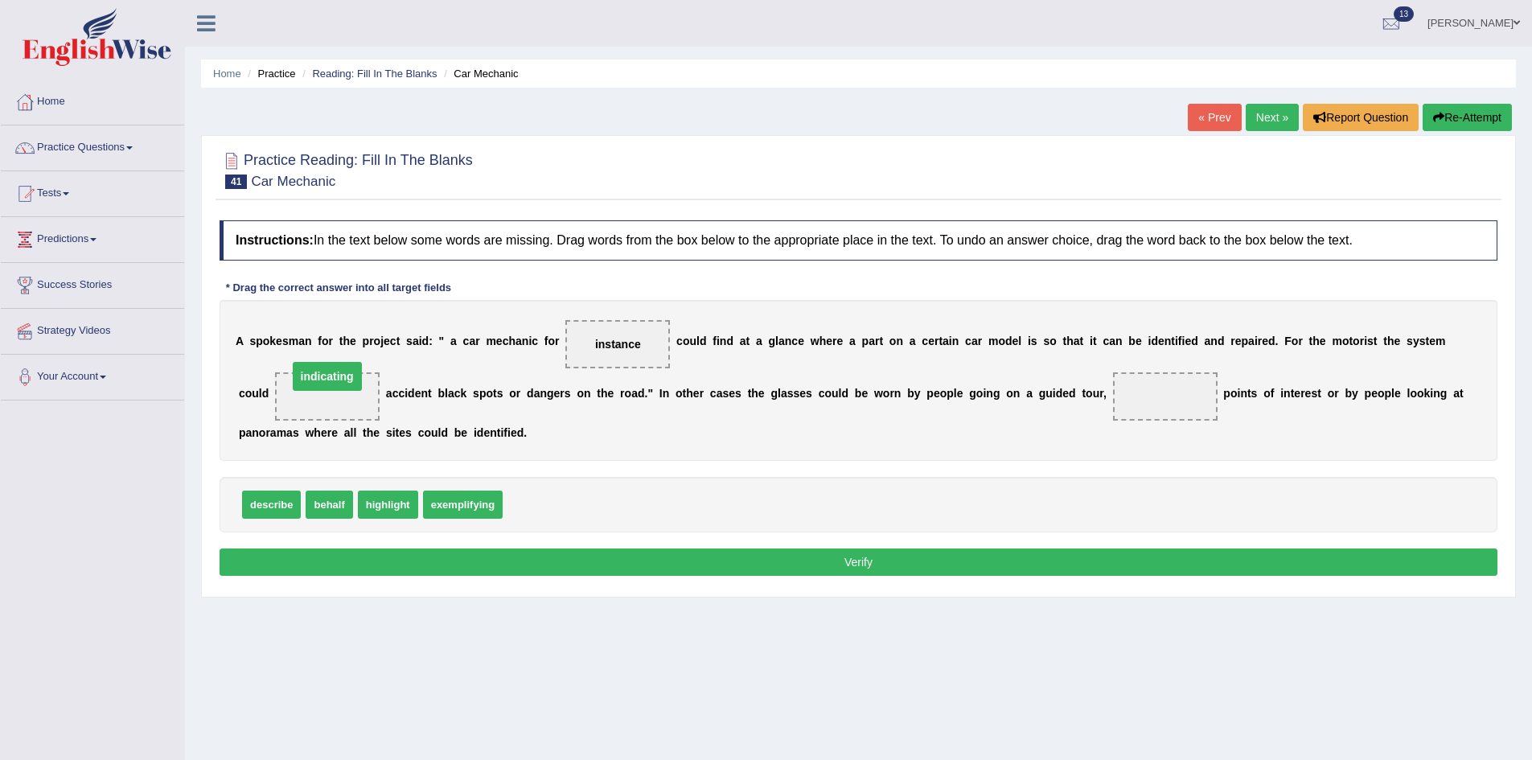
drag, startPoint x: 1161, startPoint y: 395, endPoint x: 310, endPoint y: 388, distance: 851.5
drag, startPoint x: 446, startPoint y: 505, endPoint x: 1187, endPoint y: 394, distance: 748.7
click at [1048, 563] on button "Verify" at bounding box center [858, 561] width 1278 height 27
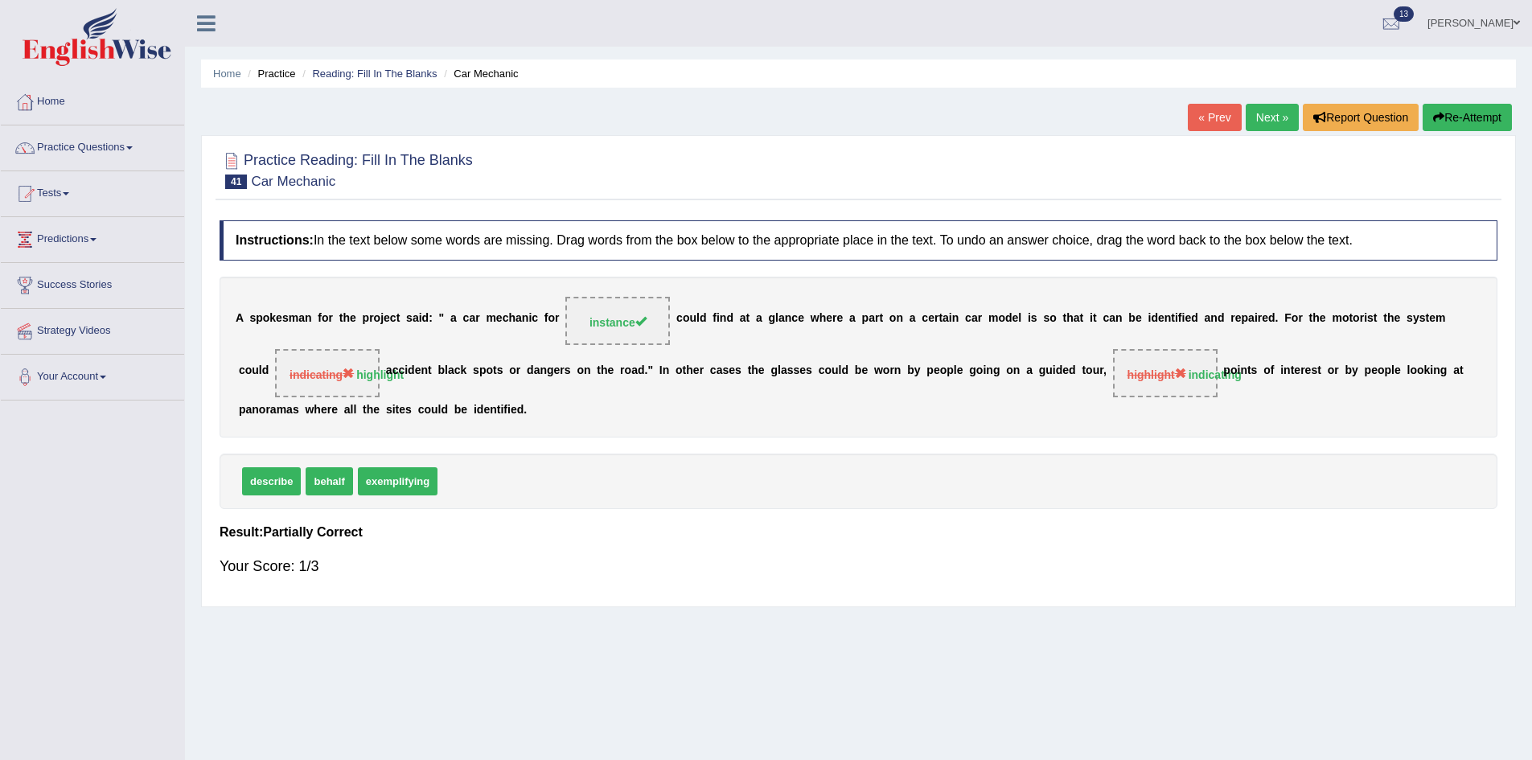
click at [1462, 118] on button "Re-Attempt" at bounding box center [1466, 117] width 89 height 27
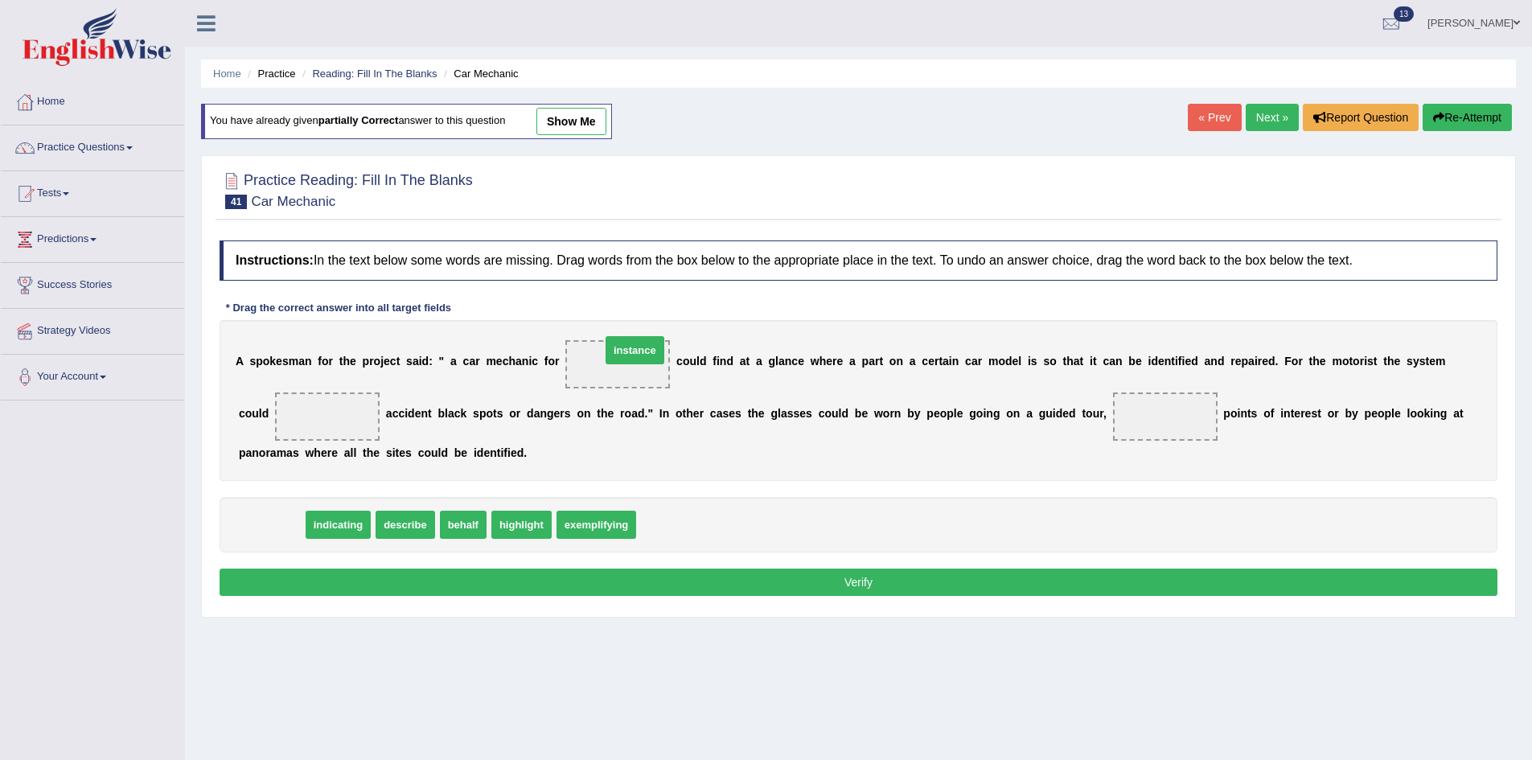
drag, startPoint x: 261, startPoint y: 524, endPoint x: 625, endPoint y: 351, distance: 402.8
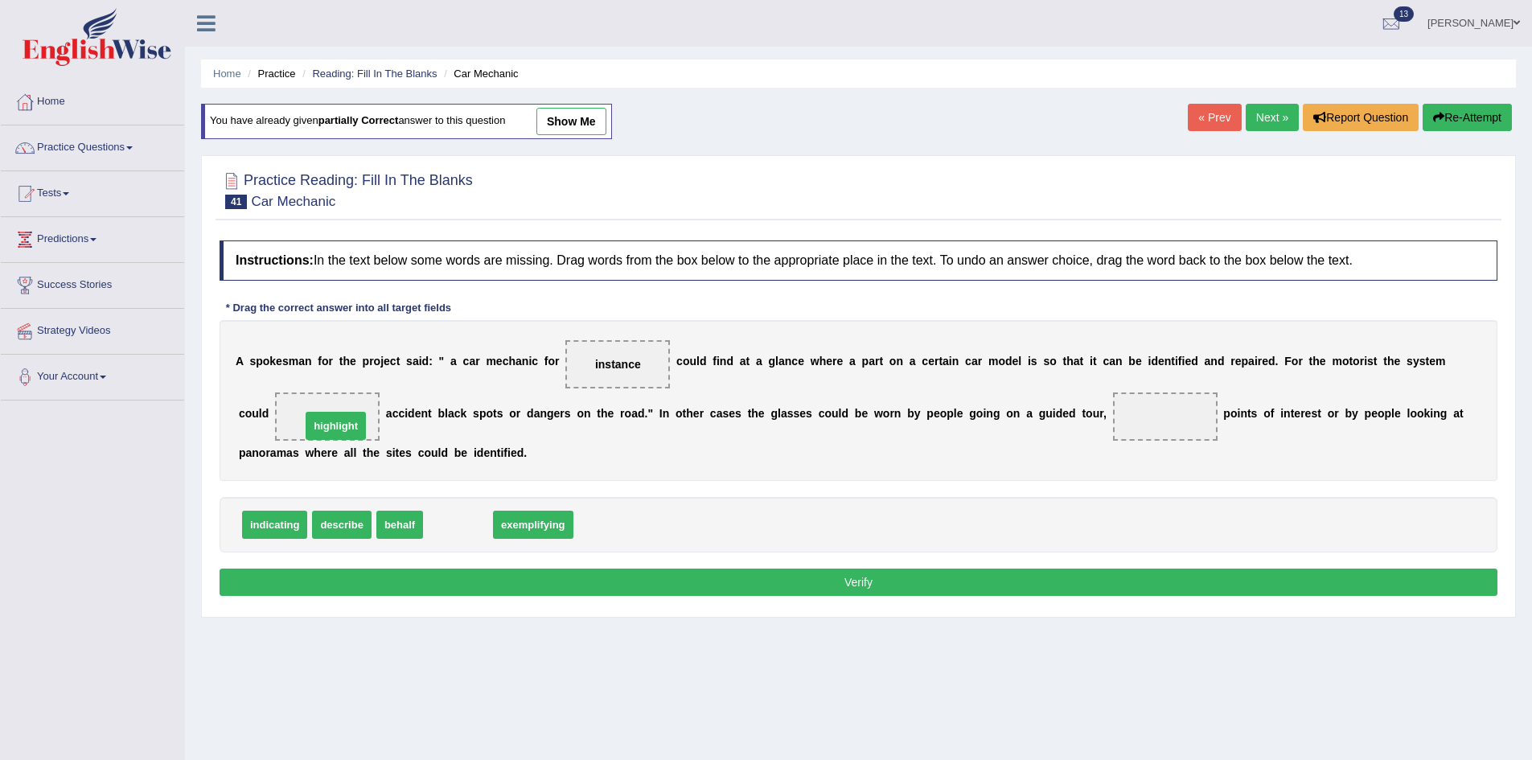
drag, startPoint x: 450, startPoint y: 515, endPoint x: 337, endPoint y: 425, distance: 144.3
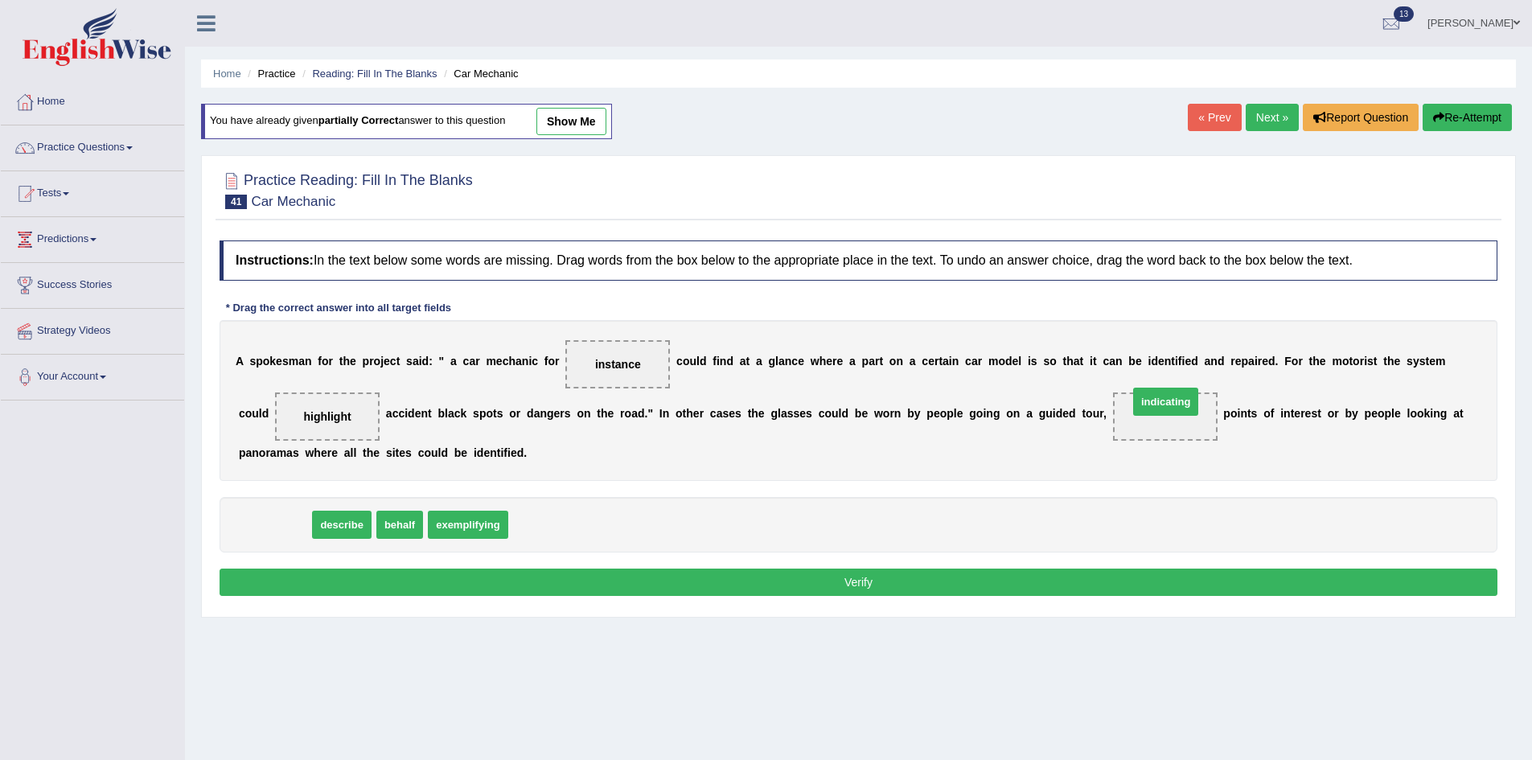
drag, startPoint x: 292, startPoint y: 530, endPoint x: 1183, endPoint y: 420, distance: 898.4
click at [1166, 574] on button "Verify" at bounding box center [858, 581] width 1278 height 27
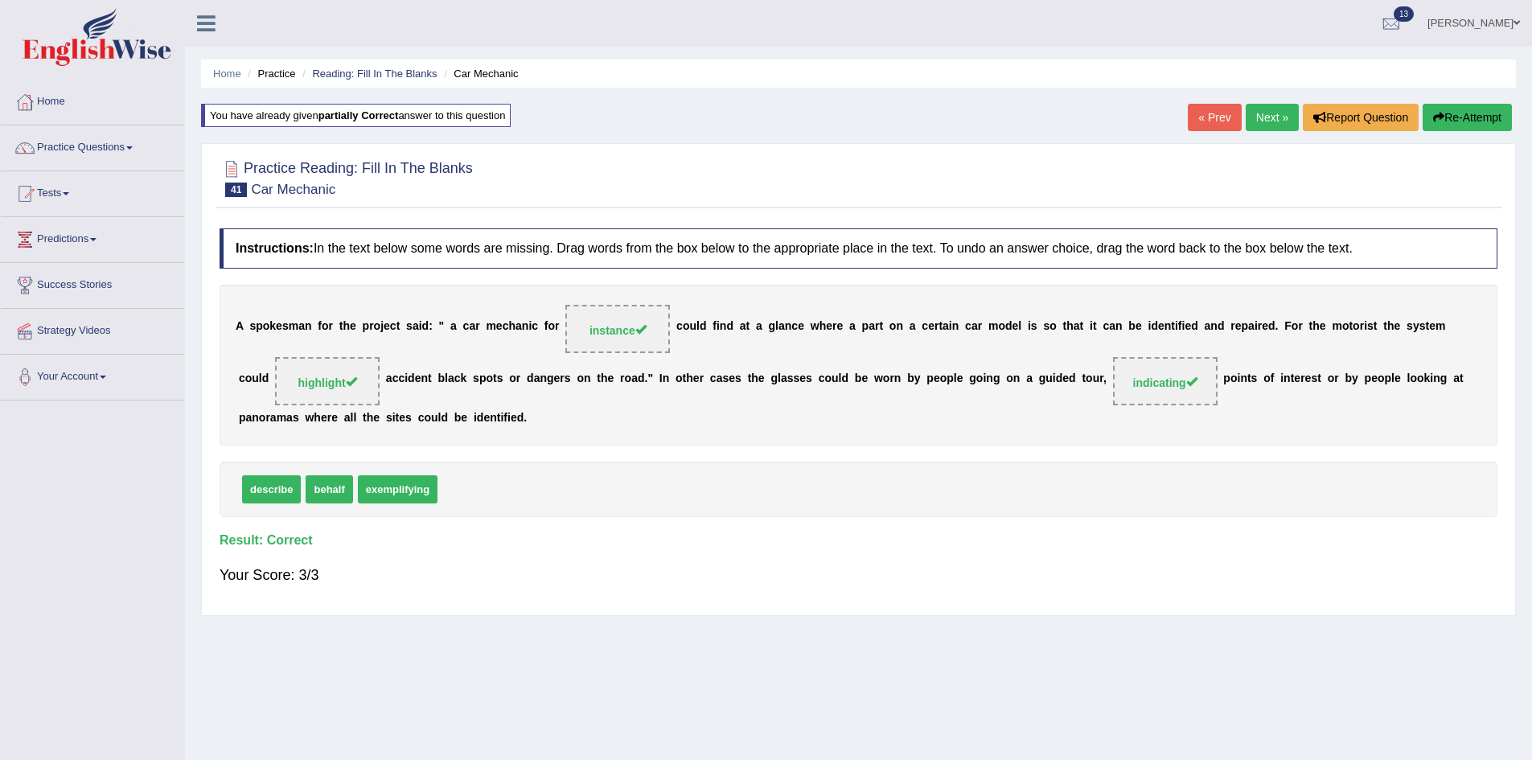
click at [1268, 125] on link "Next »" at bounding box center [1271, 117] width 53 height 27
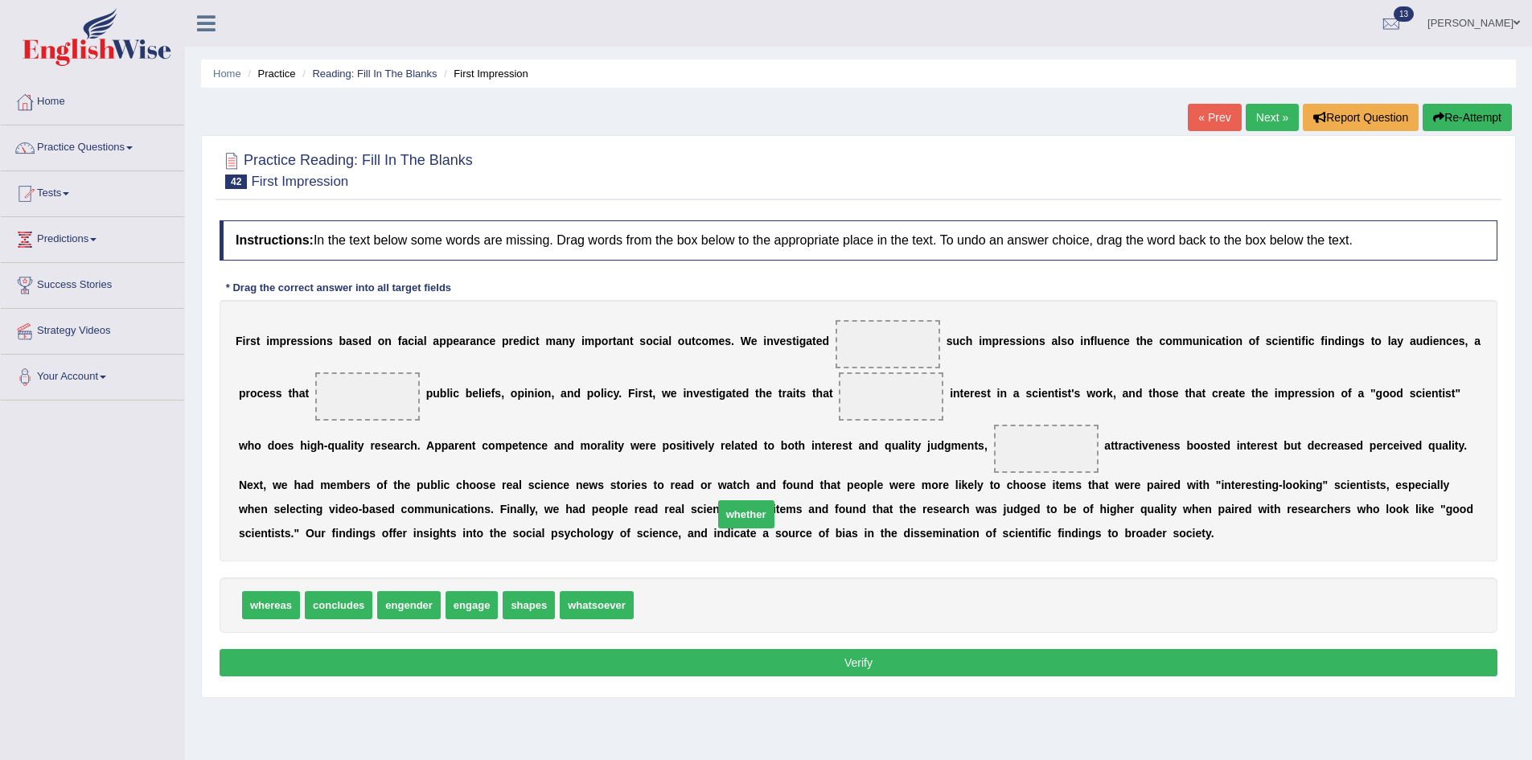
drag, startPoint x: 654, startPoint y: 608, endPoint x: 806, endPoint y: 421, distance: 241.1
click at [774, 500] on span "whether" at bounding box center [746, 514] width 56 height 28
drag, startPoint x: 811, startPoint y: 408, endPoint x: 830, endPoint y: 390, distance: 25.6
click at [839, 352] on div "F i r s t i m p r e s s i o n s b a s e d o n f a c i a l a p p e a r a n c e p…" at bounding box center [858, 430] width 1278 height 261
drag, startPoint x: 698, startPoint y: 584, endPoint x: 883, endPoint y: 348, distance: 299.5
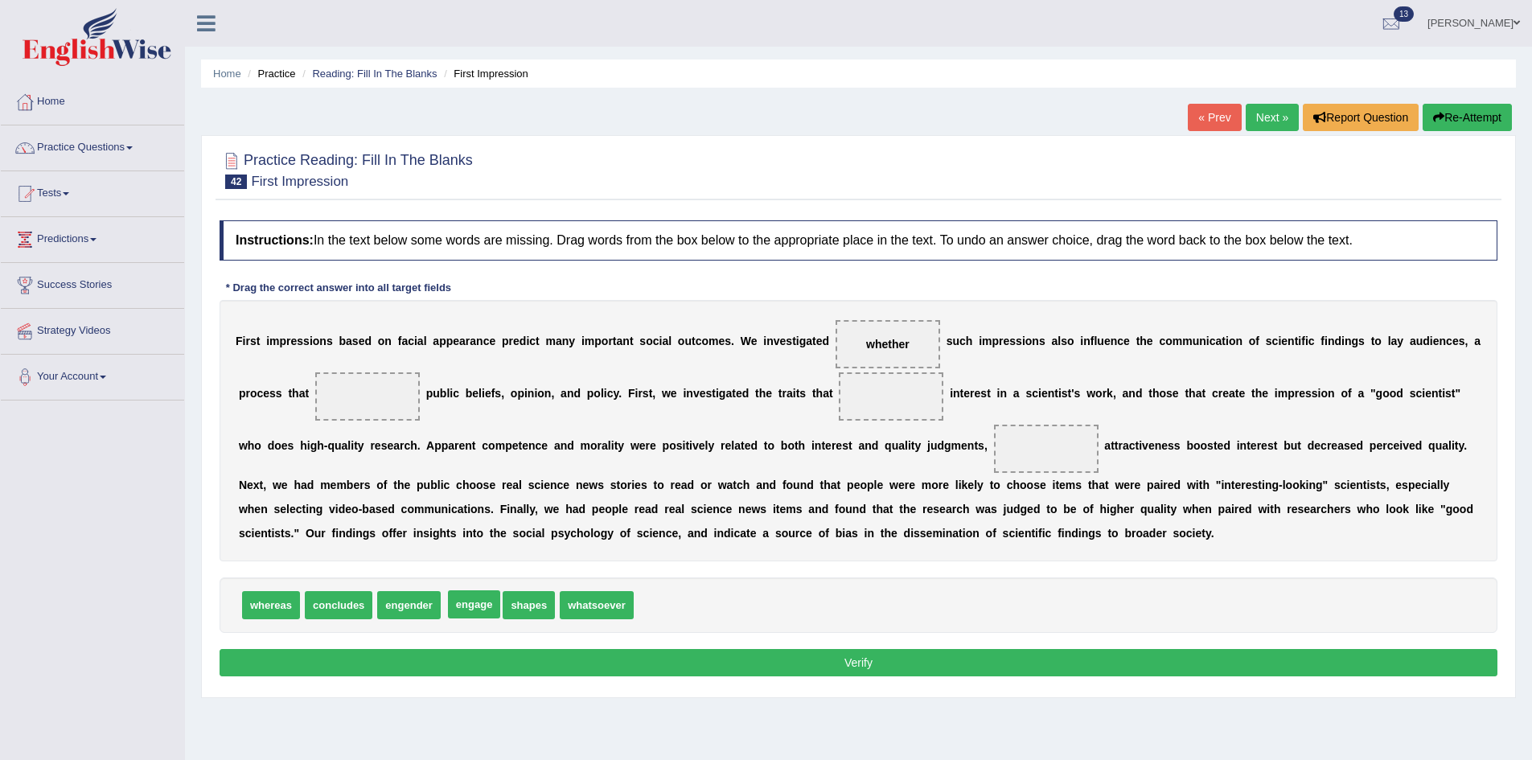
drag, startPoint x: 487, startPoint y: 604, endPoint x: 429, endPoint y: 464, distance: 151.7
click at [448, 590] on span "engage" at bounding box center [474, 604] width 53 height 28
drag, startPoint x: 482, startPoint y: 603, endPoint x: 376, endPoint y: 400, distance: 228.3
drag, startPoint x: 276, startPoint y: 606, endPoint x: 1045, endPoint y: 461, distance: 783.1
drag, startPoint x: 1047, startPoint y: 447, endPoint x: 940, endPoint y: 455, distance: 107.2
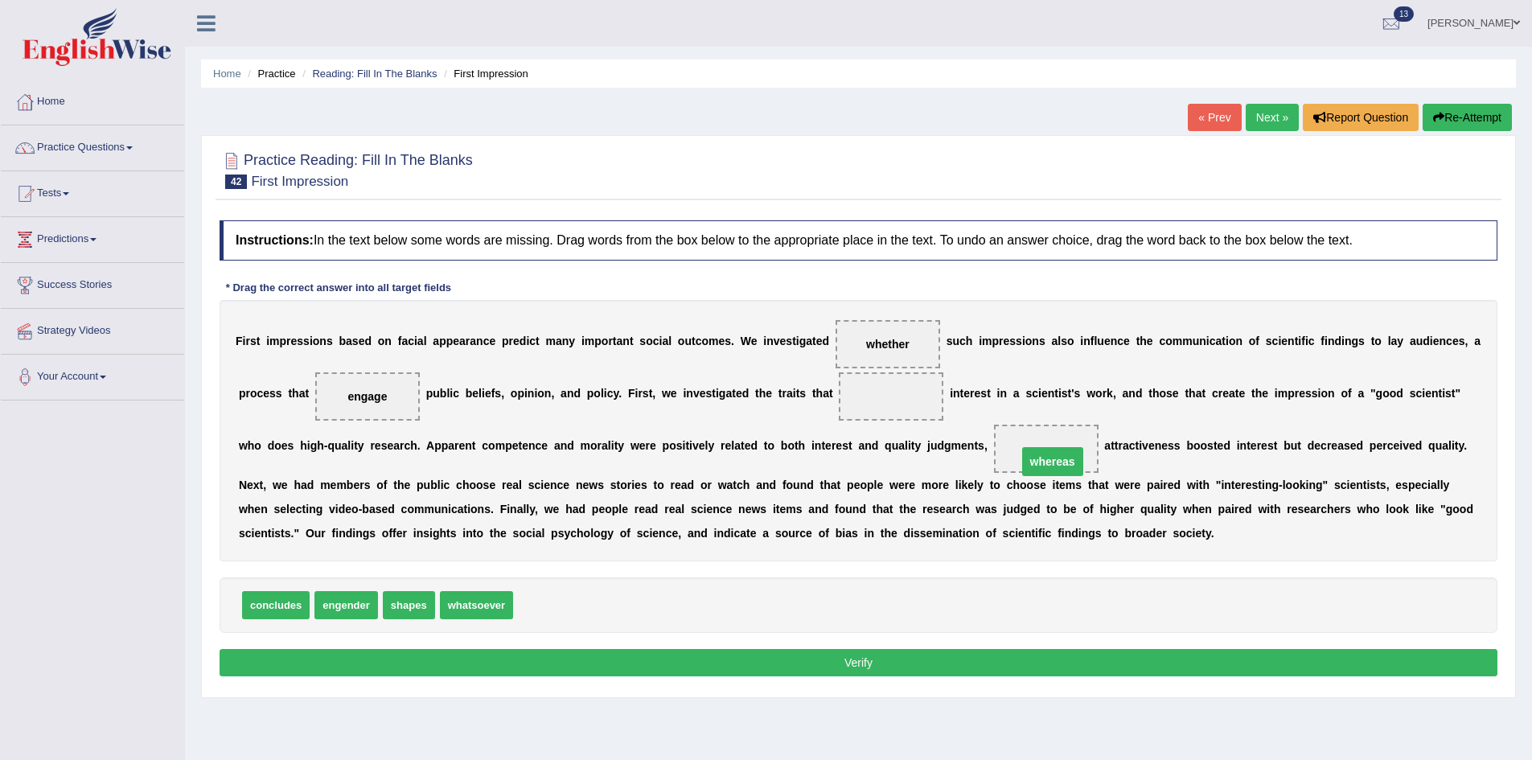
click at [1022, 457] on span "whereas" at bounding box center [1052, 461] width 61 height 29
drag, startPoint x: 404, startPoint y: 596, endPoint x: 892, endPoint y: 391, distance: 528.6
click at [937, 662] on button "Verify" at bounding box center [858, 662] width 1278 height 27
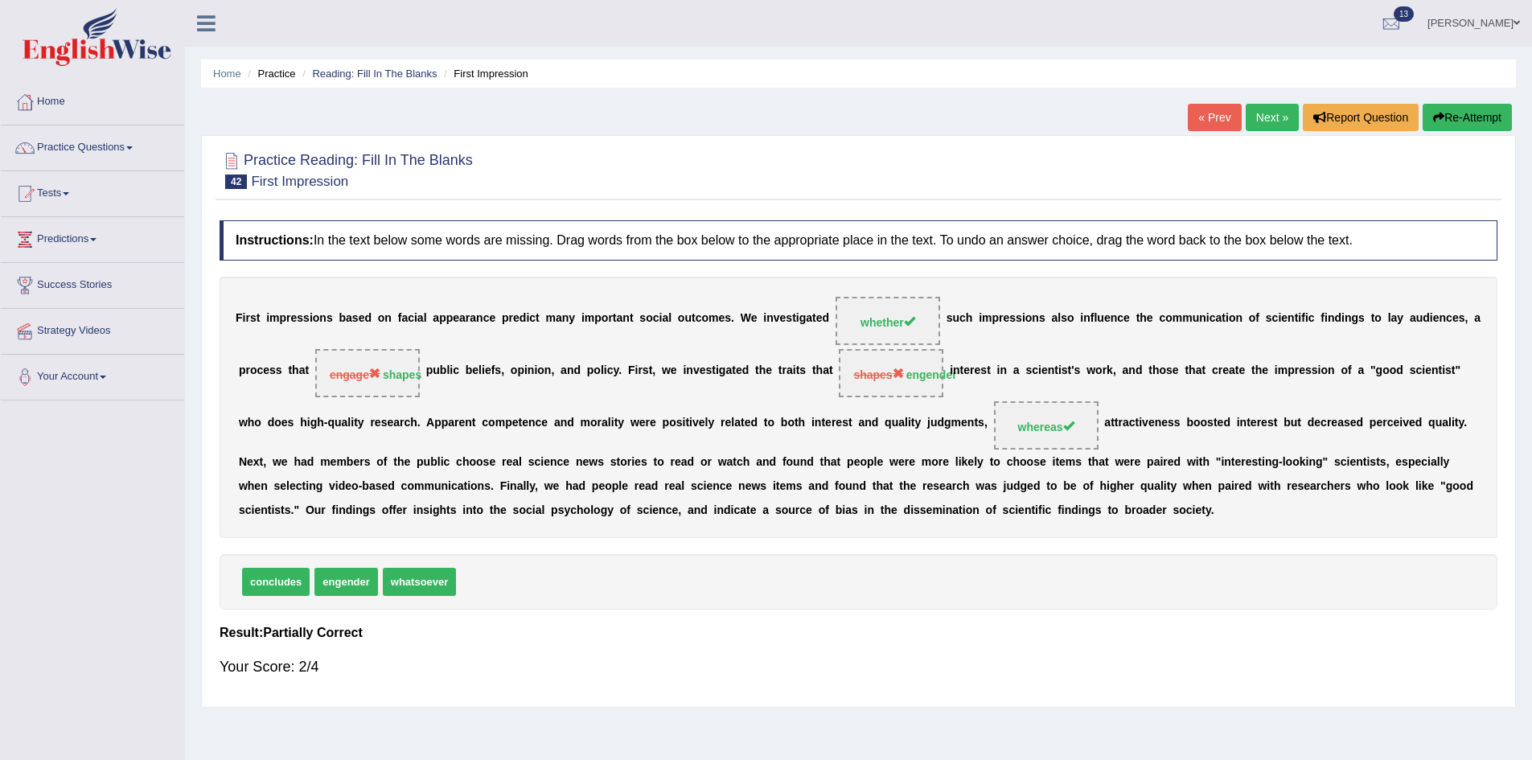
click at [1450, 122] on button "Re-Attempt" at bounding box center [1466, 117] width 89 height 27
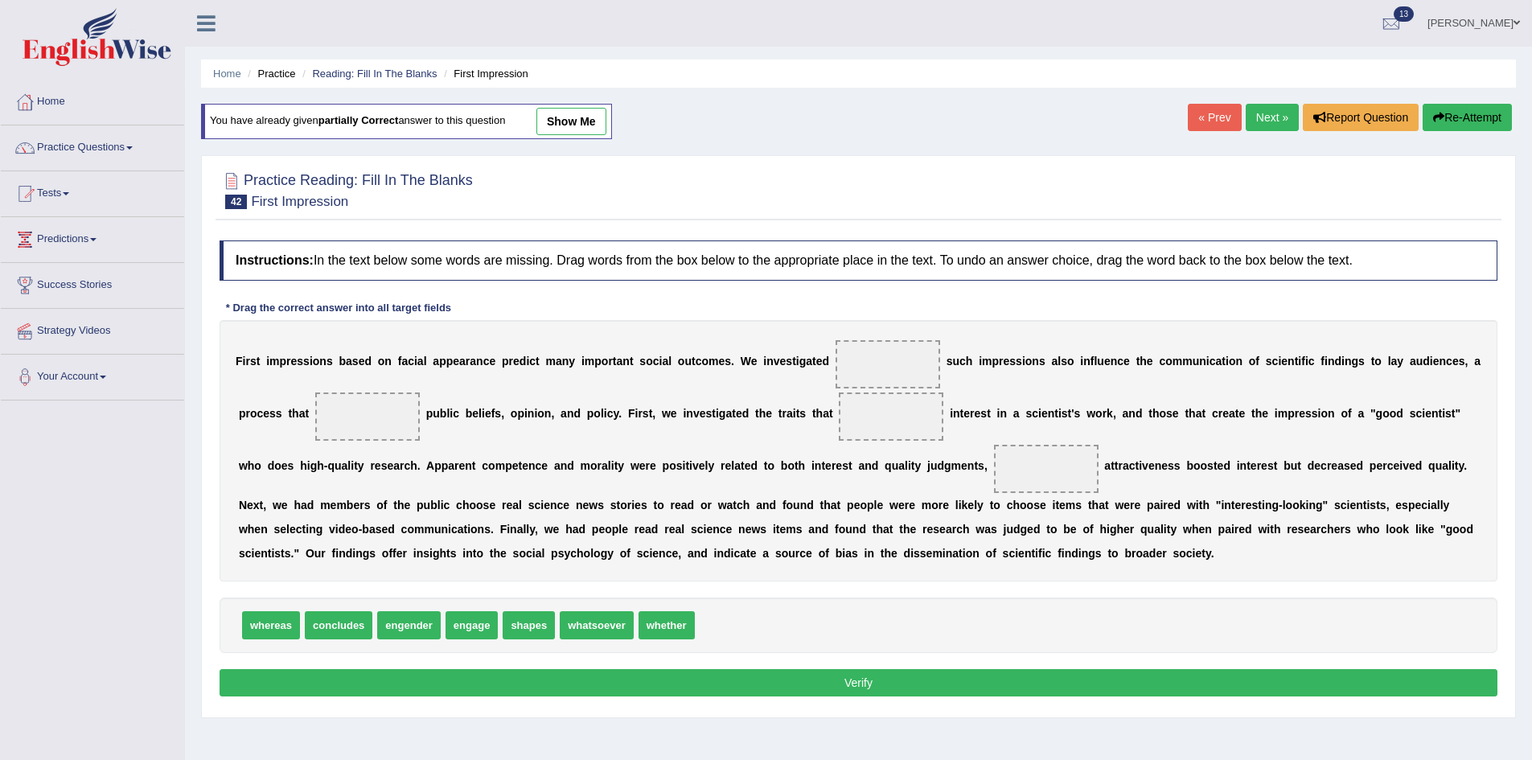
drag, startPoint x: 498, startPoint y: 486, endPoint x: 523, endPoint y: 602, distance: 118.6
click at [523, 597] on div "Instructions: In the text below some words are missing. Drag words from the box…" at bounding box center [858, 470] width 1286 height 477
drag, startPoint x: 531, startPoint y: 632, endPoint x: 385, endPoint y: 411, distance: 265.1
drag, startPoint x: 422, startPoint y: 620, endPoint x: 957, endPoint y: 408, distance: 574.9
drag, startPoint x: 539, startPoint y: 617, endPoint x: 906, endPoint y: 355, distance: 450.9
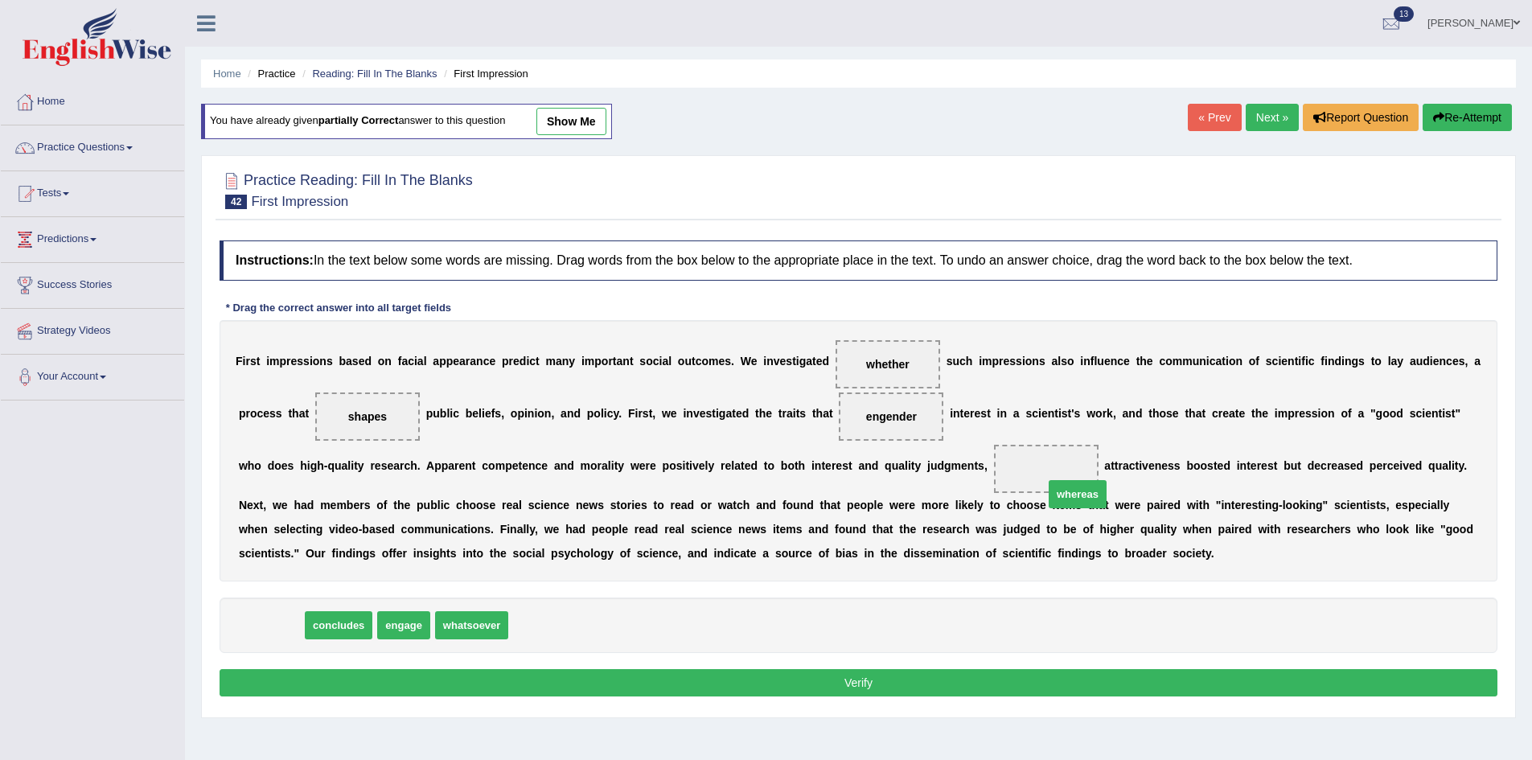
drag, startPoint x: 277, startPoint y: 619, endPoint x: 1079, endPoint y: 477, distance: 814.1
click at [840, 685] on button "Verify" at bounding box center [858, 682] width 1278 height 27
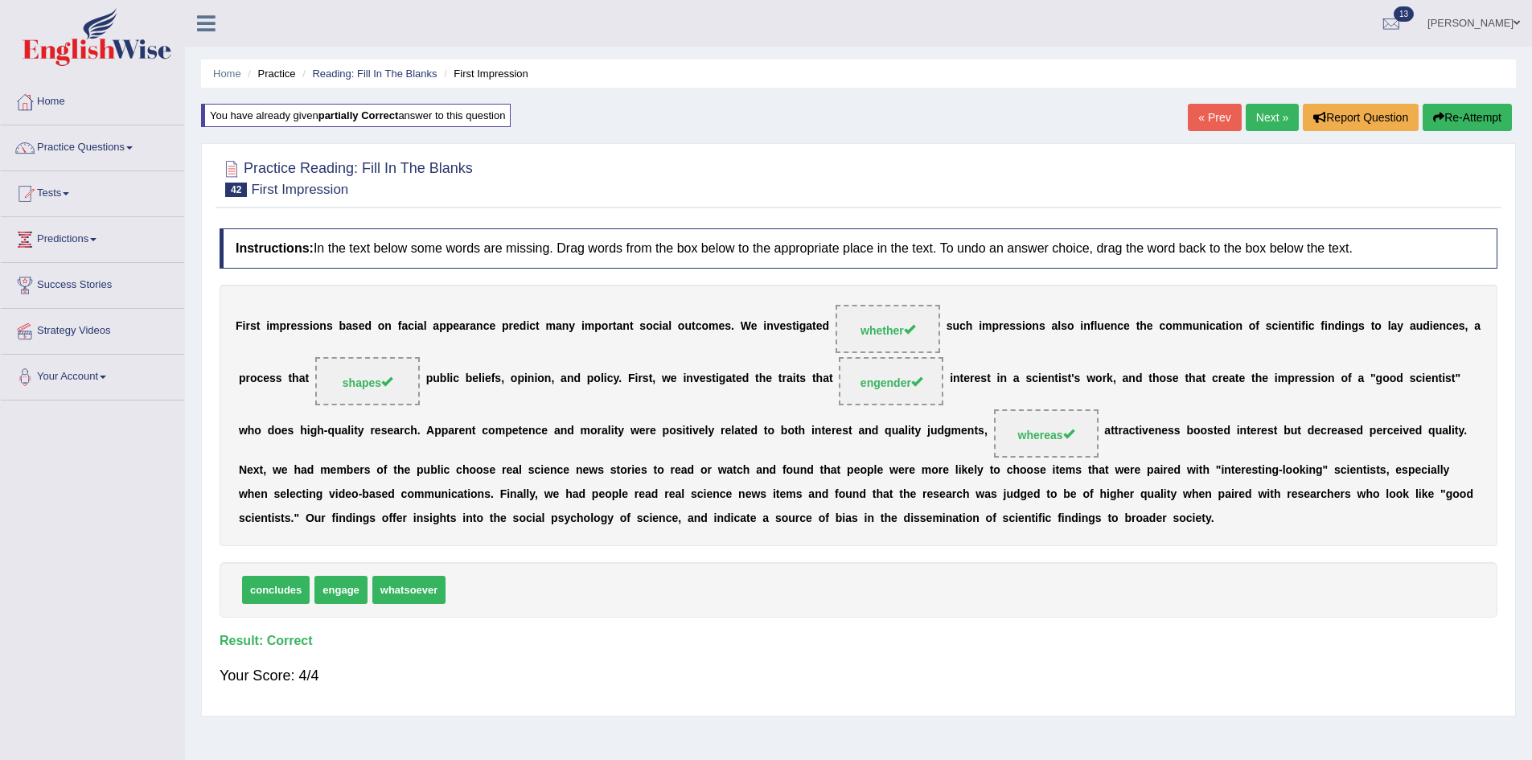
click at [1261, 117] on link "Next »" at bounding box center [1271, 117] width 53 height 27
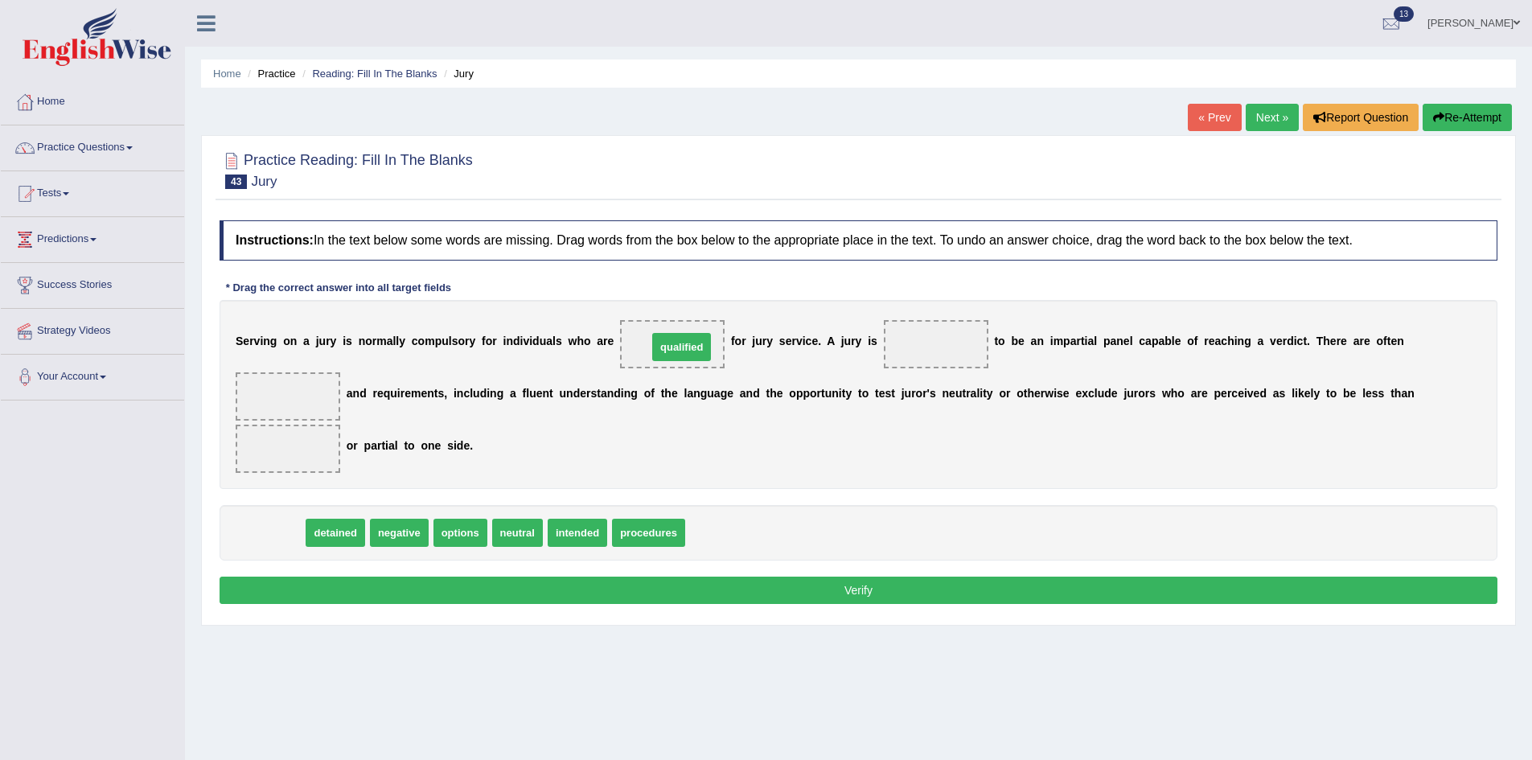
drag, startPoint x: 283, startPoint y: 536, endPoint x: 693, endPoint y: 351, distance: 450.1
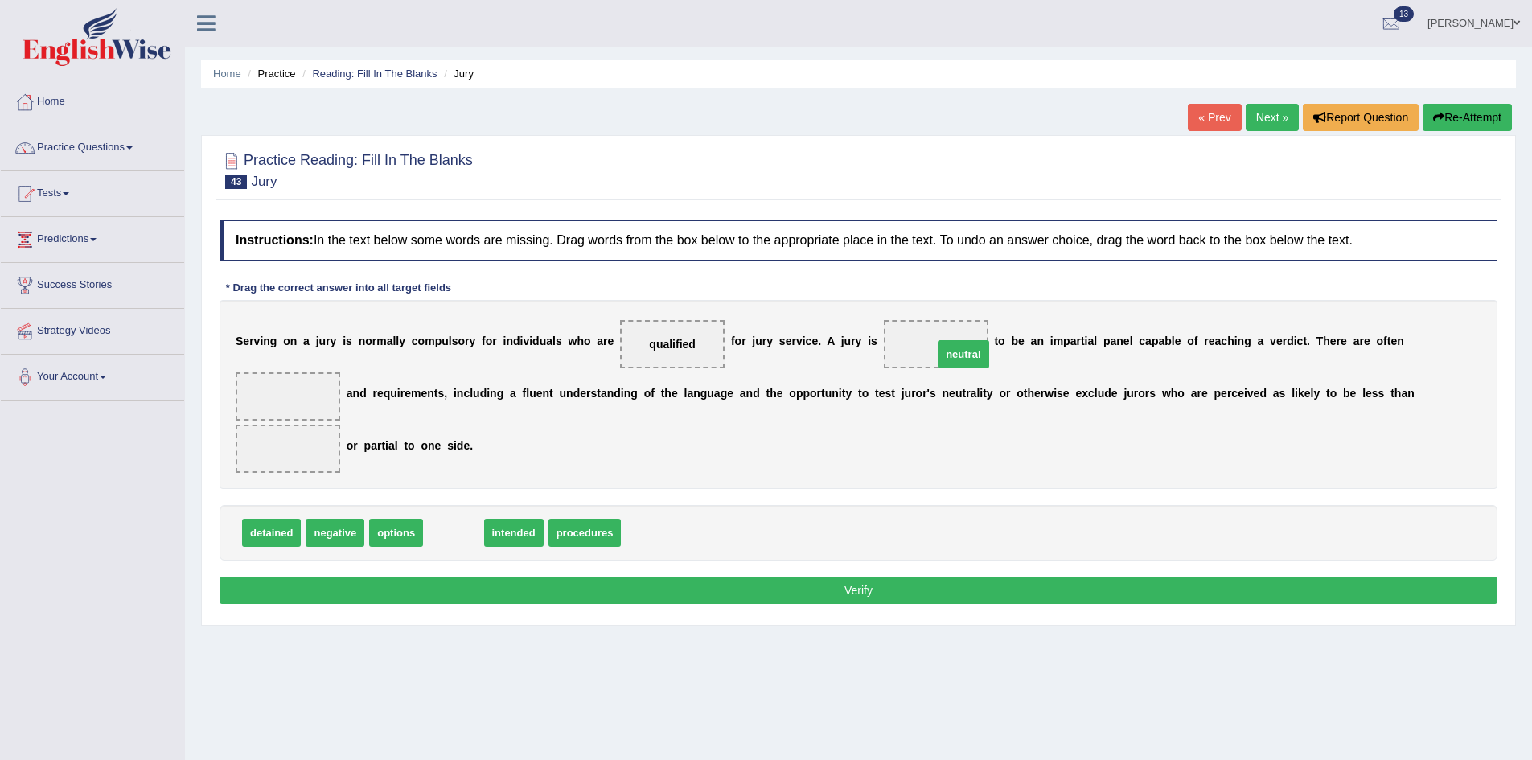
drag, startPoint x: 455, startPoint y: 531, endPoint x: 964, endPoint y: 352, distance: 539.3
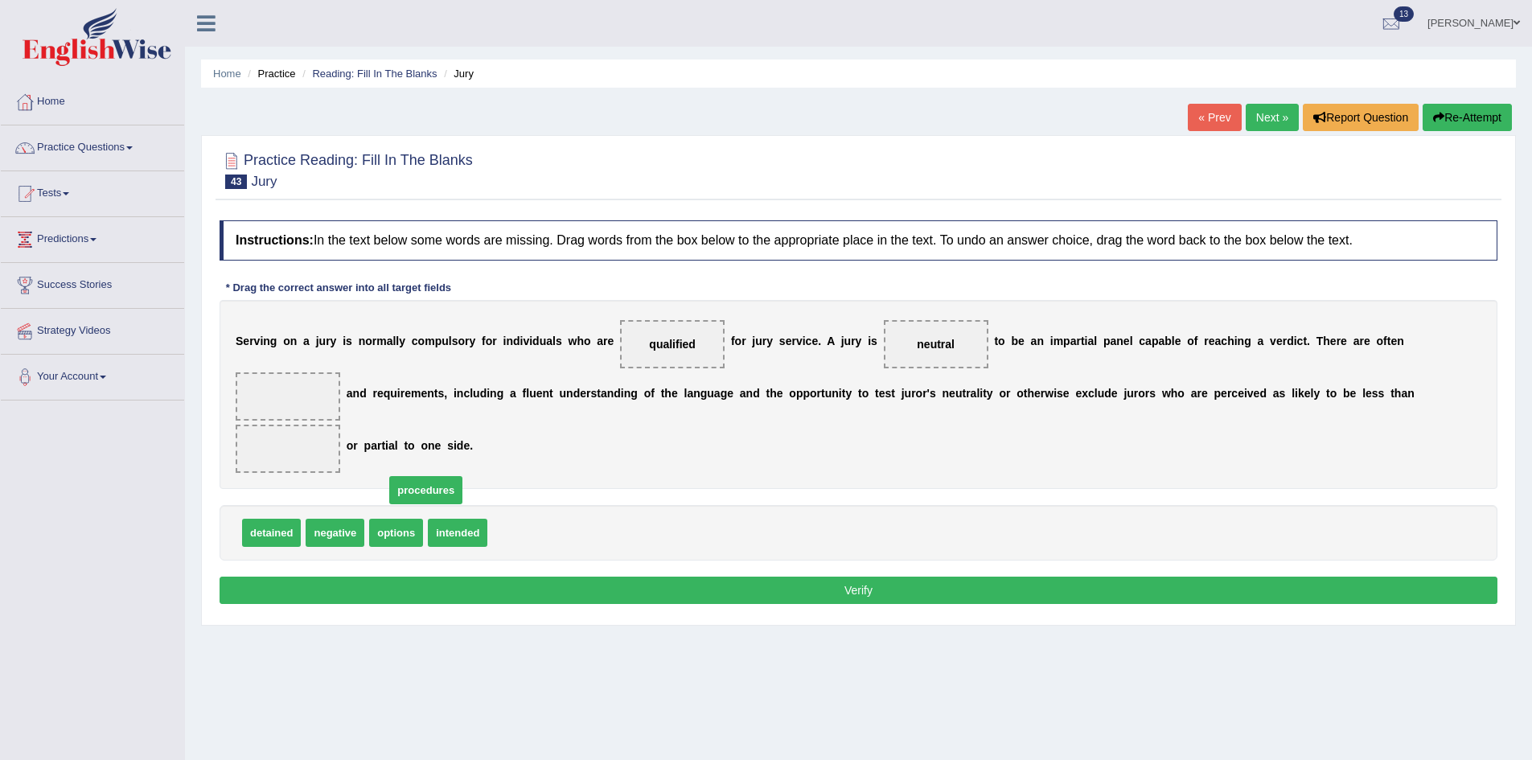
drag, startPoint x: 508, startPoint y: 530, endPoint x: 300, endPoint y: 432, distance: 230.2
click at [401, 484] on span "procedures" at bounding box center [425, 490] width 73 height 28
drag, startPoint x: 300, startPoint y: 432, endPoint x: 221, endPoint y: 392, distance: 88.1
click at [223, 393] on div "Instructions: In the text below some words are missing. Drag words from the box…" at bounding box center [858, 414] width 1286 height 404
click at [219, 392] on div "S e r v i n g o n a j u r y i s n o r m a l l y c o m p u l s o r y f o r i n d…" at bounding box center [858, 394] width 1278 height 189
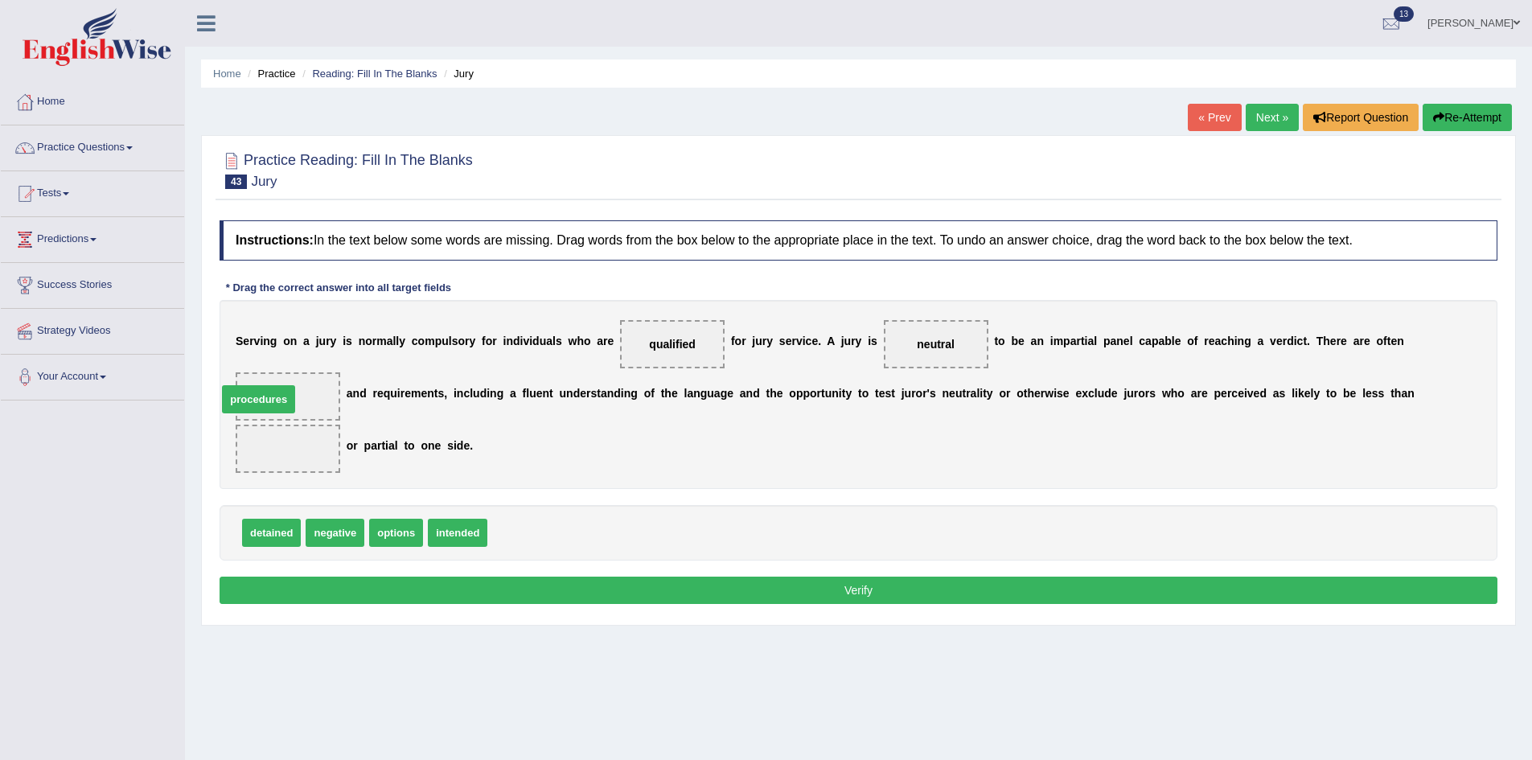
drag, startPoint x: 531, startPoint y: 527, endPoint x: 297, endPoint y: 393, distance: 269.4
click at [461, 537] on span "intended" at bounding box center [457, 533] width 59 height 28
drag, startPoint x: 447, startPoint y: 529, endPoint x: 201, endPoint y: 457, distance: 256.2
click at [563, 583] on button "Verify" at bounding box center [858, 589] width 1278 height 27
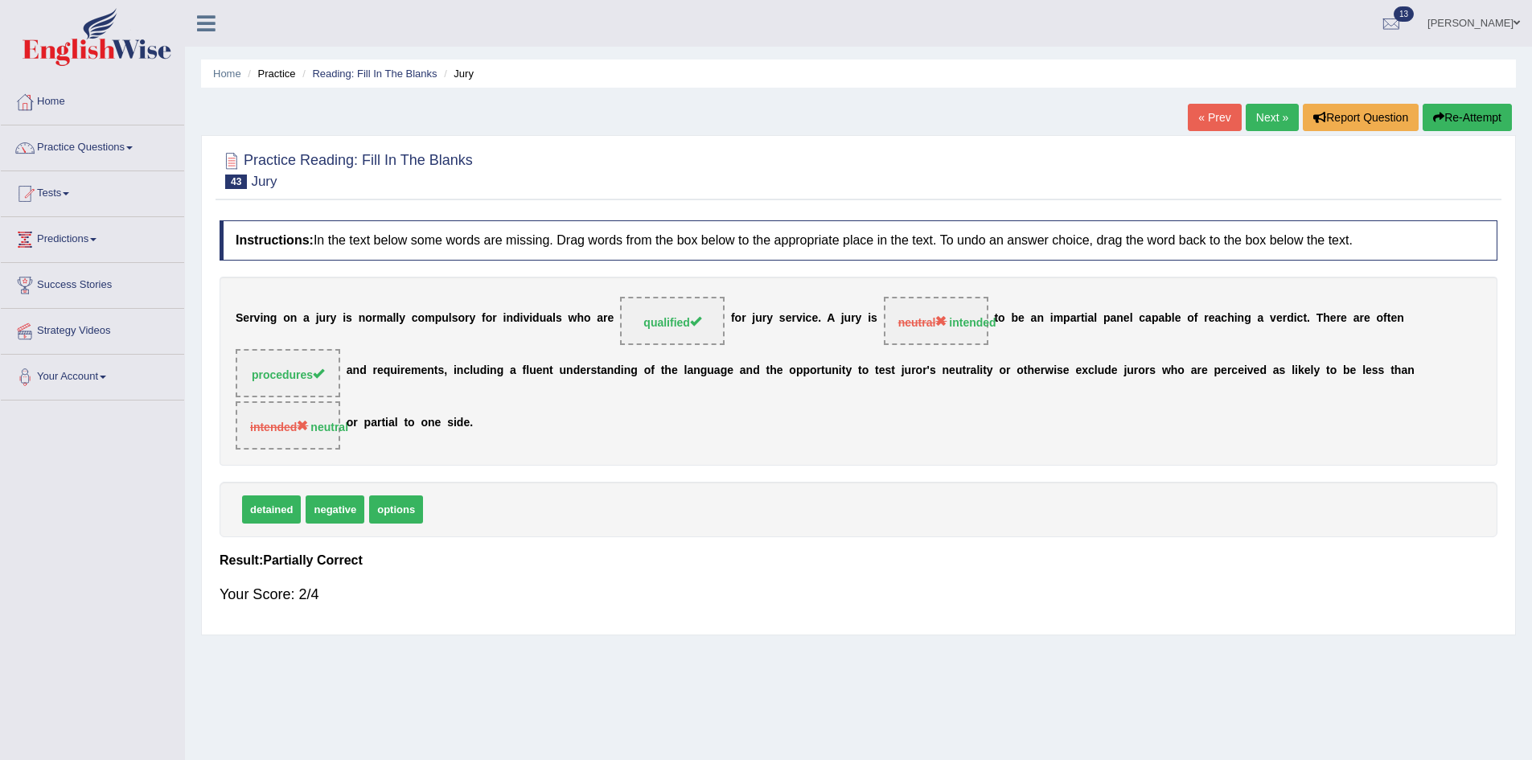
click at [1472, 111] on button "Re-Attempt" at bounding box center [1466, 117] width 89 height 27
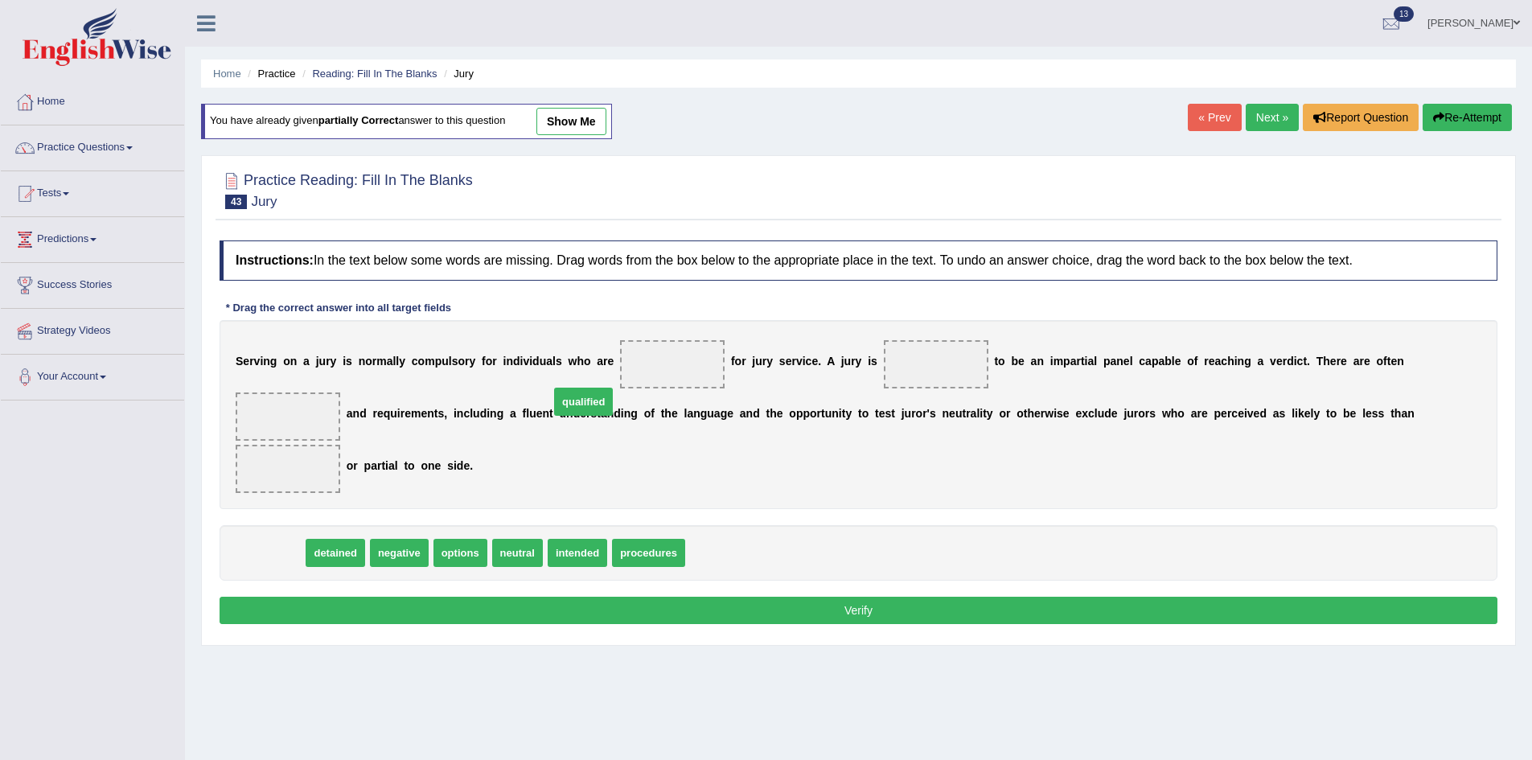
drag, startPoint x: 293, startPoint y: 553, endPoint x: 654, endPoint y: 384, distance: 398.5
click at [654, 384] on span at bounding box center [672, 364] width 105 height 48
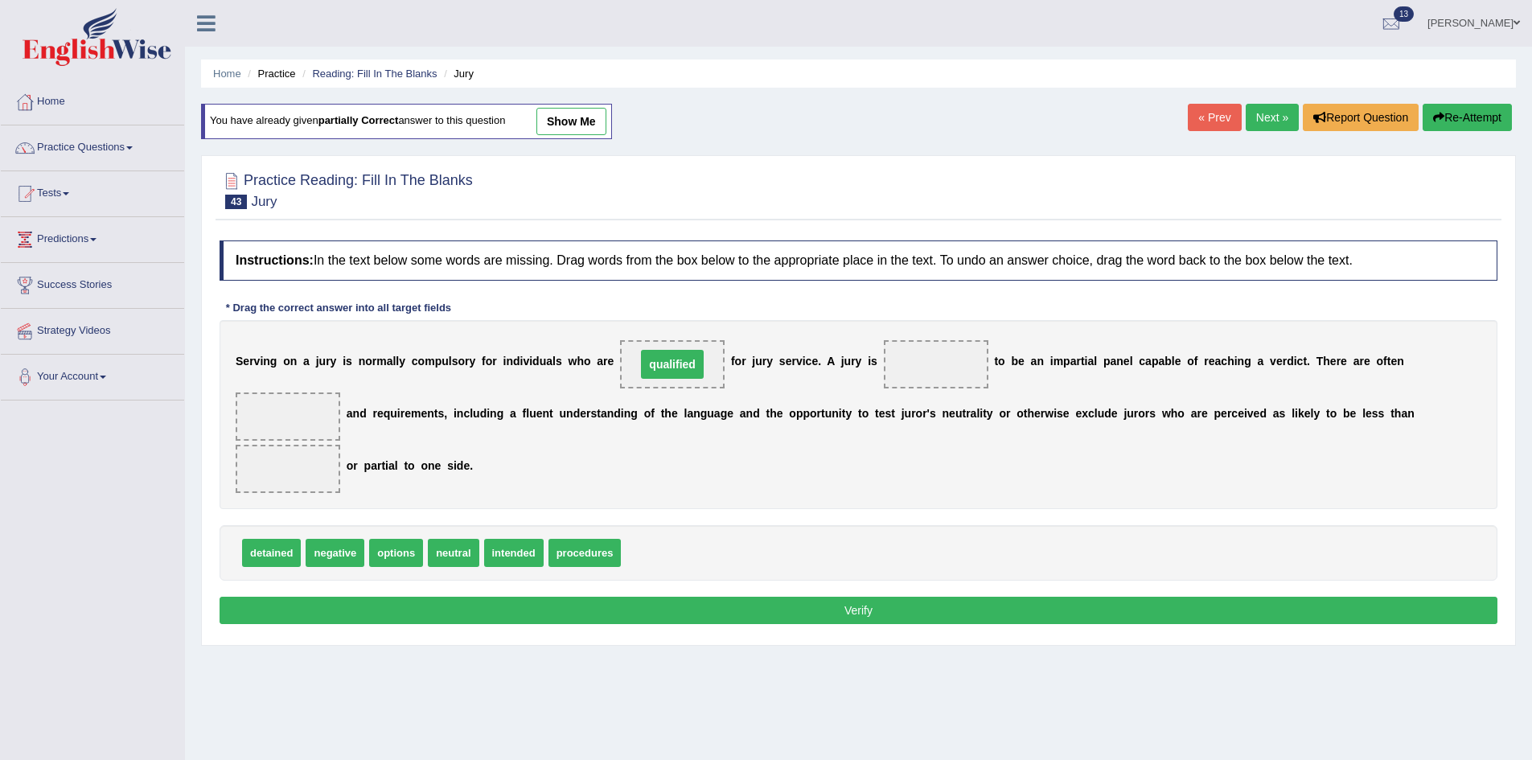
click at [654, 384] on span "qualified" at bounding box center [672, 364] width 105 height 48
drag, startPoint x: 506, startPoint y: 547, endPoint x: 842, endPoint y: 405, distance: 364.6
click at [653, 482] on span "intended" at bounding box center [622, 496] width 59 height 28
click at [930, 351] on span at bounding box center [936, 364] width 105 height 48
drag, startPoint x: 571, startPoint y: 498, endPoint x: 920, endPoint y: 371, distance: 371.3
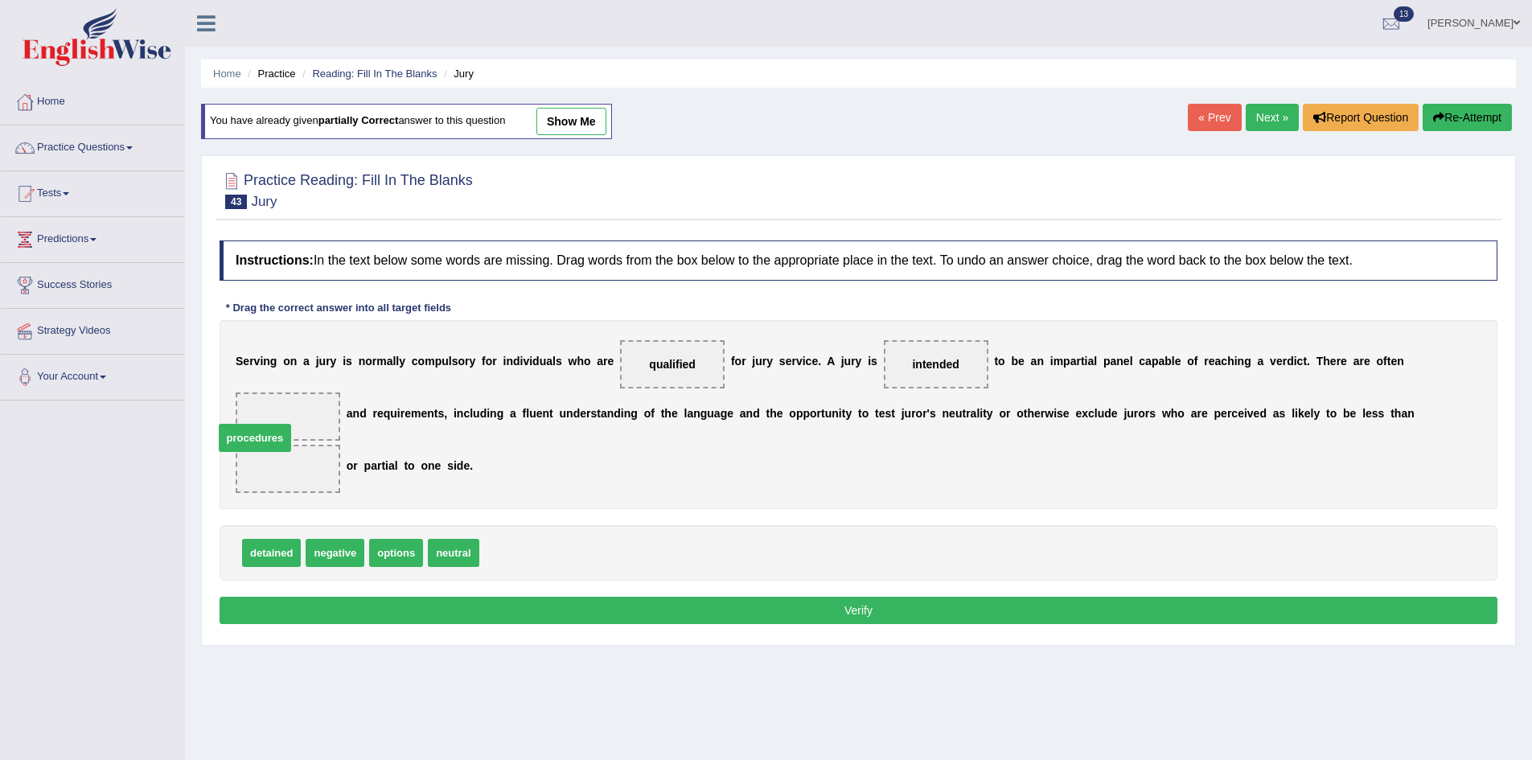
drag, startPoint x: 504, startPoint y: 552, endPoint x: 237, endPoint y: 419, distance: 298.4
drag, startPoint x: 436, startPoint y: 547, endPoint x: 273, endPoint y: 470, distance: 180.2
click at [434, 599] on button "Verify" at bounding box center [858, 610] width 1278 height 27
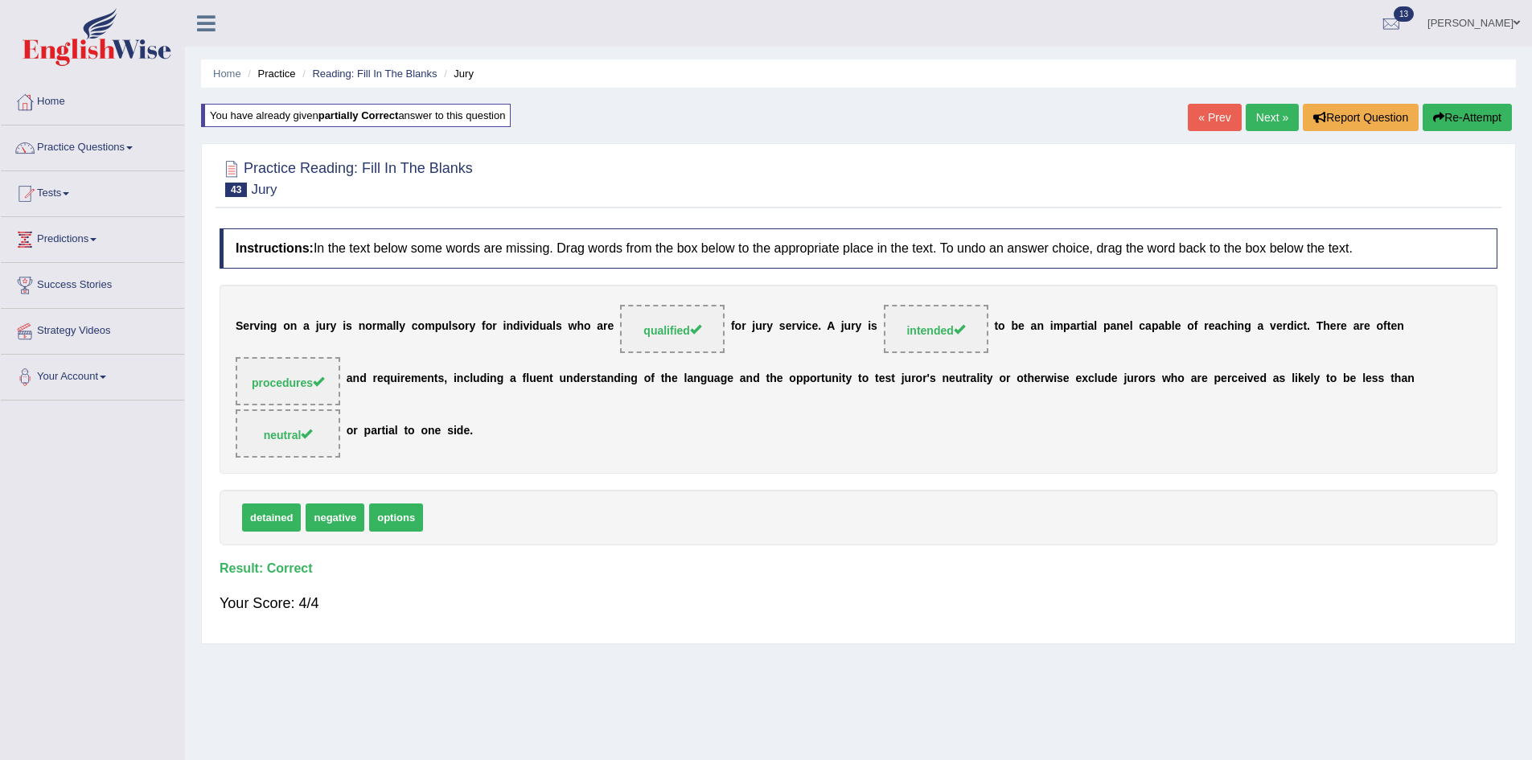
click at [1251, 121] on link "Next »" at bounding box center [1271, 117] width 53 height 27
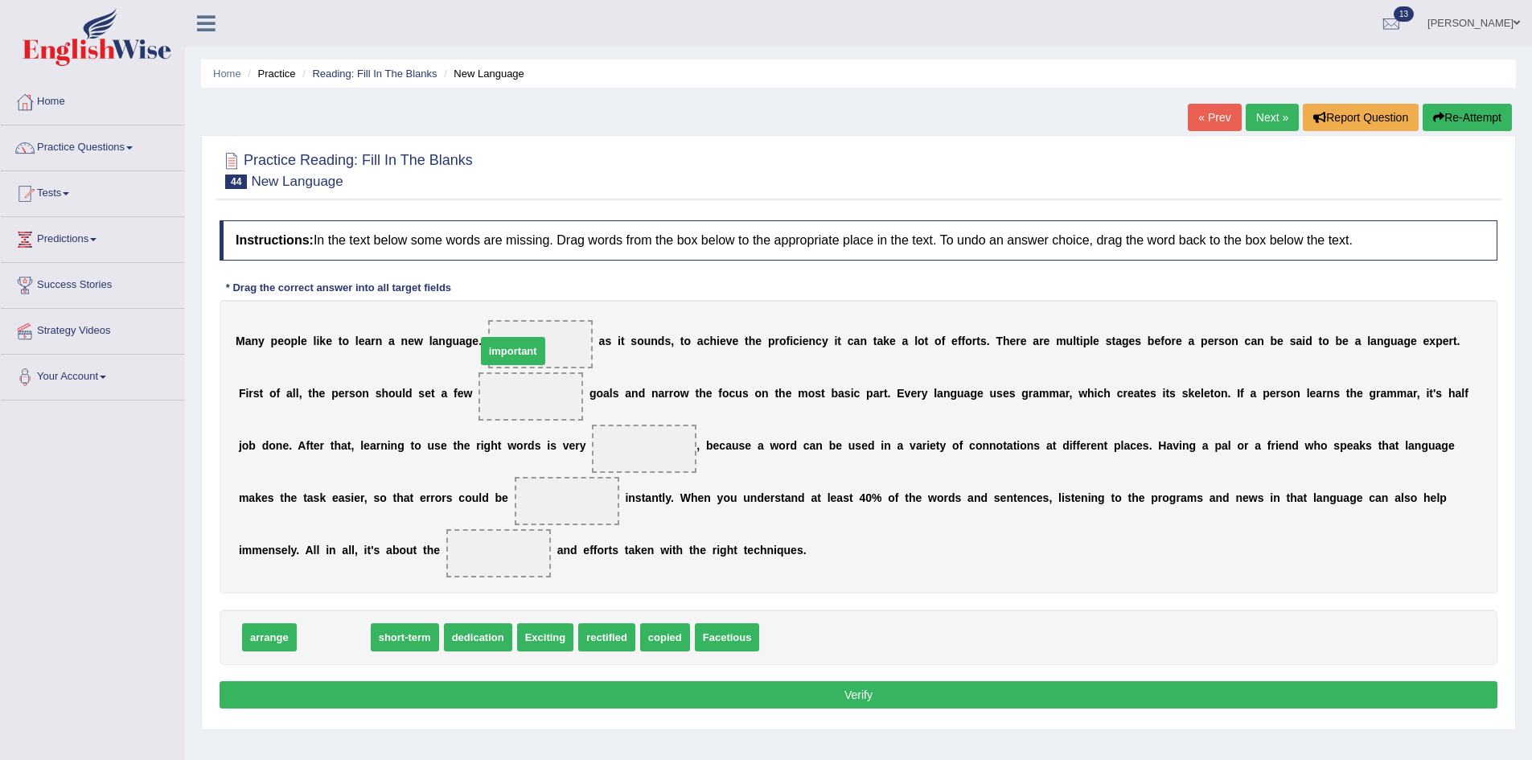
drag, startPoint x: 326, startPoint y: 634, endPoint x: 515, endPoint y: 363, distance: 330.3
drag, startPoint x: 532, startPoint y: 396, endPoint x: 551, endPoint y: 334, distance: 65.4
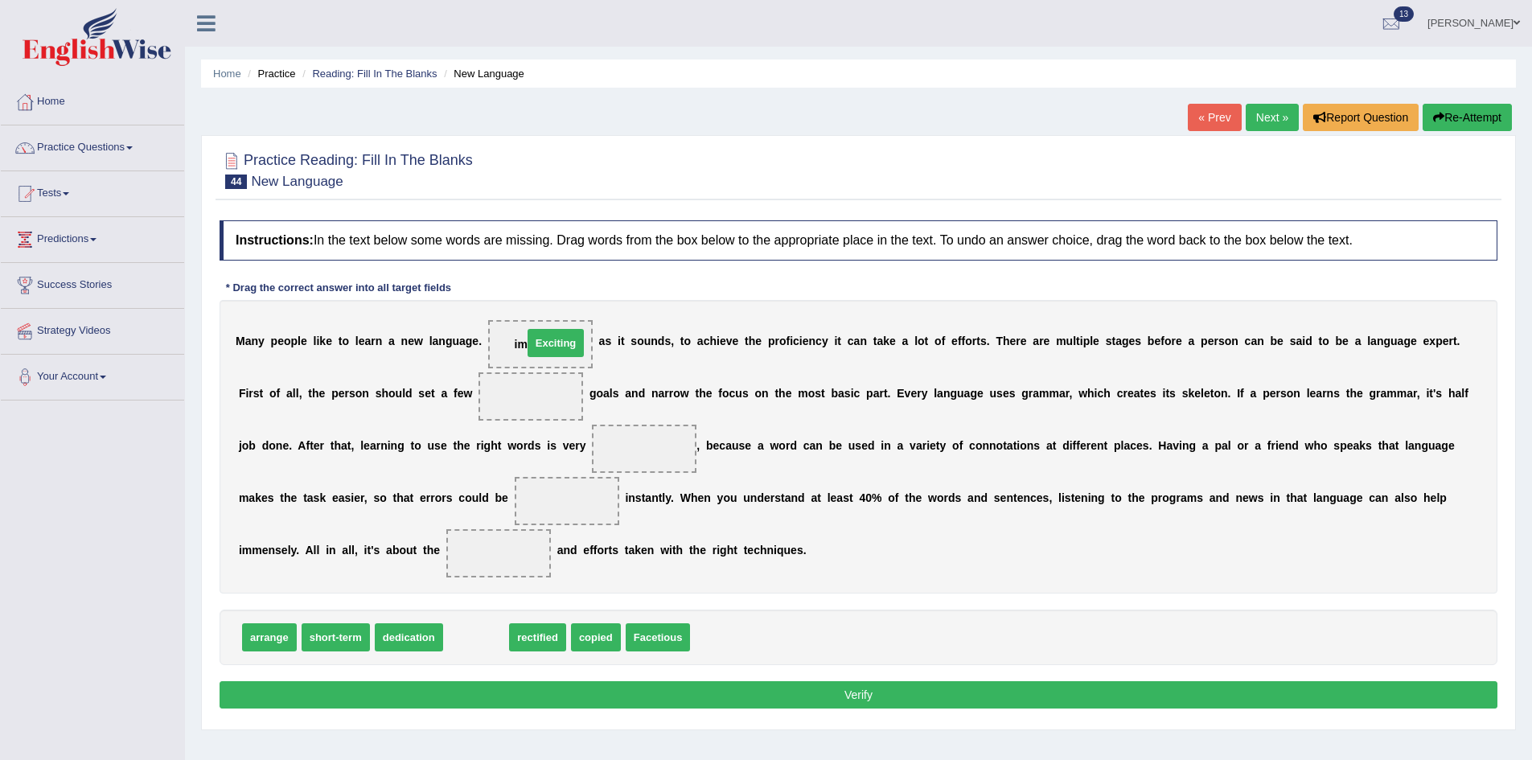
drag, startPoint x: 477, startPoint y: 634, endPoint x: 556, endPoint y: 340, distance: 304.8
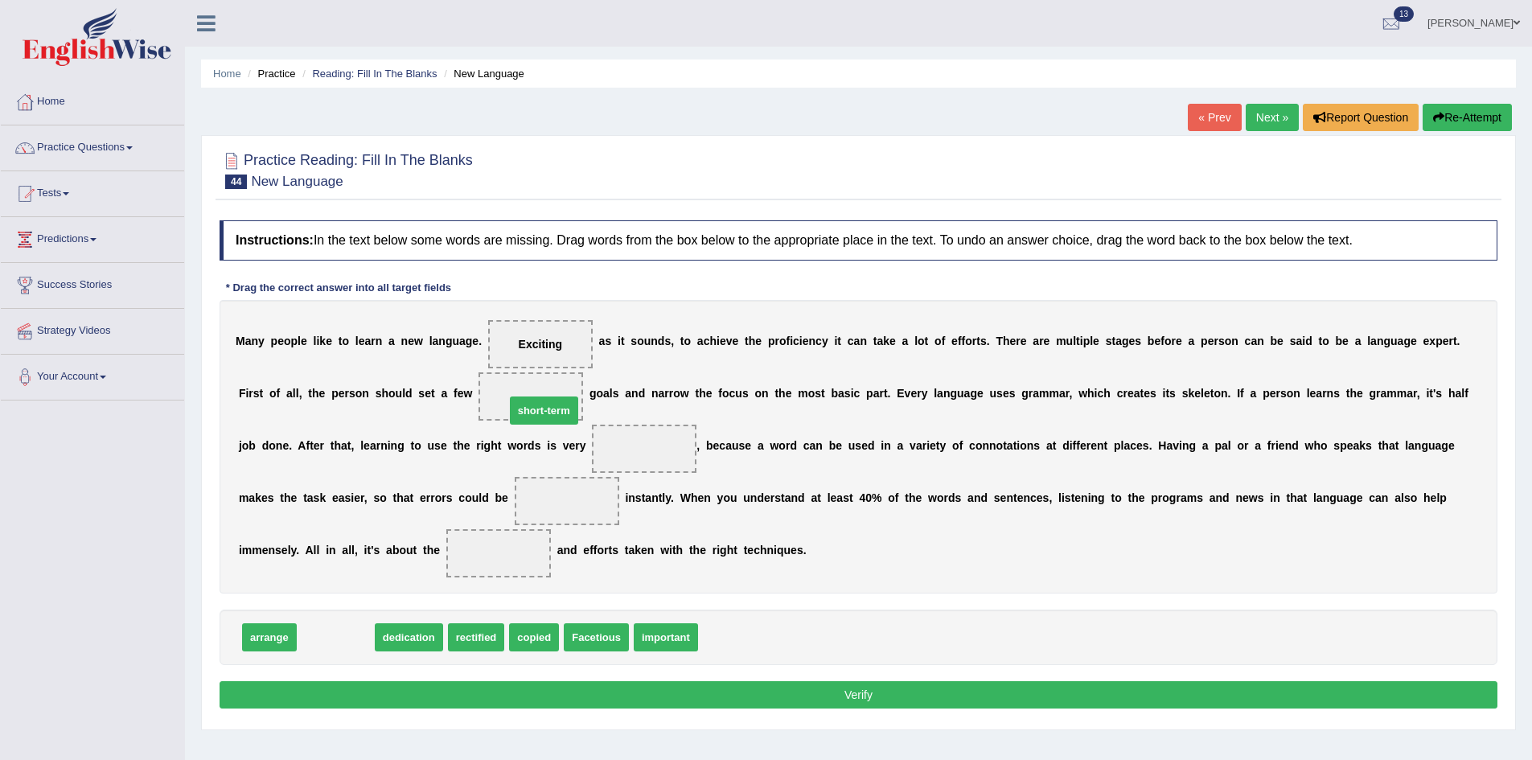
drag, startPoint x: 309, startPoint y: 636, endPoint x: 518, endPoint y: 400, distance: 314.9
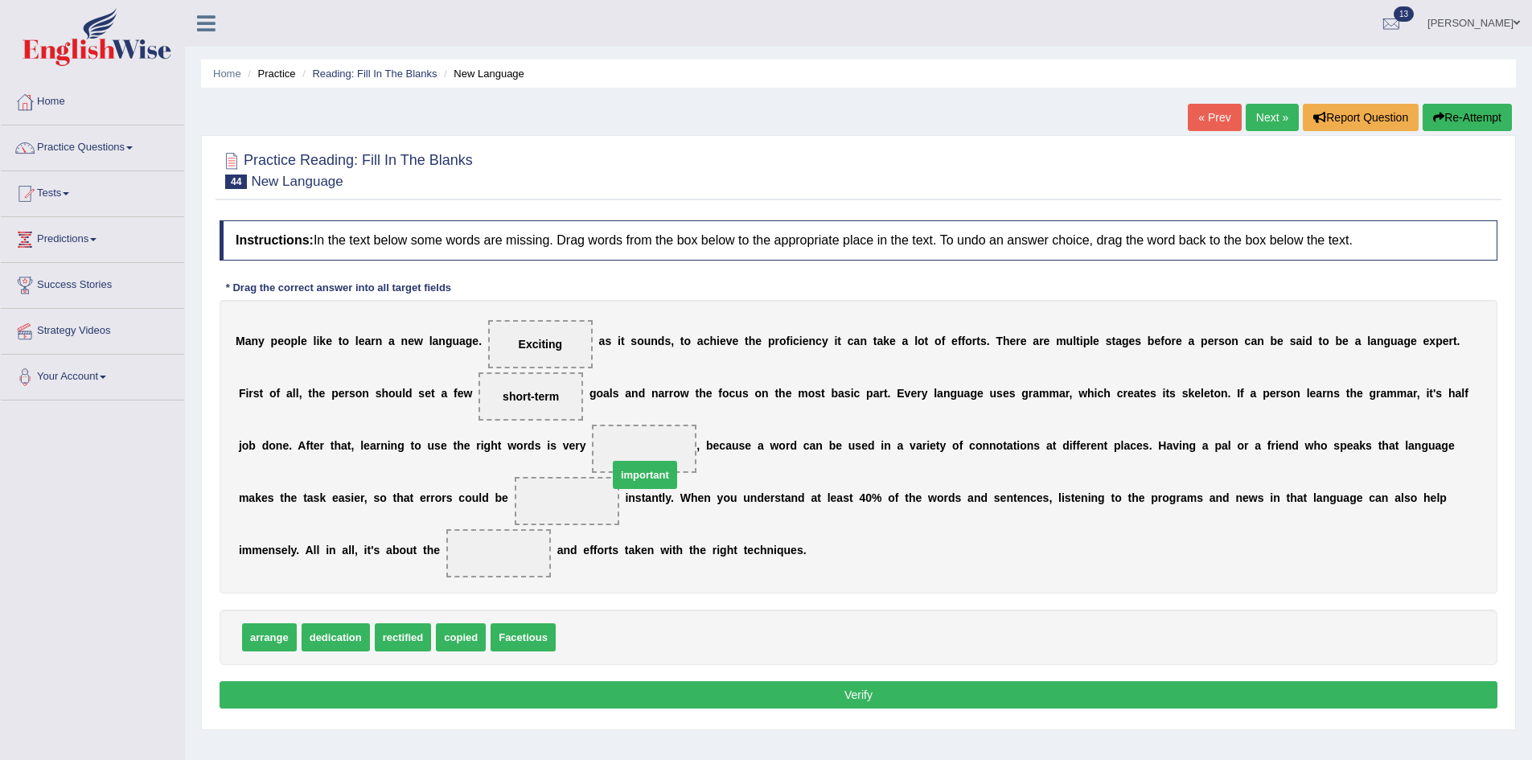
drag, startPoint x: 580, startPoint y: 635, endPoint x: 634, endPoint y: 453, distance: 189.3
drag, startPoint x: 409, startPoint y: 642, endPoint x: 561, endPoint y: 509, distance: 202.2
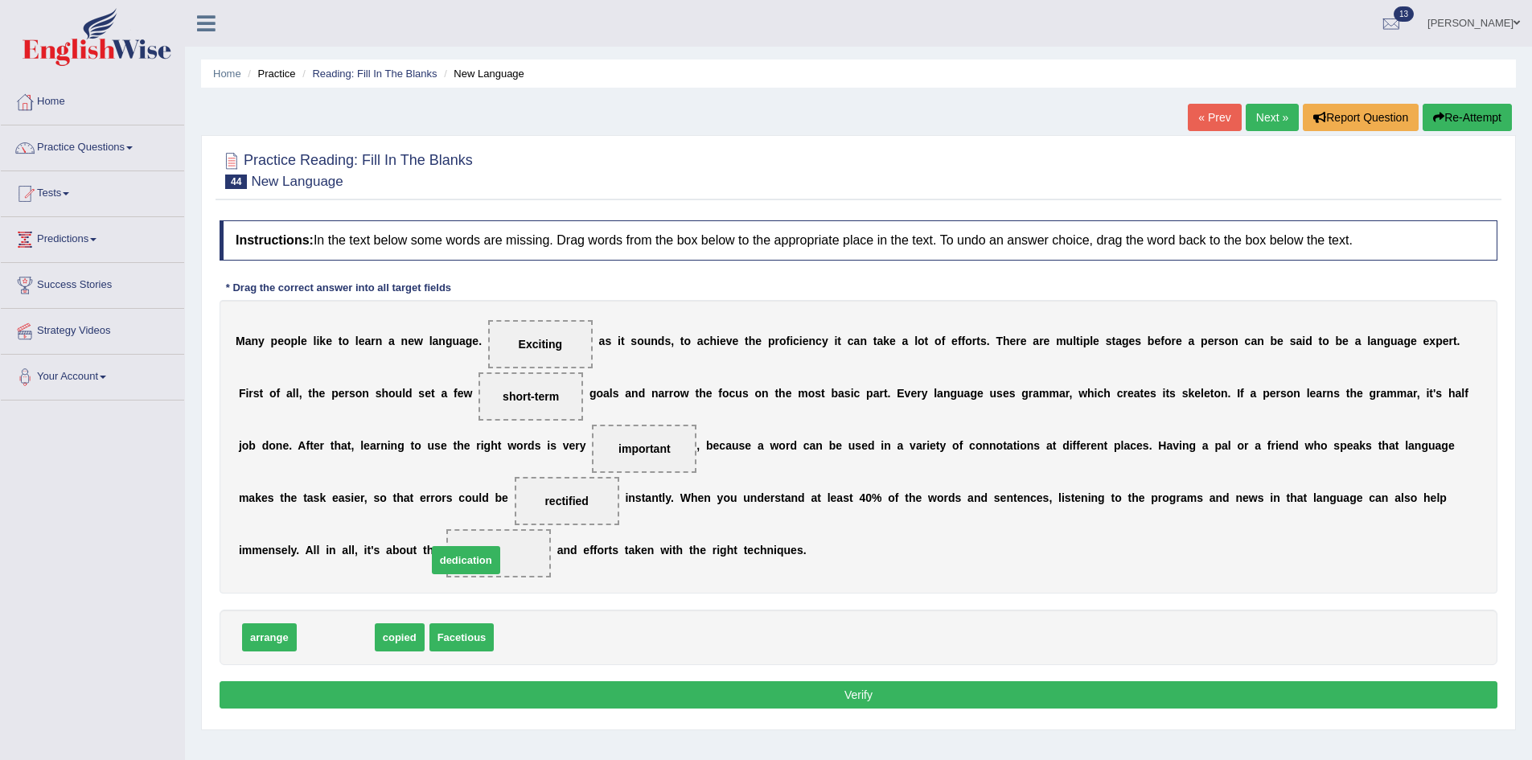
drag, startPoint x: 316, startPoint y: 646, endPoint x: 461, endPoint y: 562, distance: 167.1
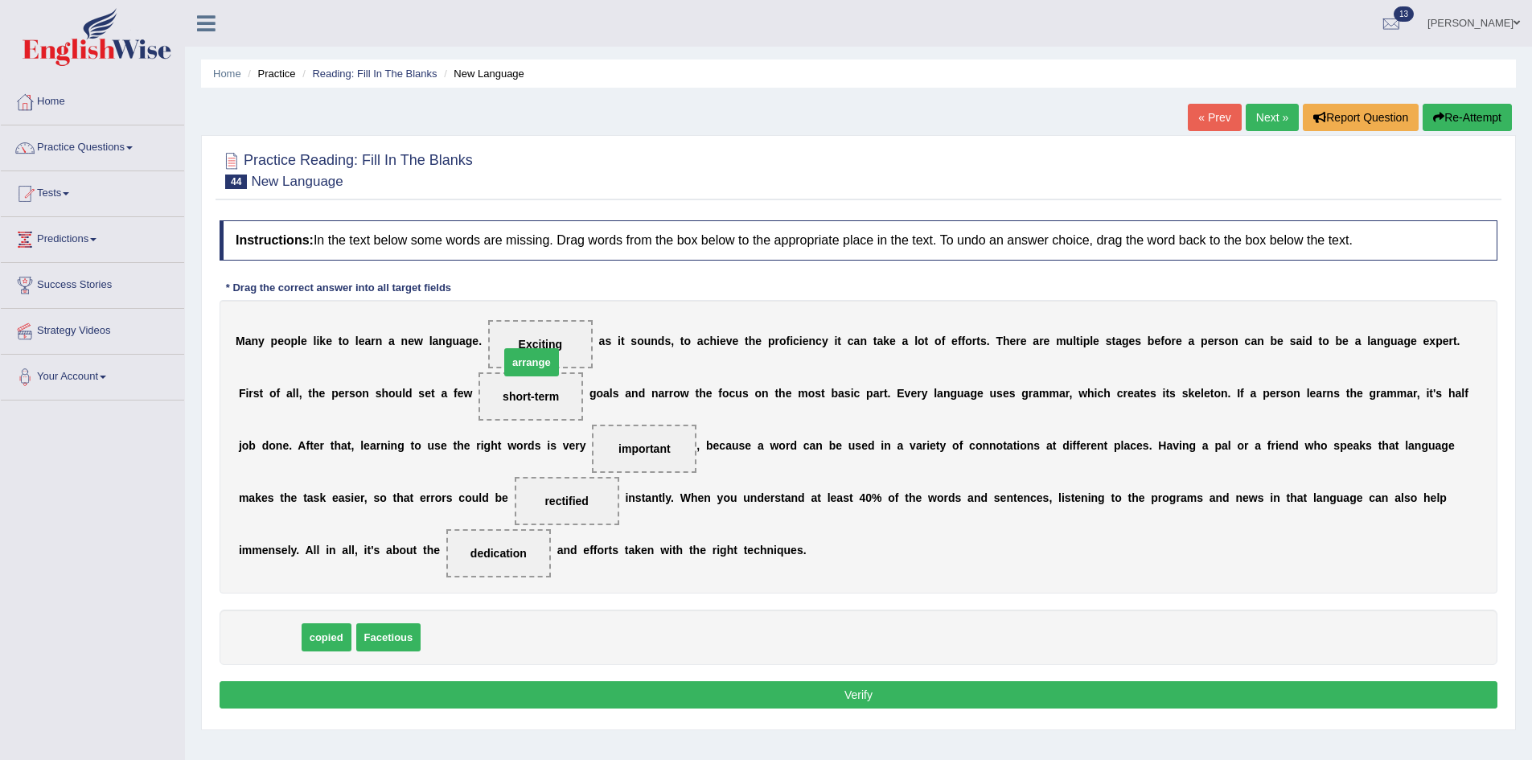
drag, startPoint x: 256, startPoint y: 638, endPoint x: 519, endPoint y: 358, distance: 385.1
drag, startPoint x: 276, startPoint y: 629, endPoint x: 535, endPoint y: 340, distance: 388.3
click at [773, 699] on button "Verify" at bounding box center [858, 694] width 1278 height 27
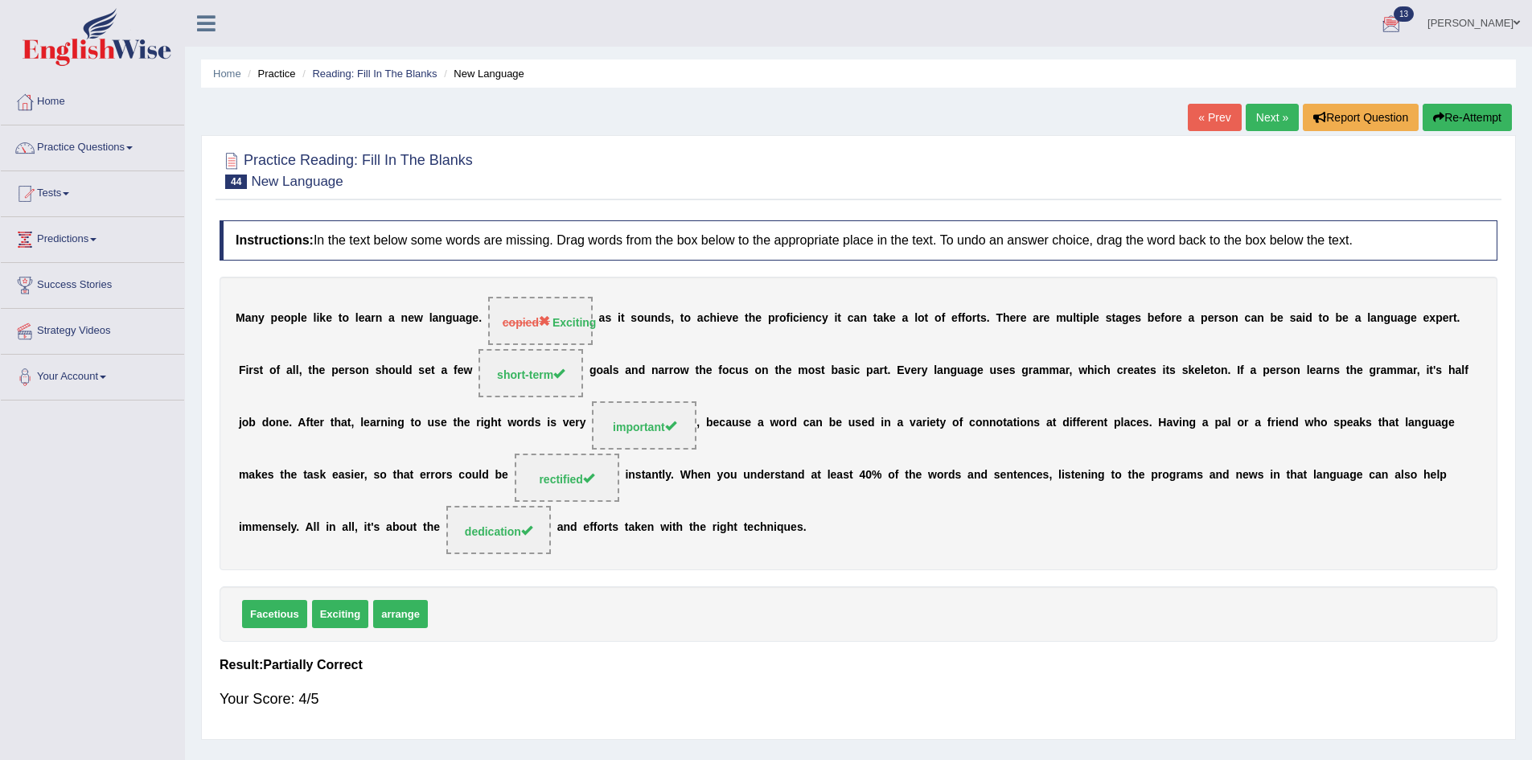
click at [1267, 123] on link "Next »" at bounding box center [1271, 117] width 53 height 27
